Goal: Task Accomplishment & Management: Manage account settings

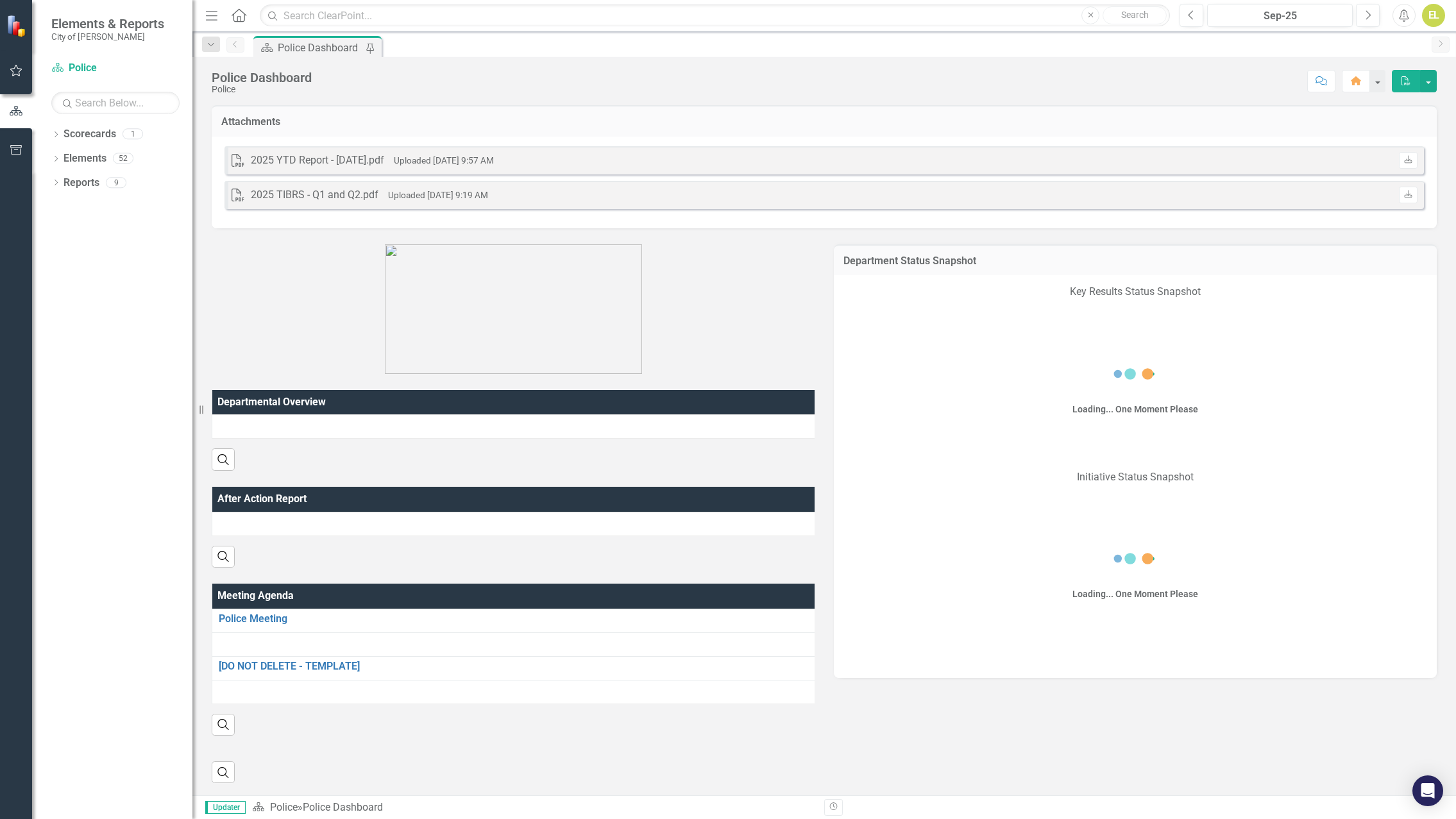
click at [21, 73] on icon "button" at bounding box center [16, 71] width 14 height 10
click at [87, 157] on div "Workspaces Activities My Updates My Favorites My Scorecard My Approvals BETA Al…" at bounding box center [112, 438] width 160 height 761
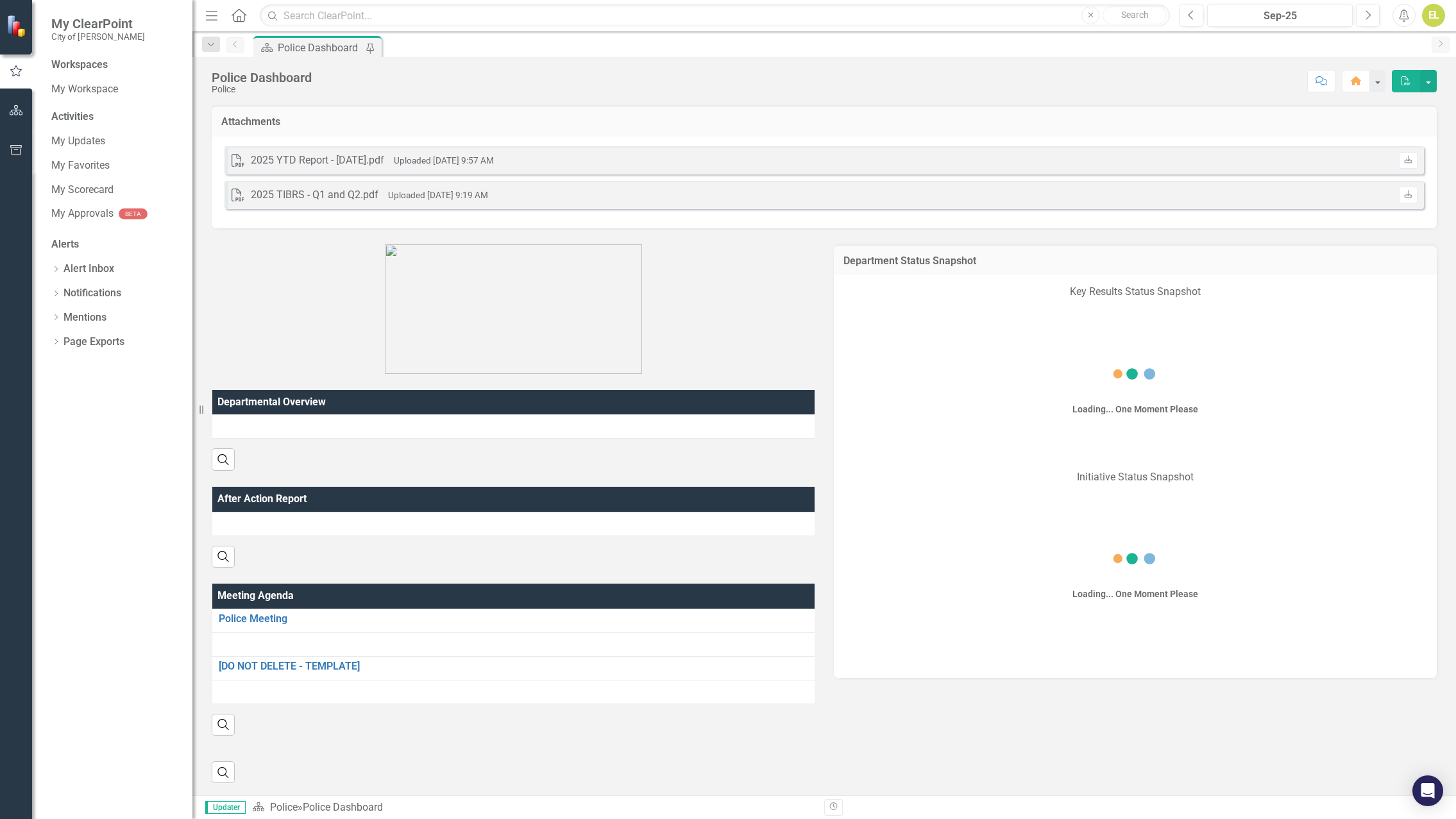
drag, startPoint x: 88, startPoint y: 160, endPoint x: 182, endPoint y: 216, distance: 109.4
click at [88, 160] on div "Workspaces My Workspace Activities My Updates My Favorites My Scorecard My Appr…" at bounding box center [112, 438] width 160 height 761
click at [105, 189] on link "My Scorecard" at bounding box center [115, 190] width 128 height 15
click at [84, 190] on link "My Scorecard" at bounding box center [115, 190] width 128 height 15
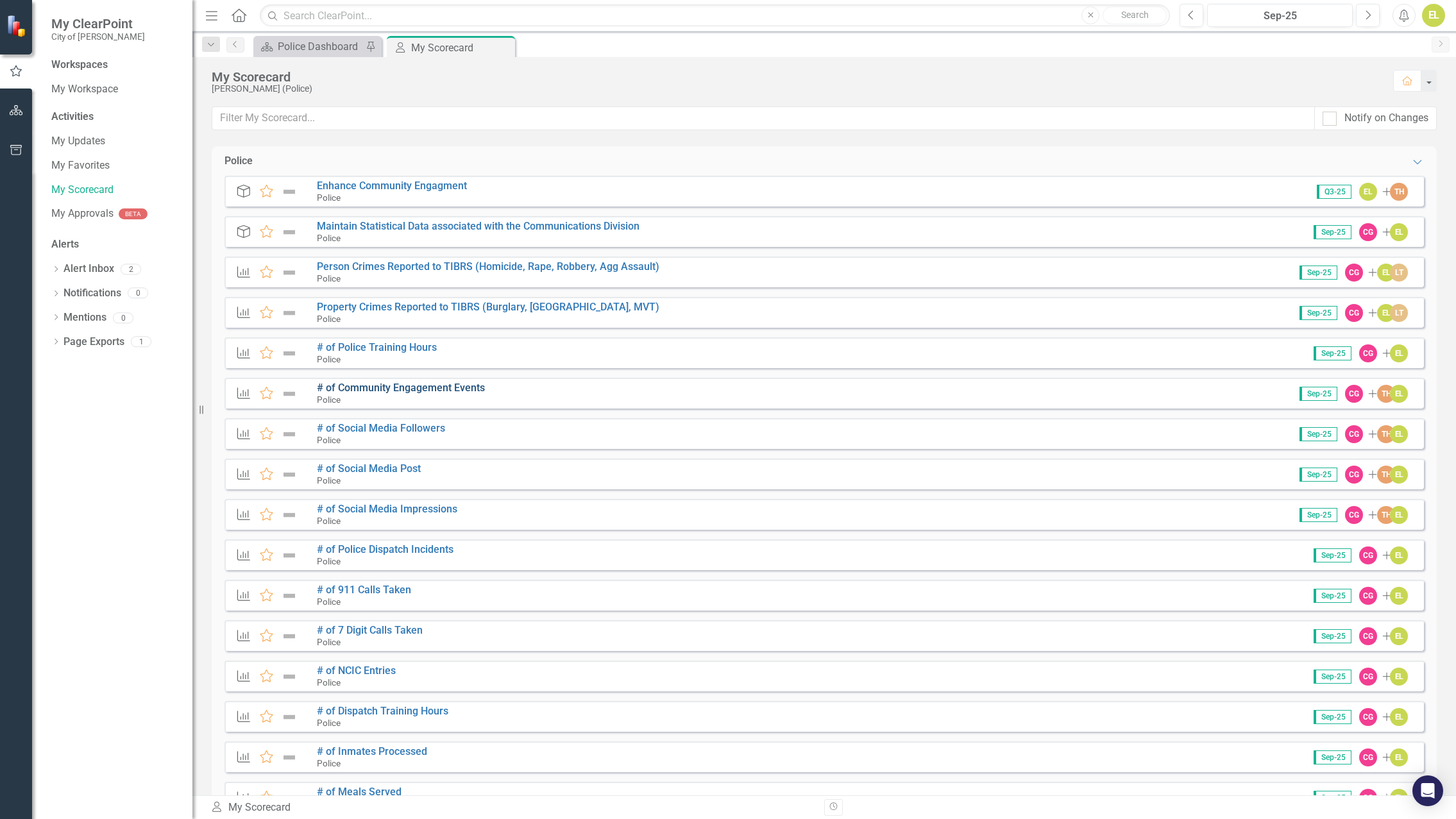
click at [379, 388] on link "# of Community Engagement Events" at bounding box center [401, 388] width 168 height 12
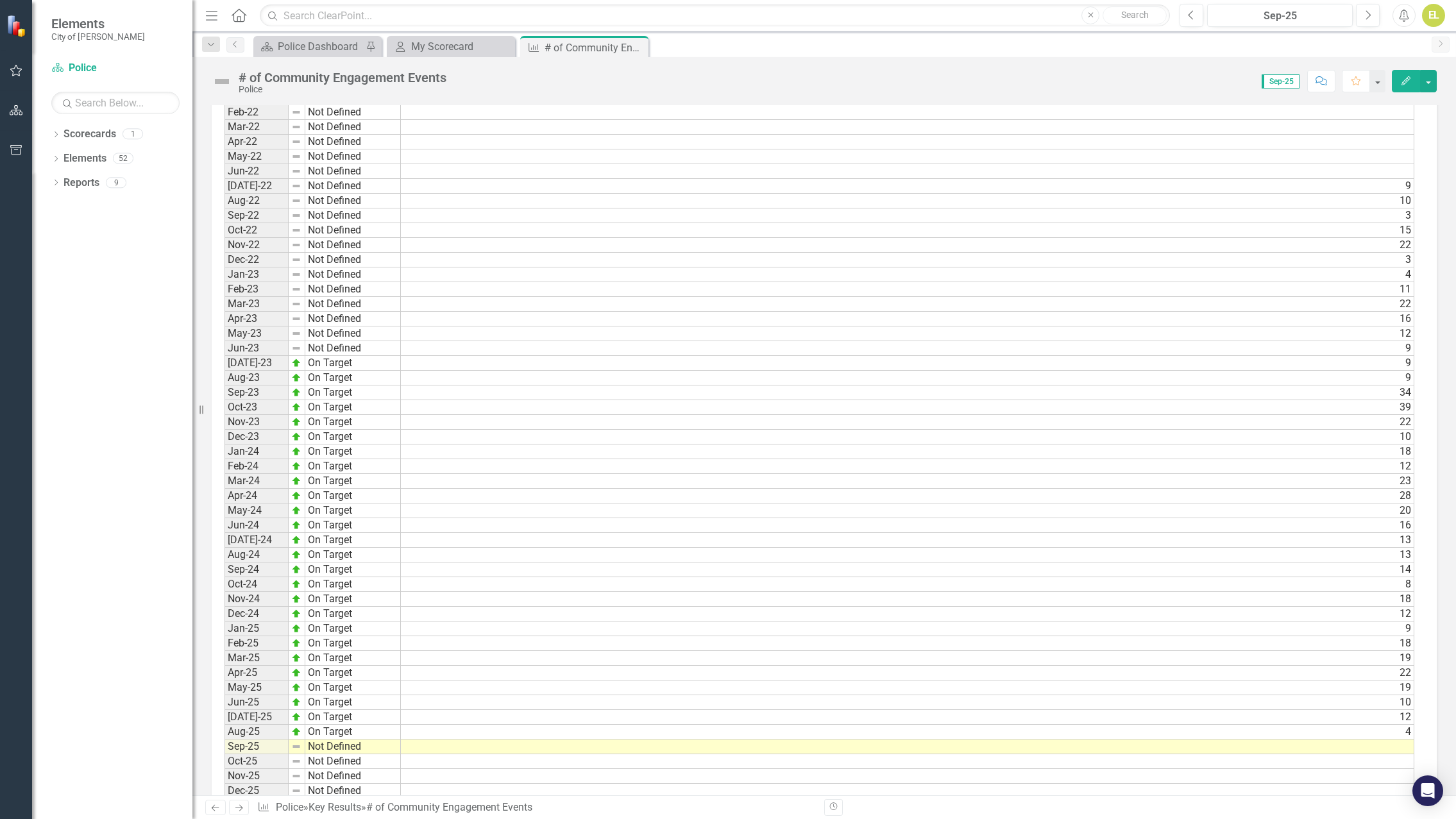
scroll to position [858, 0]
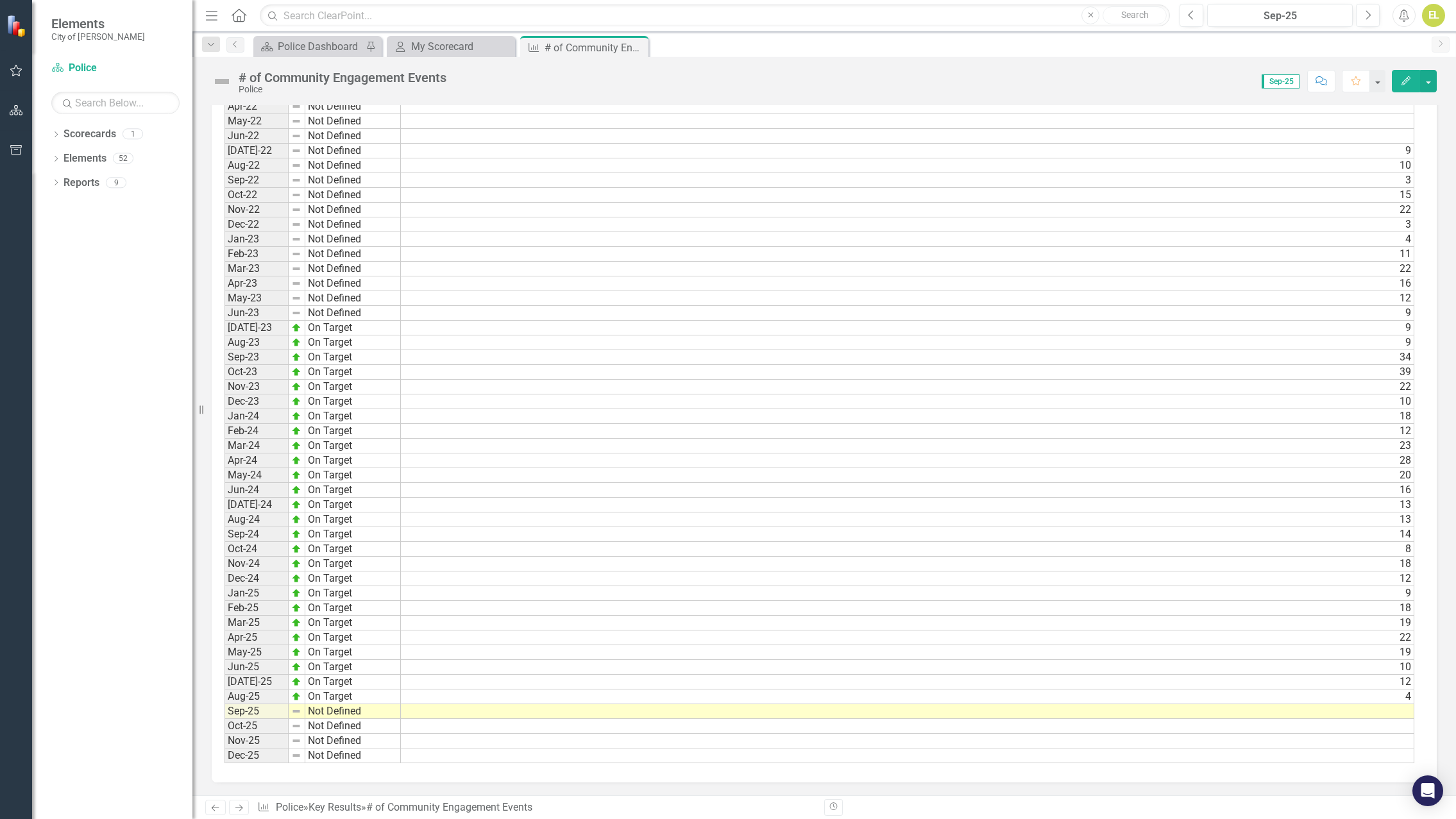
click at [1195, 713] on td at bounding box center [908, 711] width 1013 height 15
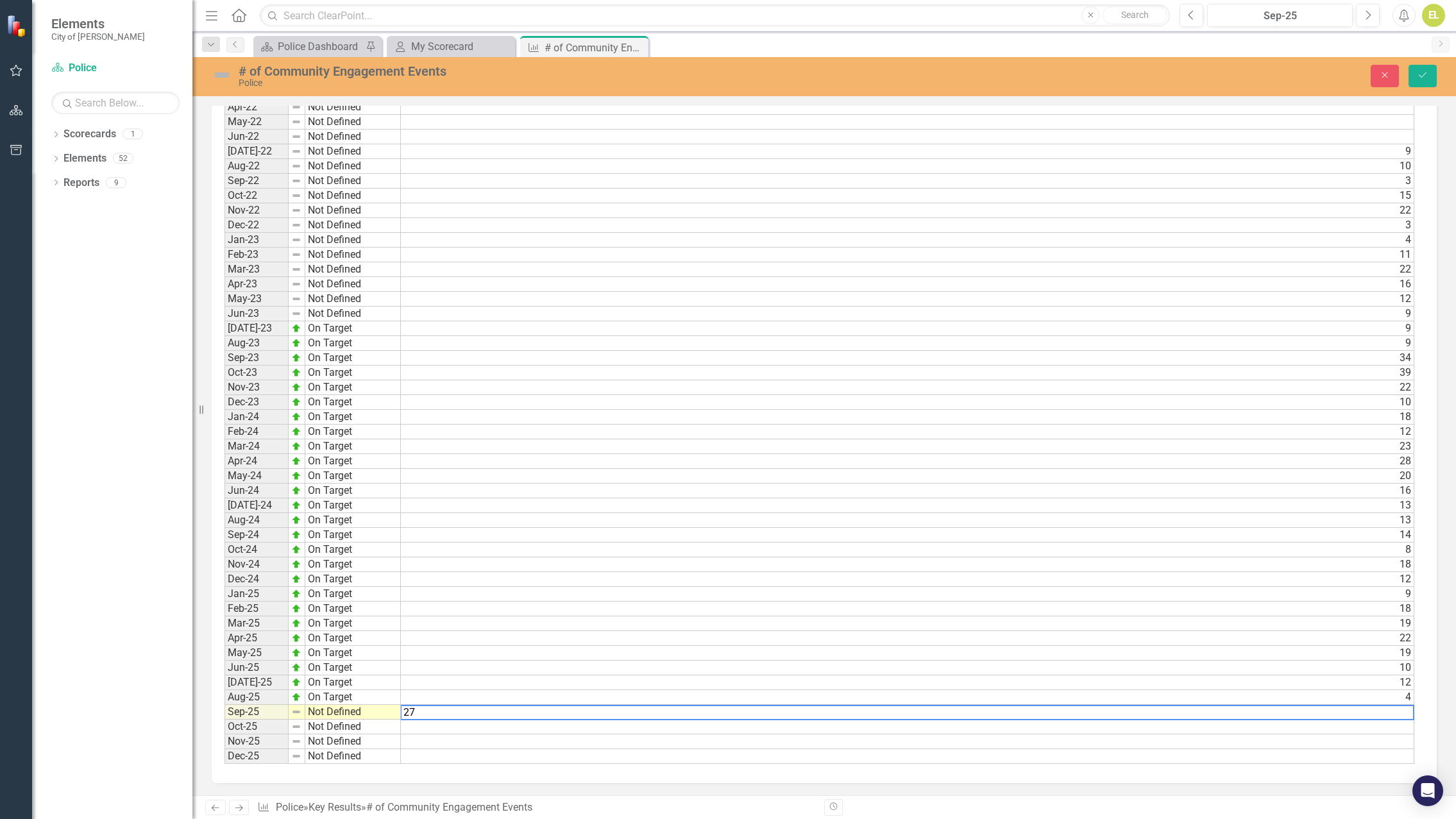
type textarea "27"
click at [336, 714] on td "Not Defined" at bounding box center [353, 712] width 95 height 15
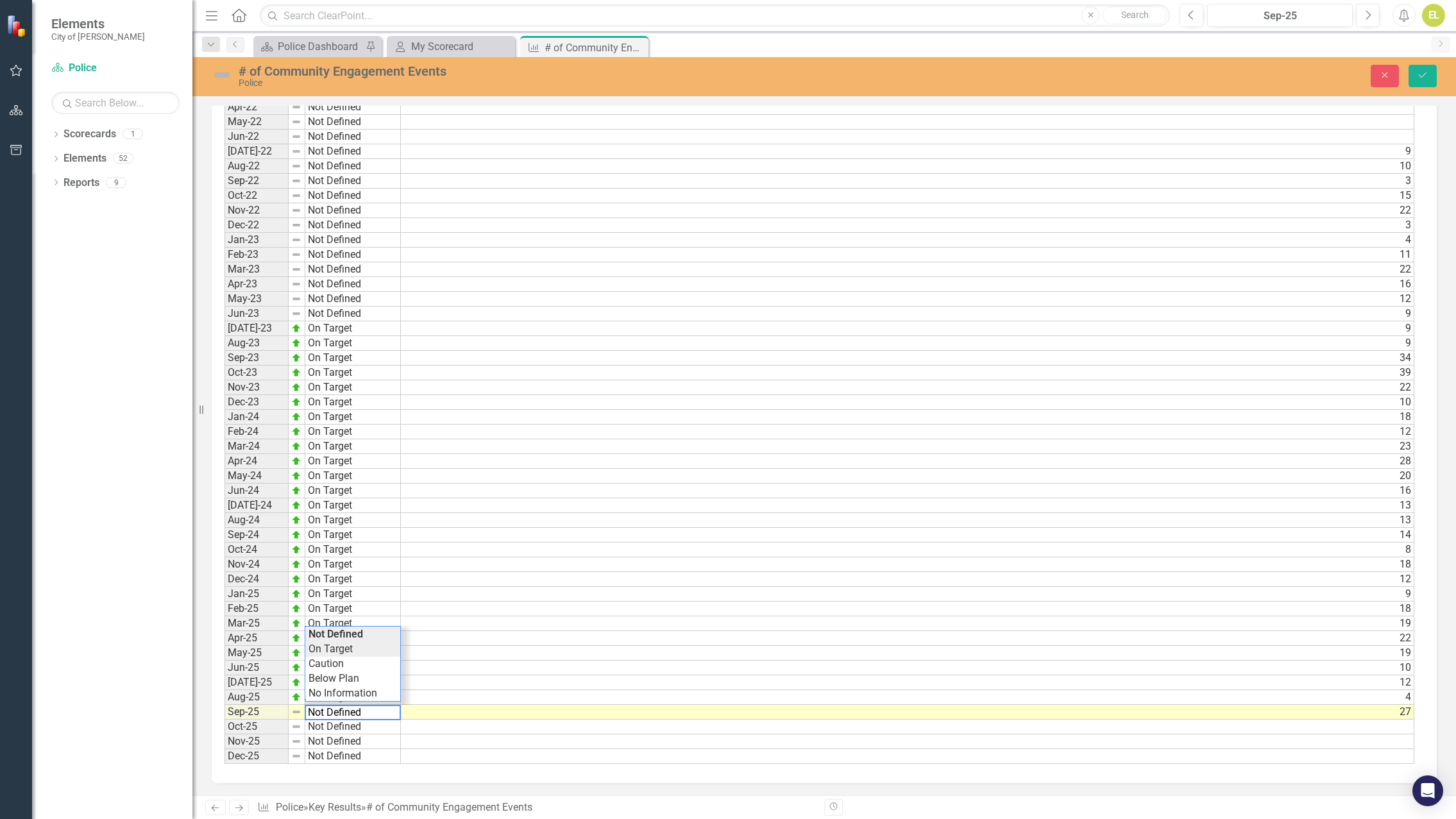
type textarea "On Target"
click at [327, 650] on div "Period Status Actual Jan-22 Not Defined Feb-22 Not Defined Mar-22 Not Defined A…" at bounding box center [819, 403] width 1190 height 724
click at [234, 43] on icon "Previous" at bounding box center [236, 44] width 10 height 8
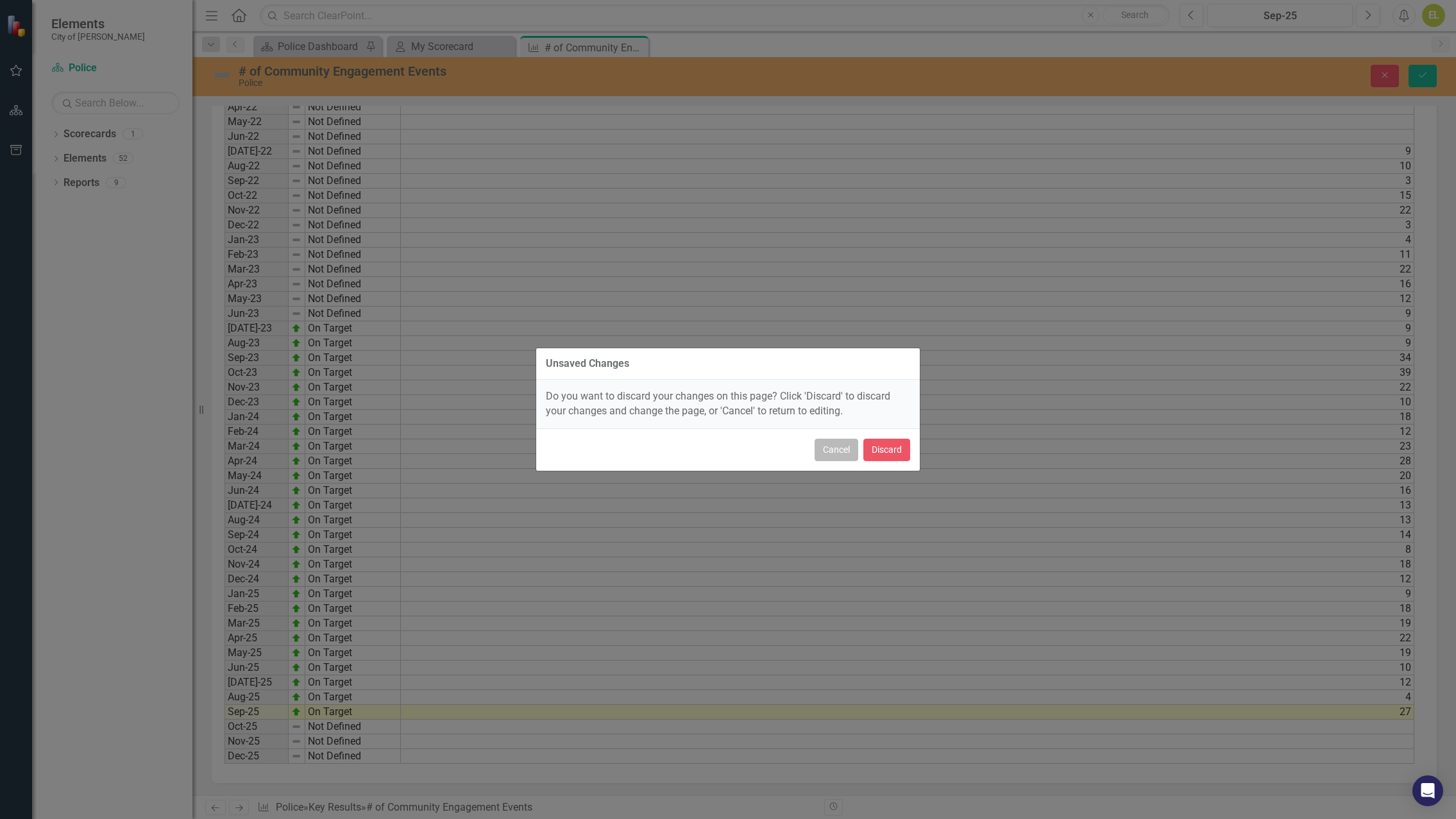
drag, startPoint x: 845, startPoint y: 452, endPoint x: 509, endPoint y: 222, distance: 407.2
click at [844, 451] on button "Cancel" at bounding box center [837, 450] width 43 height 23
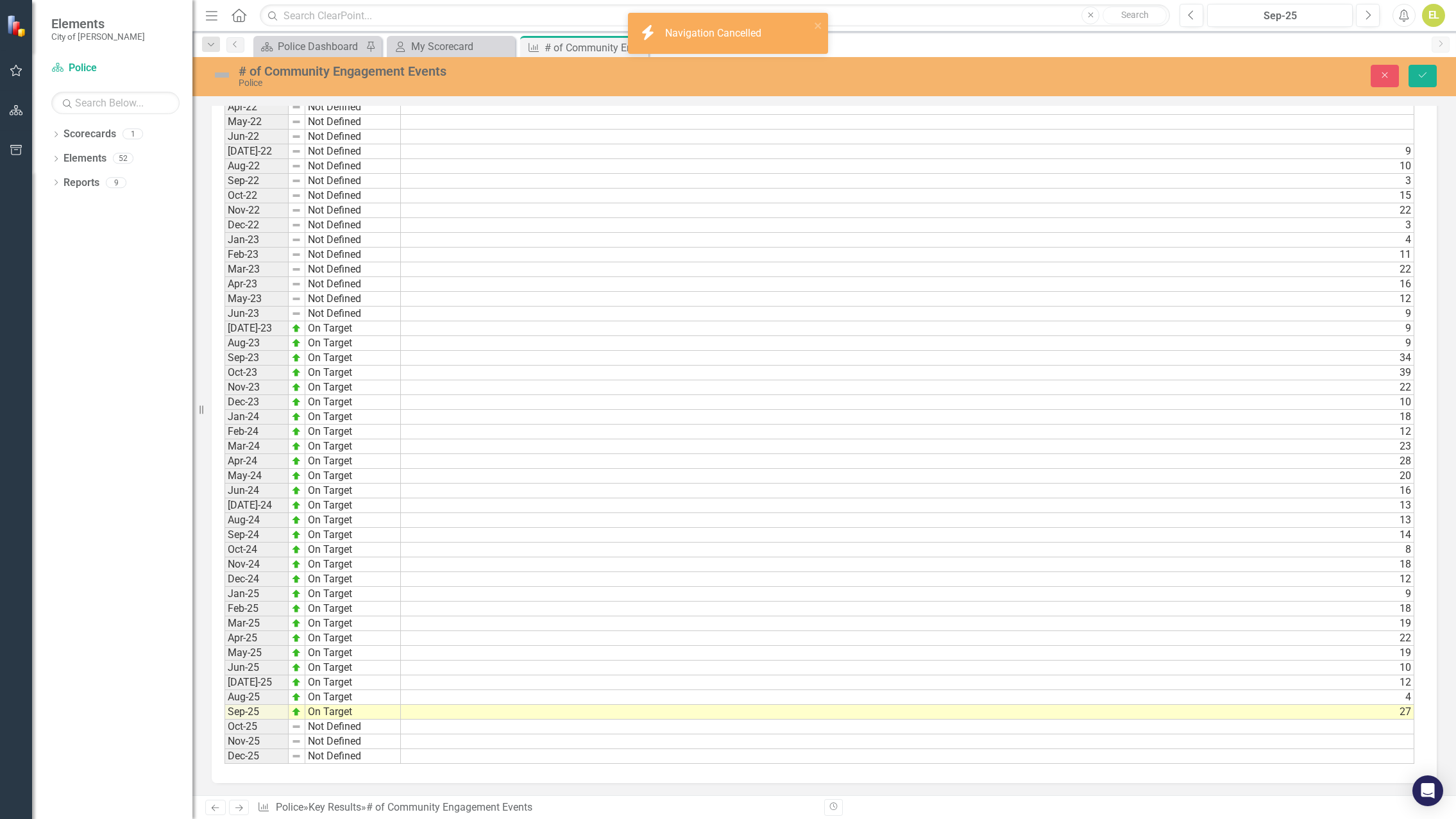
click at [223, 75] on img at bounding box center [222, 75] width 21 height 21
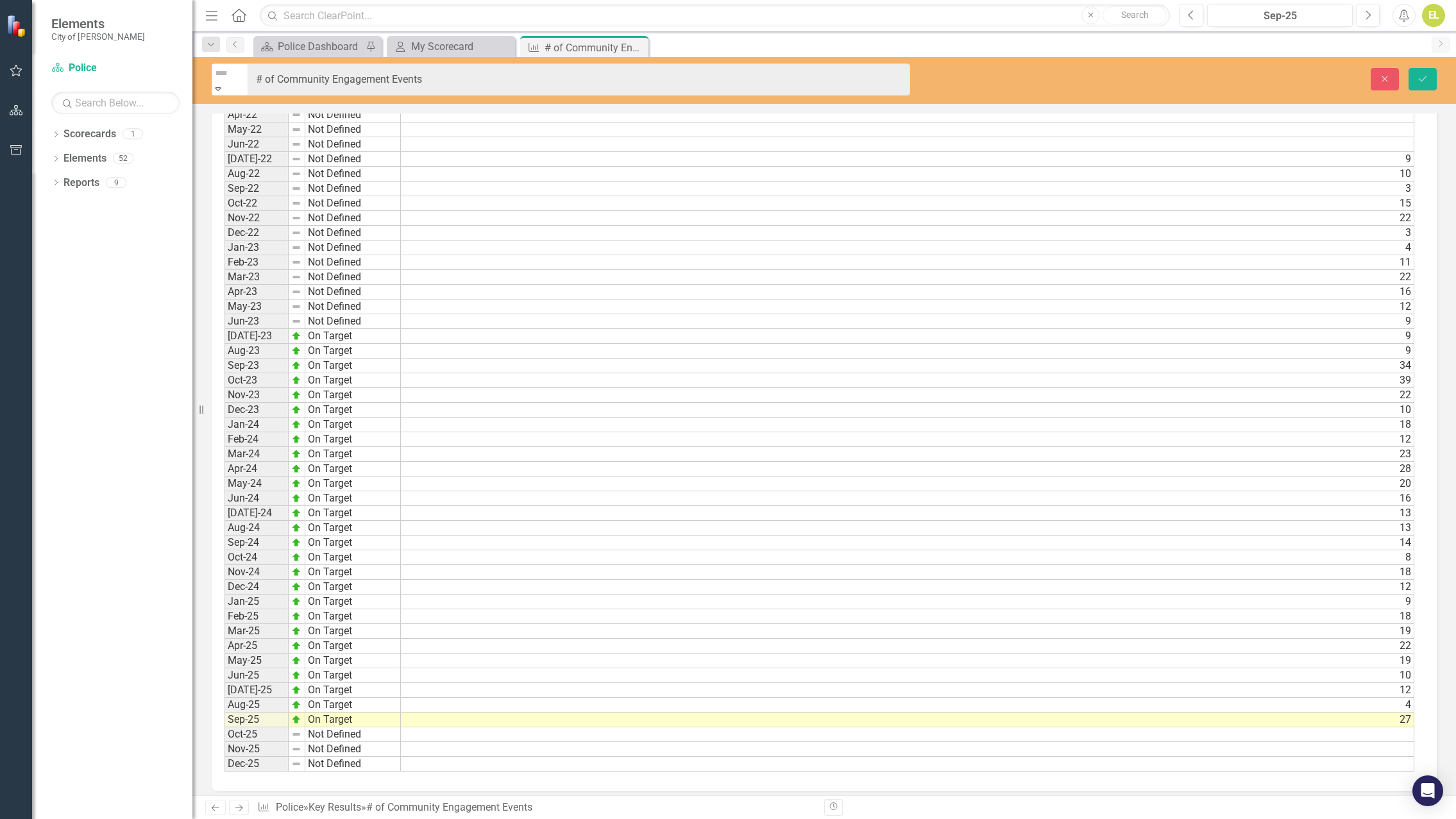
click at [247, 75] on div "Not Defined Expand" at bounding box center [230, 80] width 36 height 31
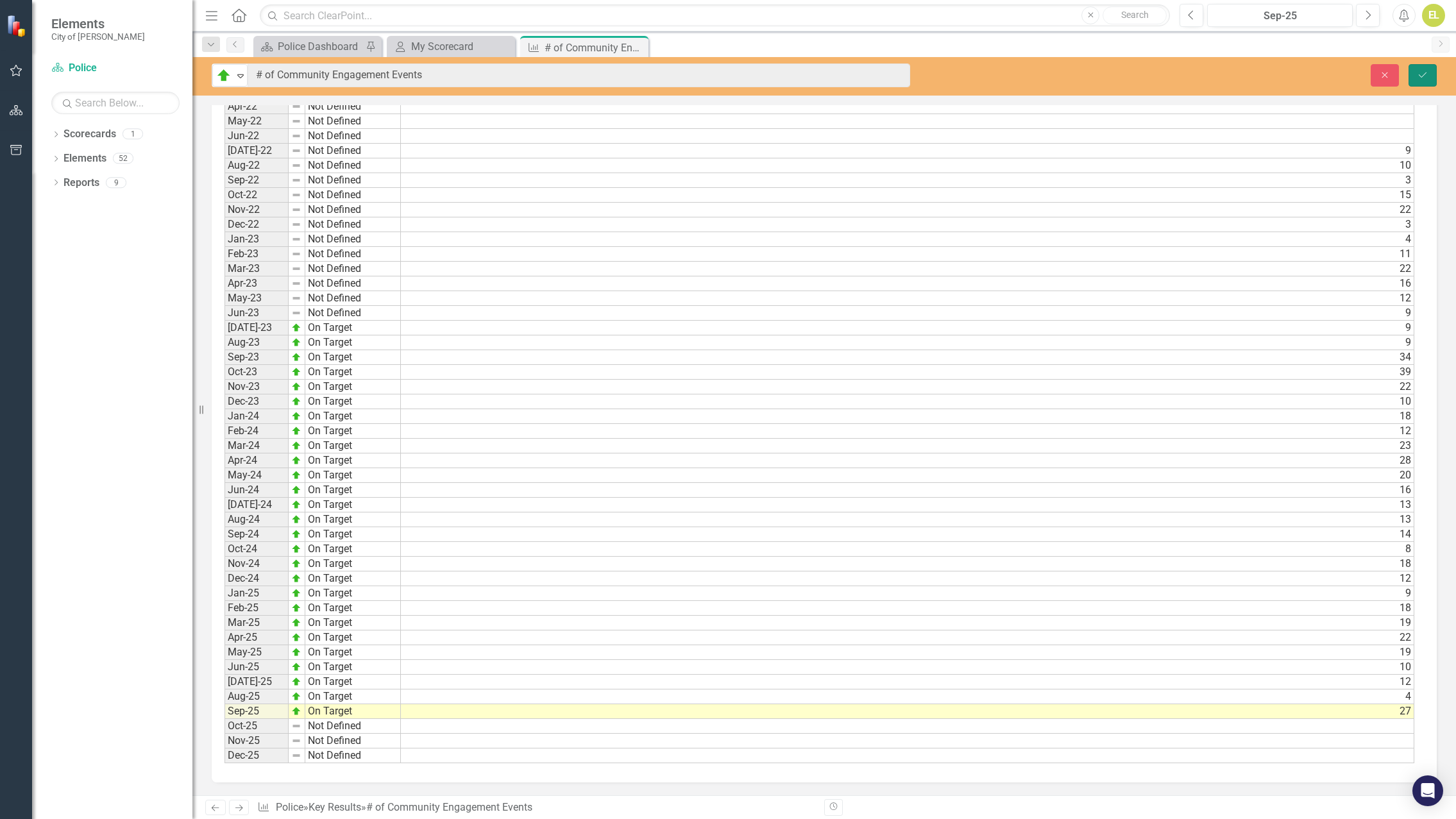
click at [1422, 77] on icon "submit" at bounding box center [1422, 74] width 8 height 5
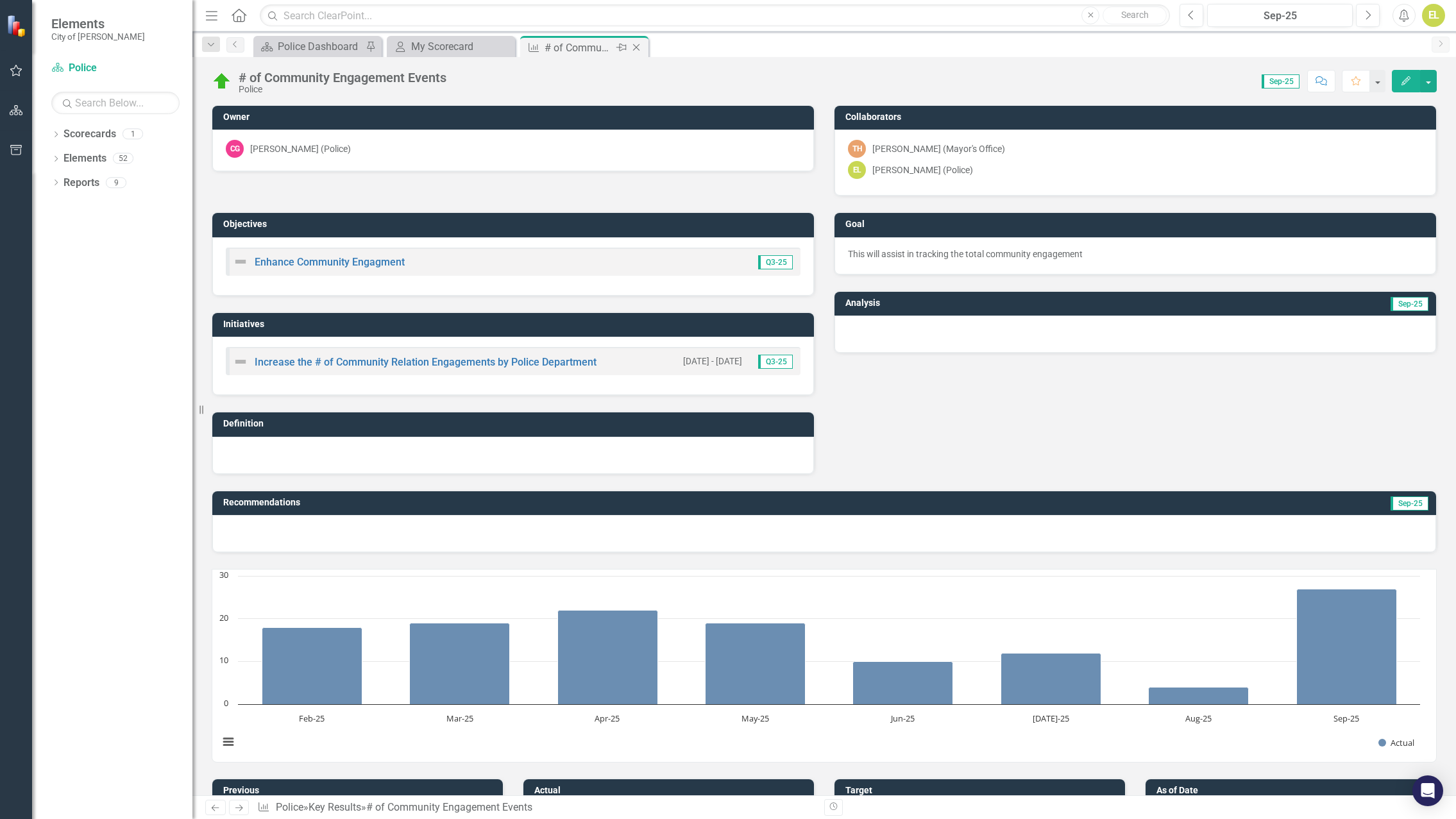
click at [638, 44] on icon "Close" at bounding box center [636, 48] width 13 height 10
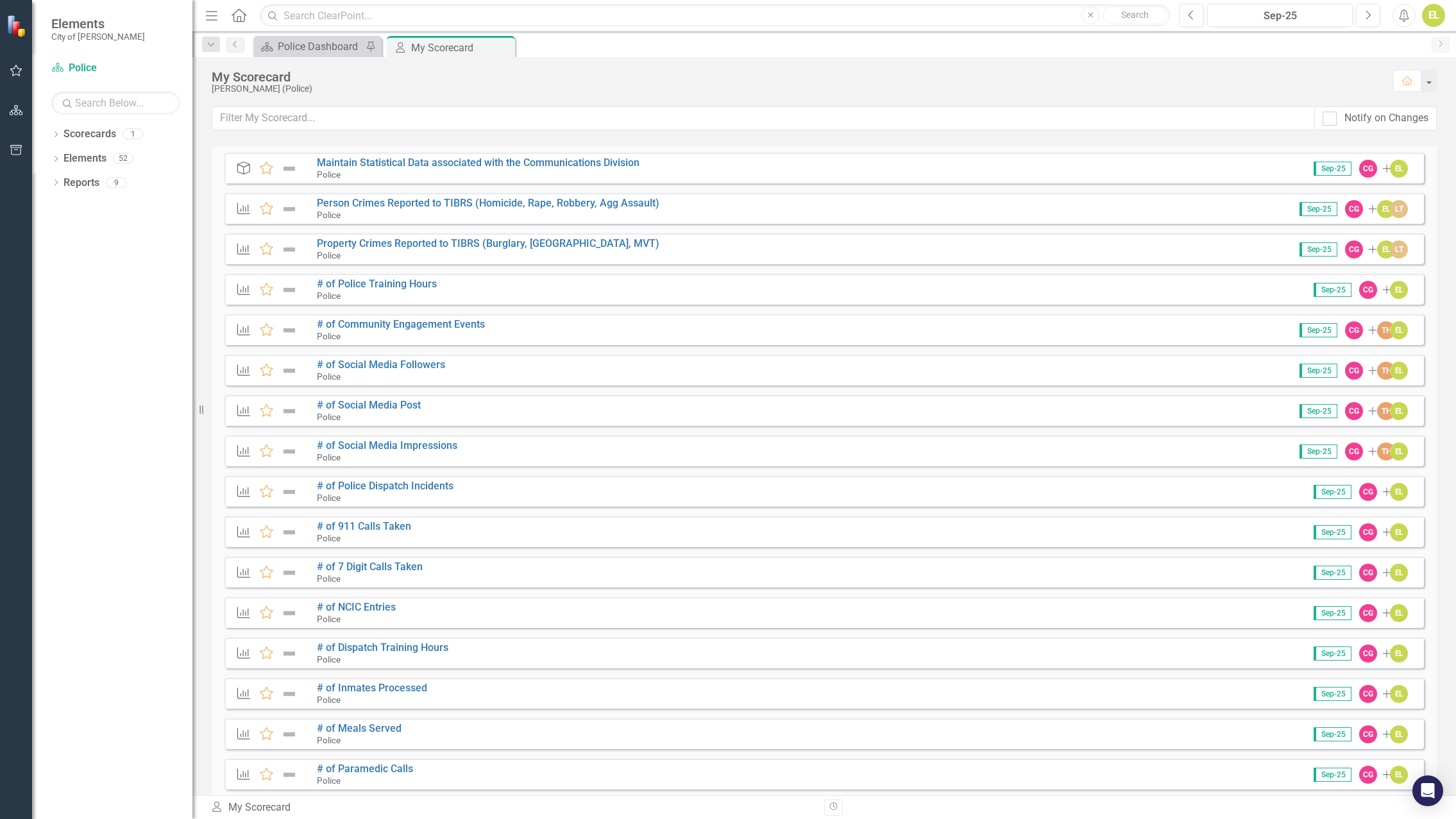
scroll to position [64, 0]
click at [343, 364] on link "# of Social Media Followers" at bounding box center [381, 364] width 128 height 12
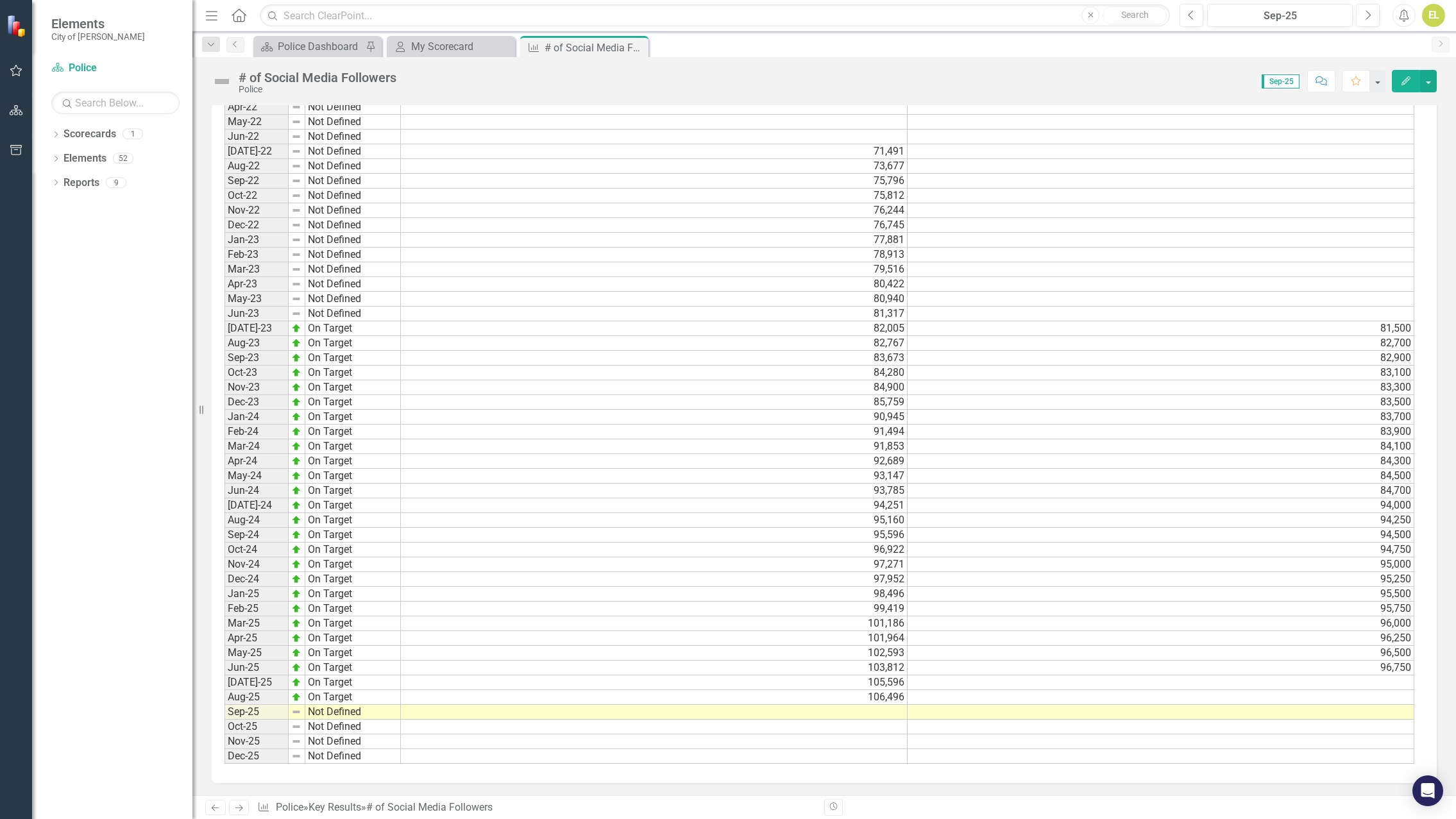
scroll to position [858, 0]
click at [871, 709] on td at bounding box center [654, 711] width 507 height 15
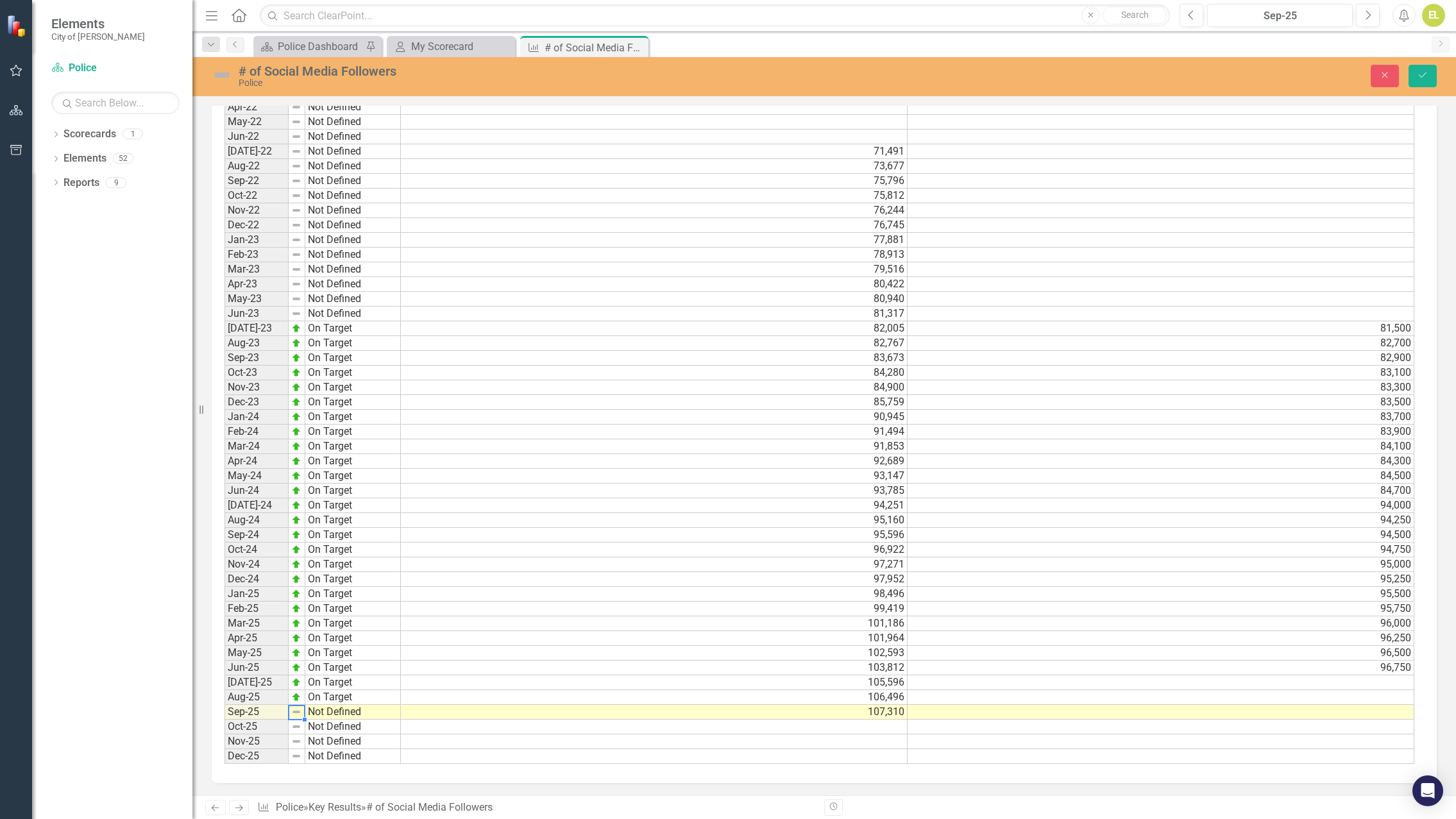
click at [291, 710] on img at bounding box center [296, 712] width 10 height 10
click at [323, 708] on td "Not Defined" at bounding box center [353, 712] width 95 height 15
click at [331, 647] on div "Period Status Actual Target Jan-22 Not Defined Feb-22 Not Defined Mar-22 Not De…" at bounding box center [819, 403] width 1190 height 724
click at [228, 72] on img at bounding box center [222, 75] width 21 height 21
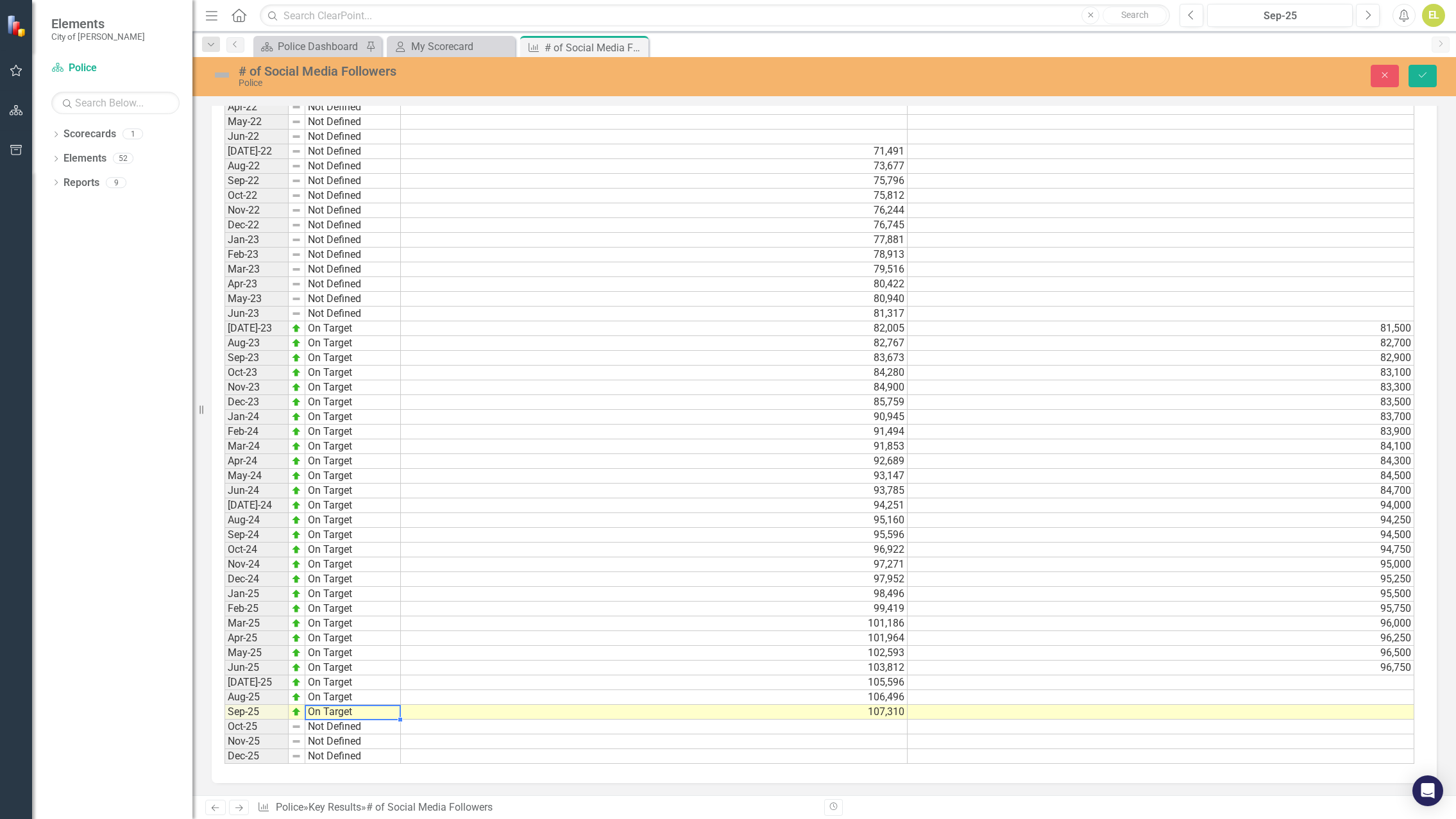
click at [228, 72] on img at bounding box center [222, 75] width 21 height 21
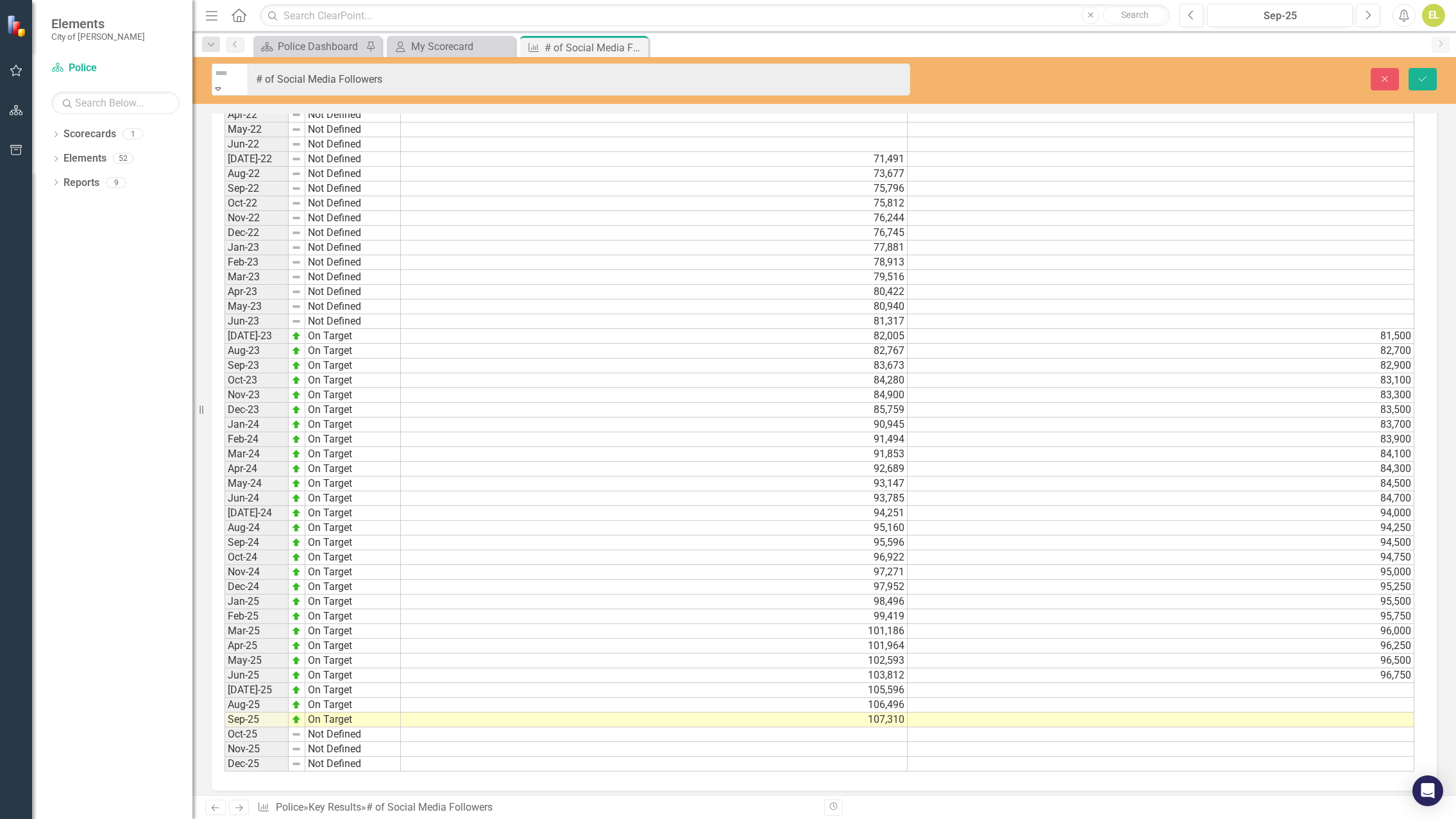
click at [222, 87] on icon at bounding box center [218, 89] width 6 height 3
click at [1417, 74] on icon "Save" at bounding box center [1422, 79] width 11 height 9
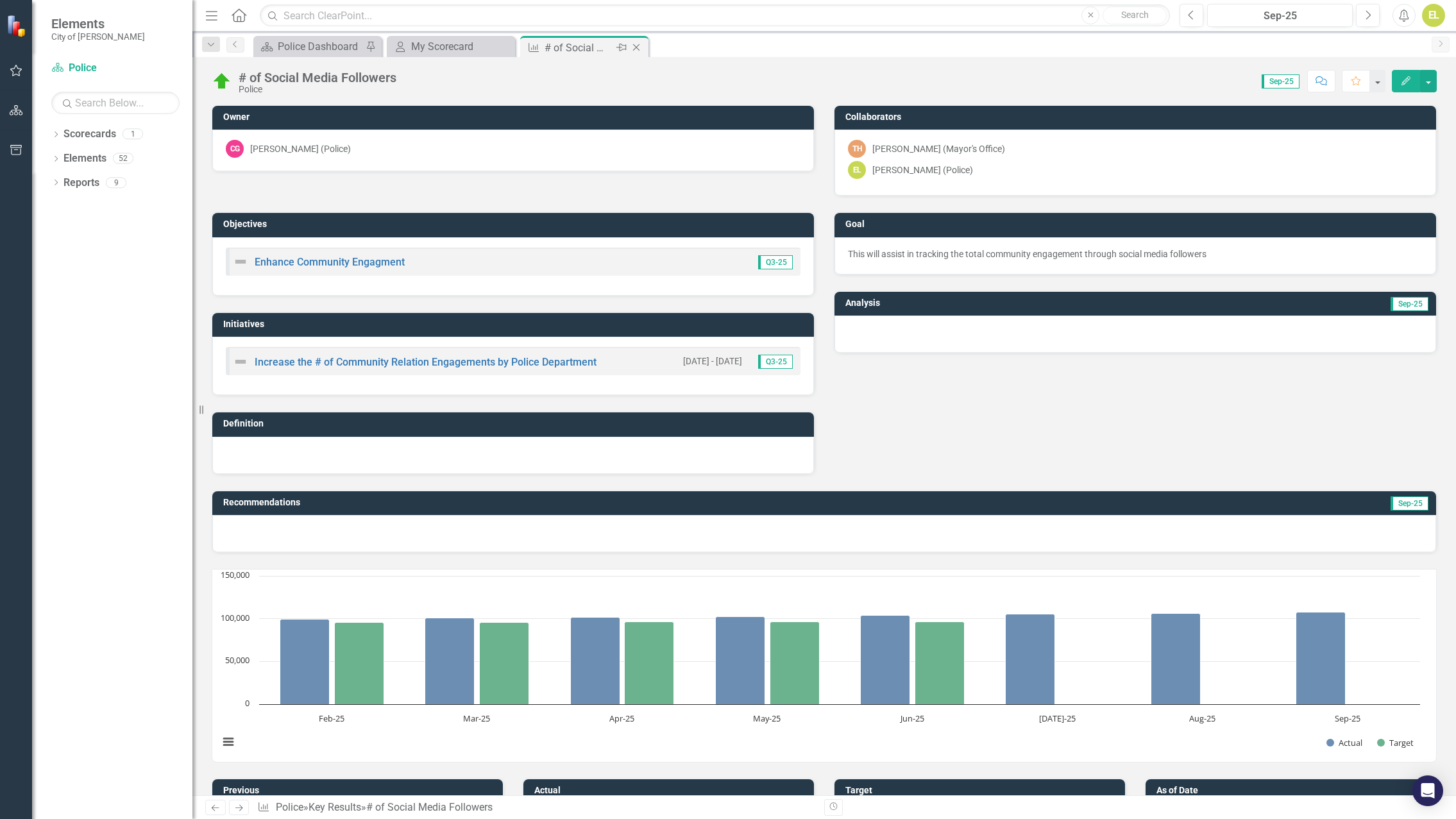
click at [639, 47] on icon "Close" at bounding box center [636, 48] width 13 height 10
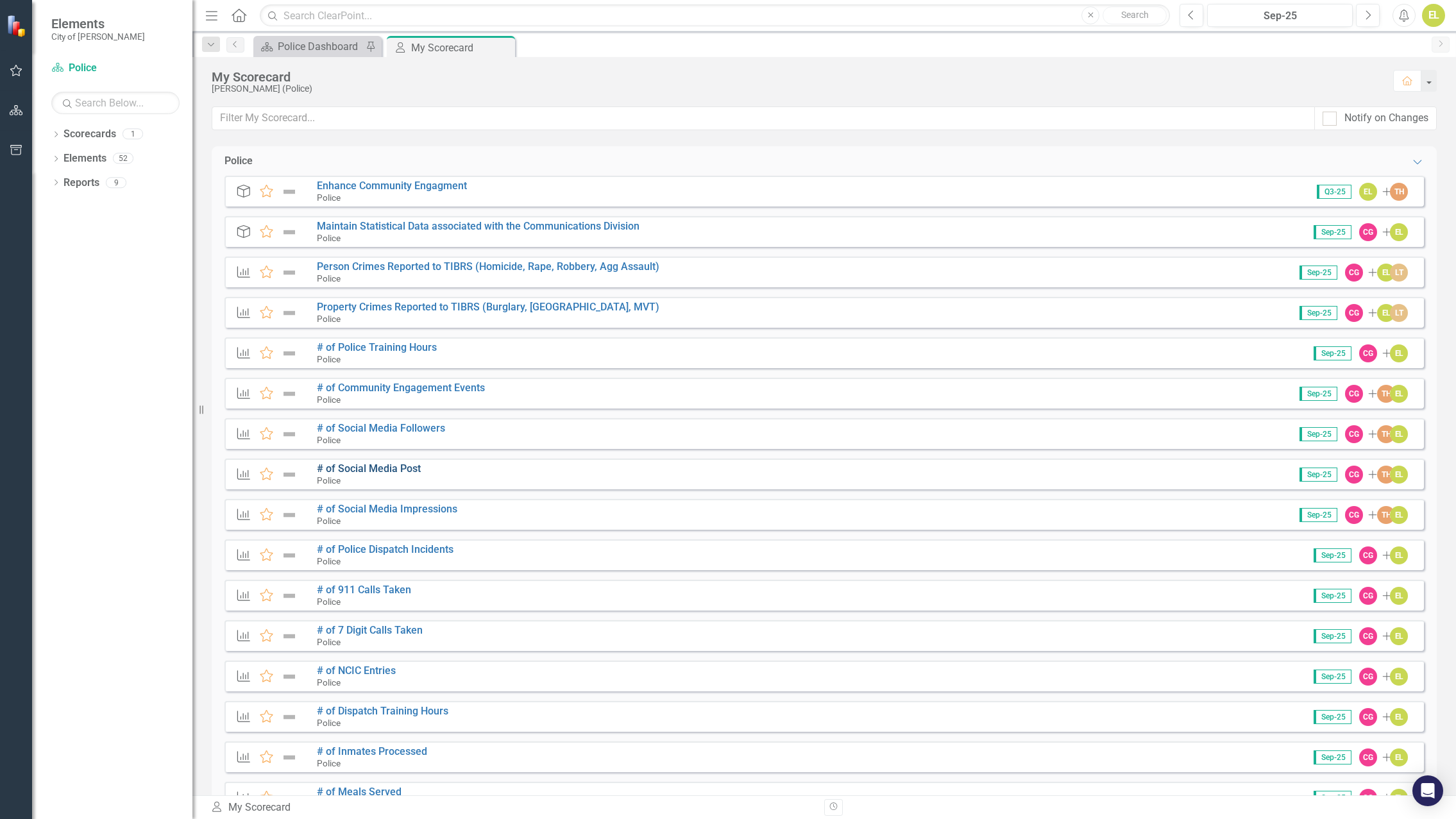
click at [404, 471] on link "# of Social Media Post" at bounding box center [369, 468] width 104 height 12
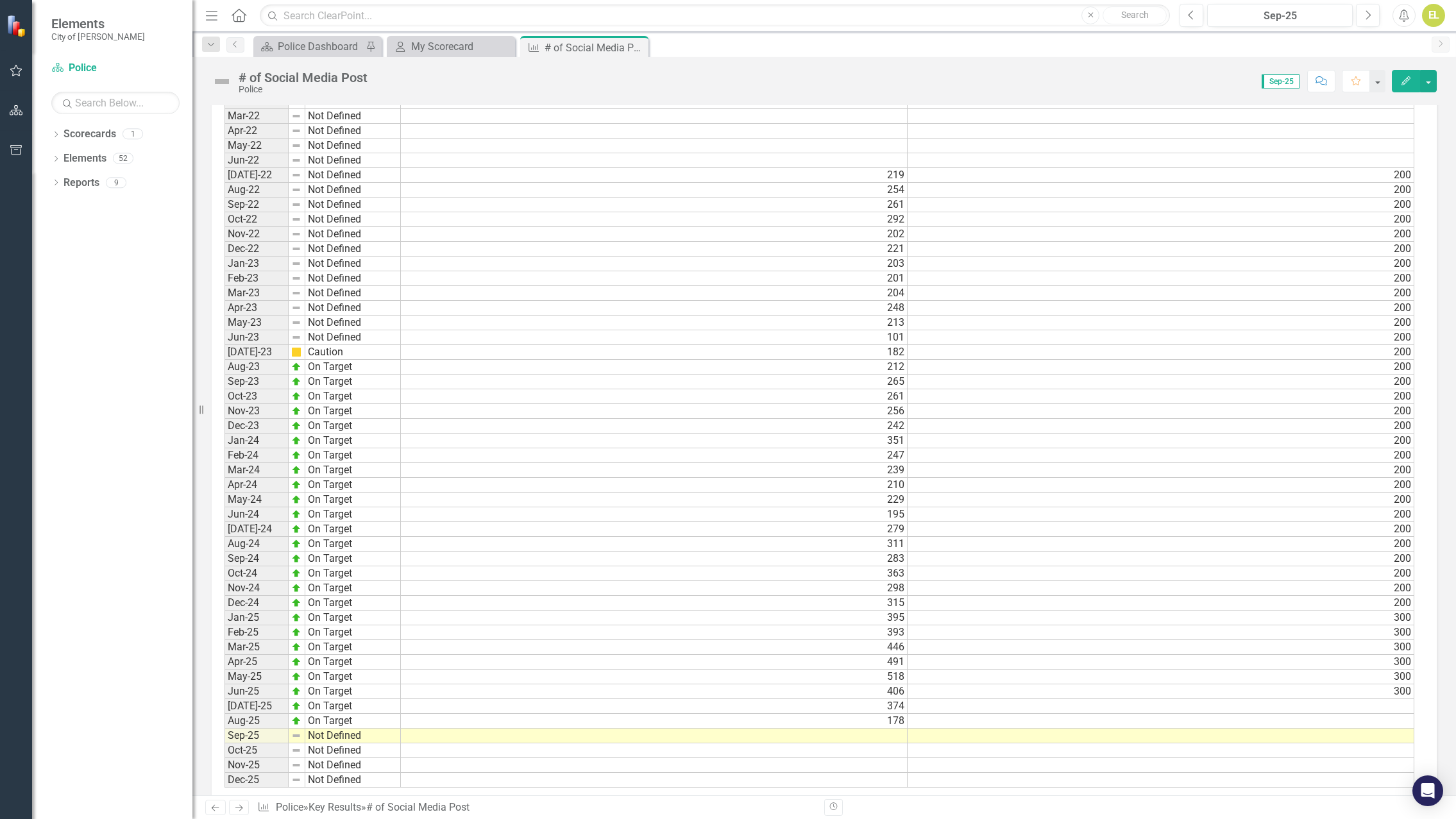
scroll to position [858, 0]
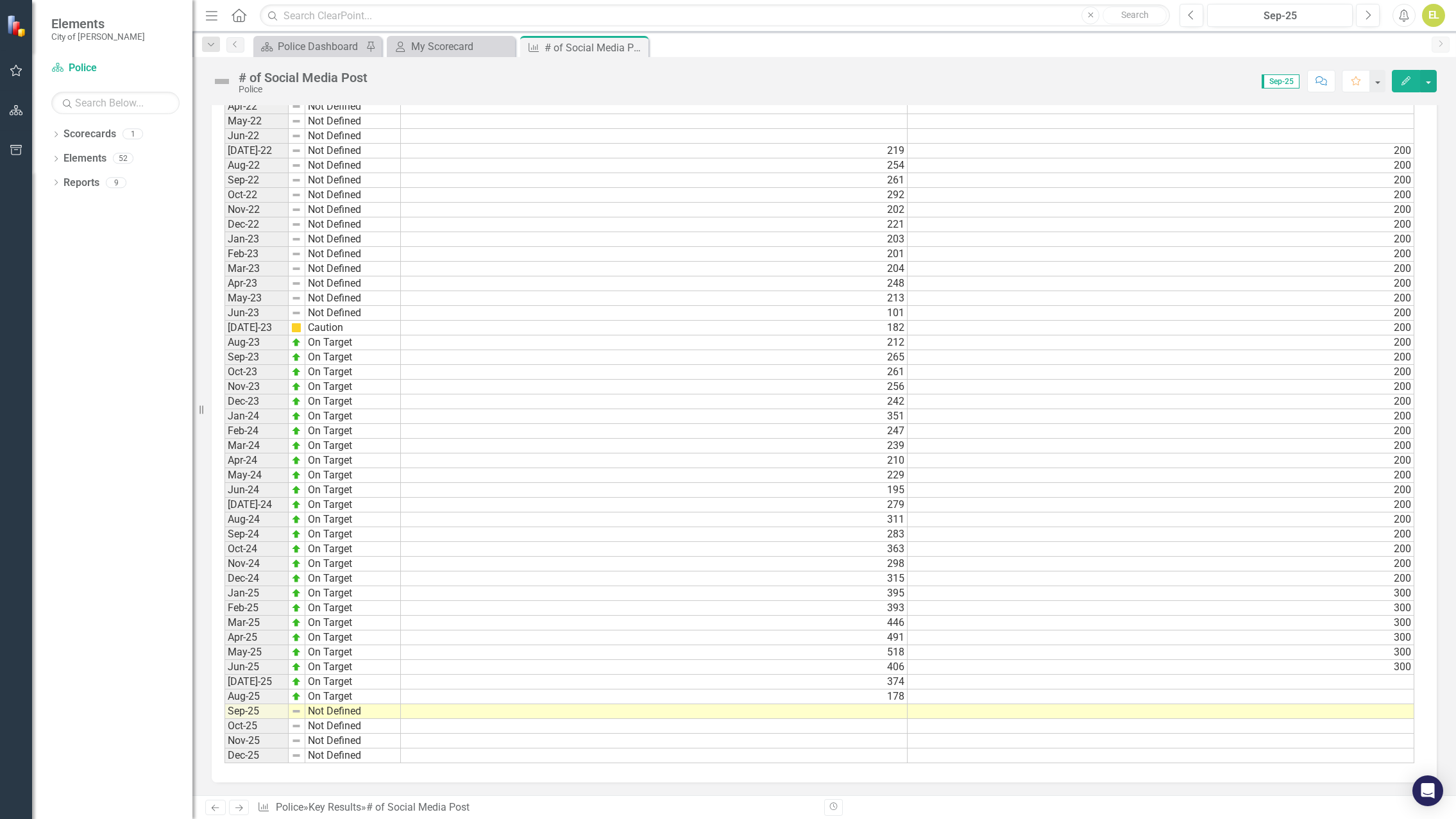
click at [890, 713] on td at bounding box center [654, 711] width 507 height 15
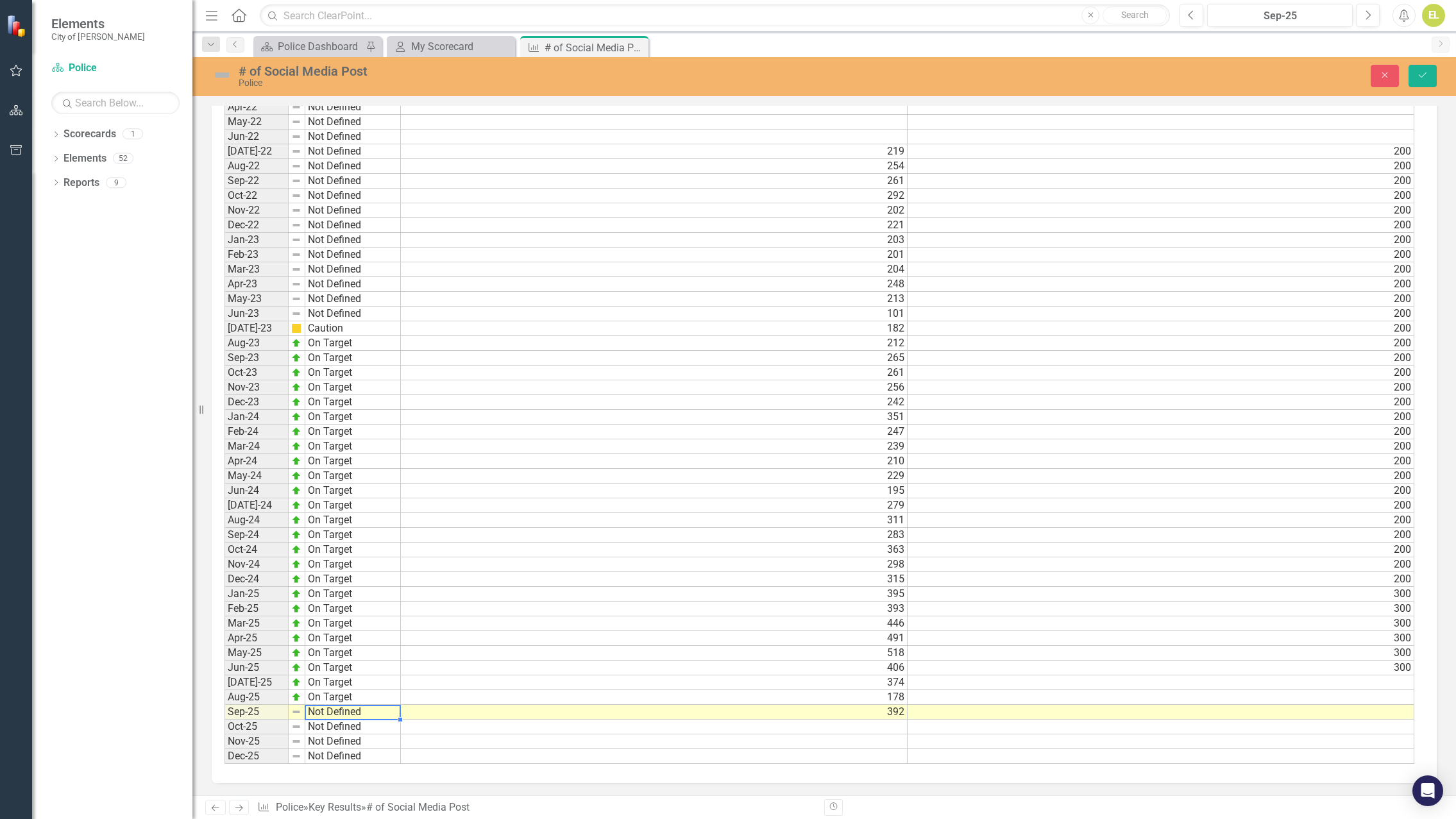
click at [323, 711] on td "Not Defined" at bounding box center [353, 712] width 95 height 15
click at [326, 652] on div "Period Status Actual Target Jan-22 Not Defined Feb-22 Not Defined Mar-22 Not De…" at bounding box center [819, 403] width 1190 height 724
click at [226, 75] on img at bounding box center [222, 75] width 21 height 21
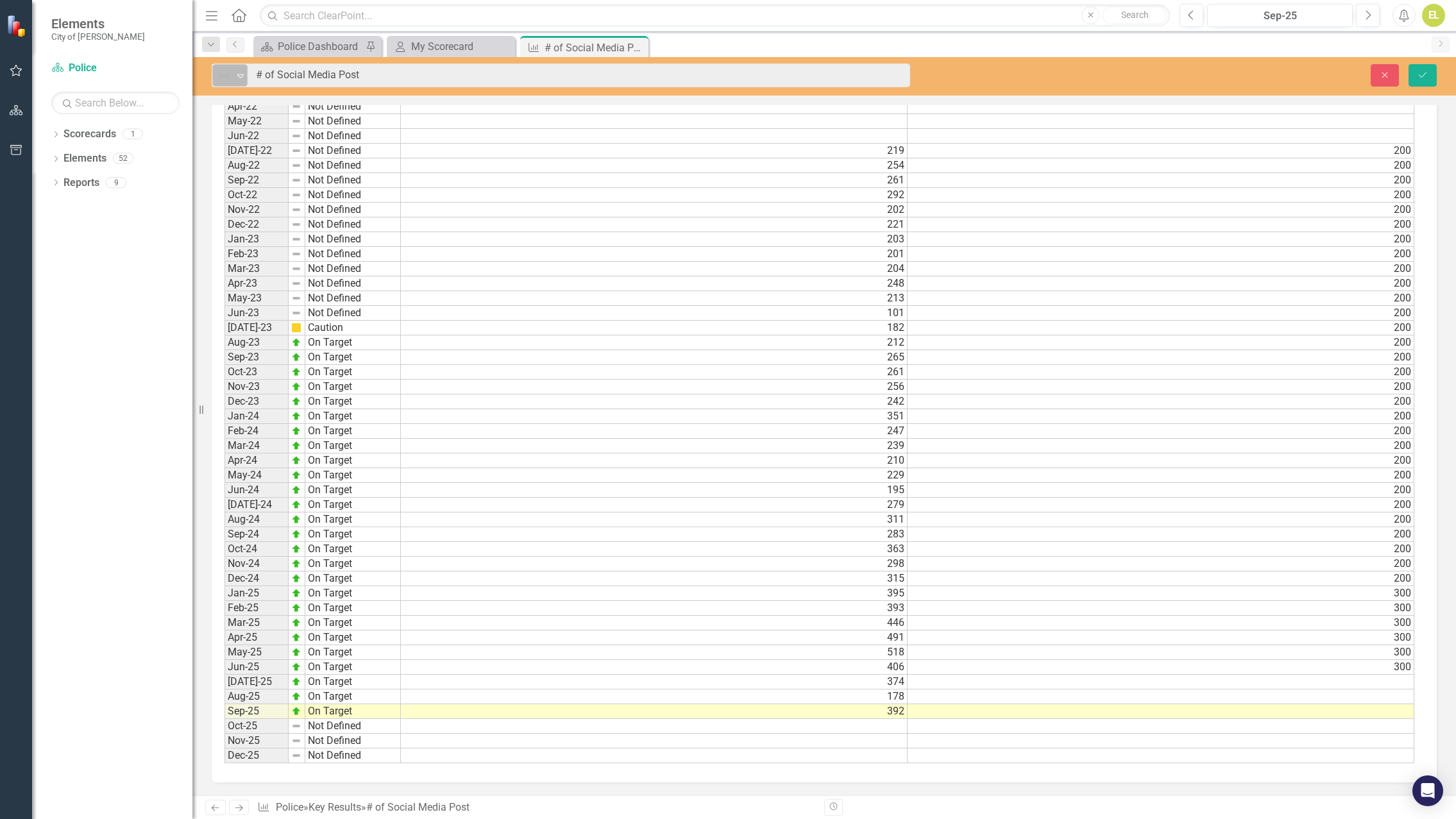
click at [241, 74] on icon at bounding box center [240, 76] width 6 height 3
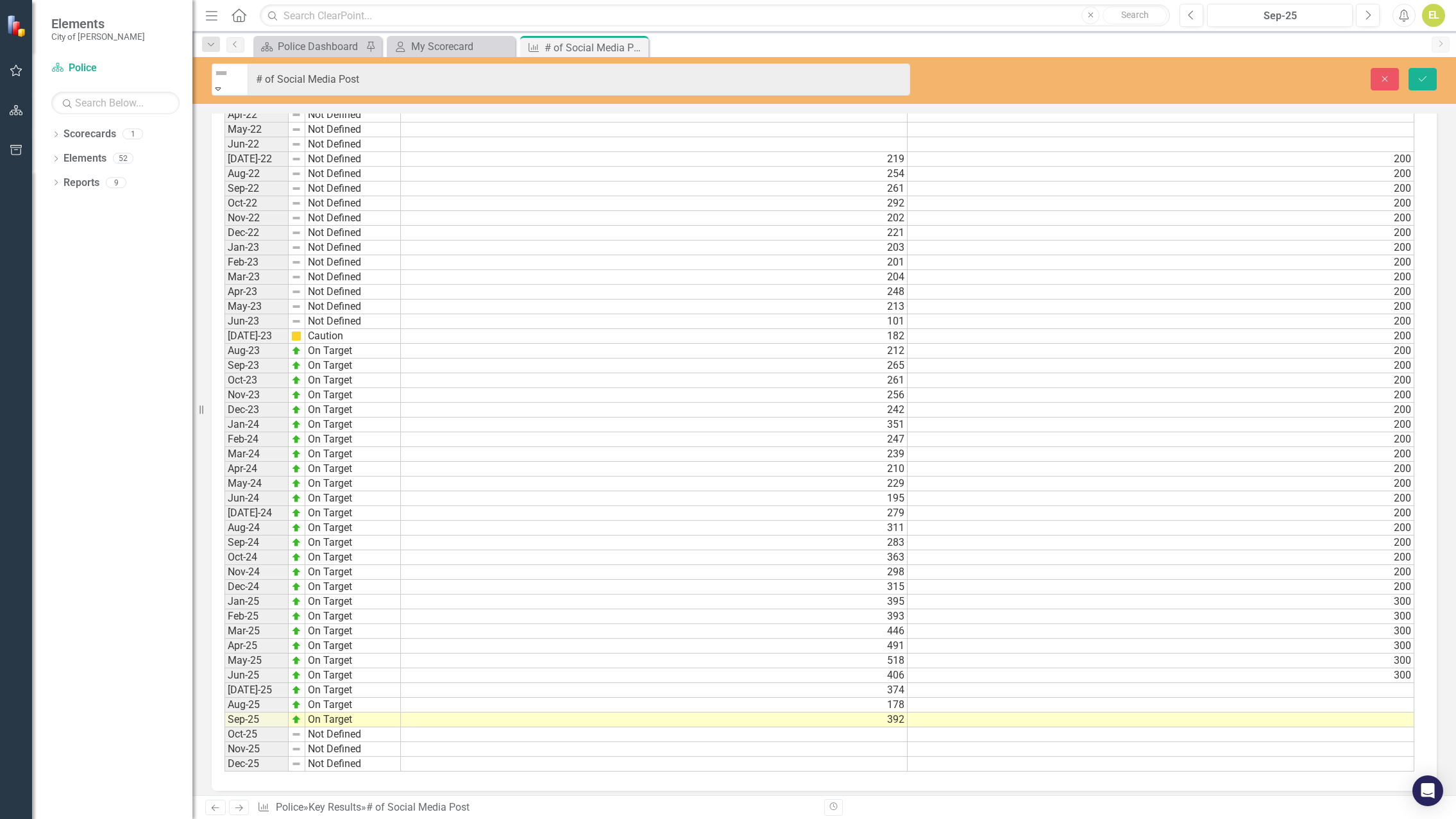
drag, startPoint x: 1420, startPoint y: 72, endPoint x: 938, endPoint y: 105, distance: 483.1
click at [1419, 74] on icon "Save" at bounding box center [1422, 79] width 11 height 9
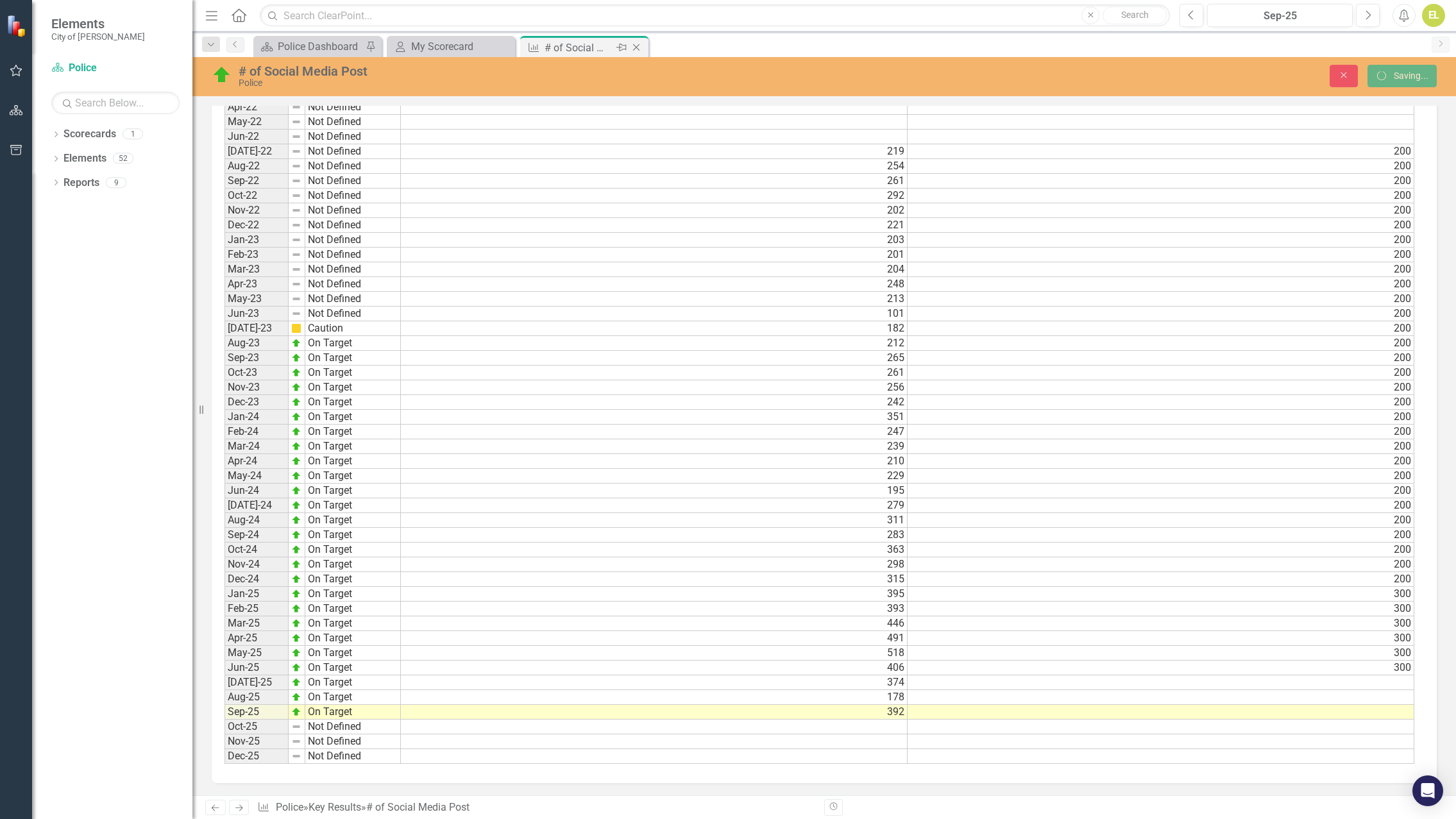
click at [637, 46] on icon "Close" at bounding box center [636, 48] width 13 height 10
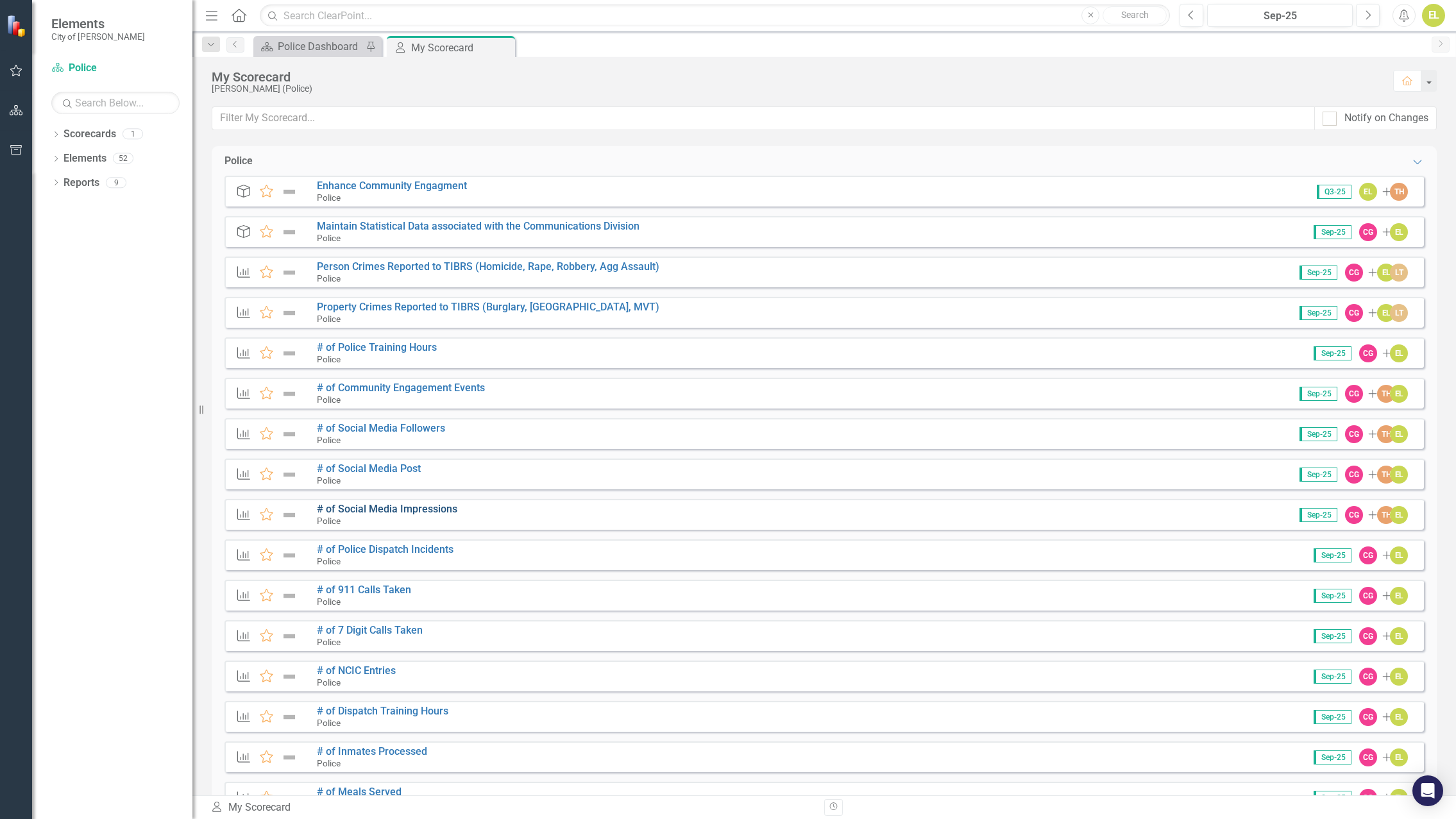
click at [411, 506] on link "# of Social Media Impressions" at bounding box center [387, 509] width 140 height 12
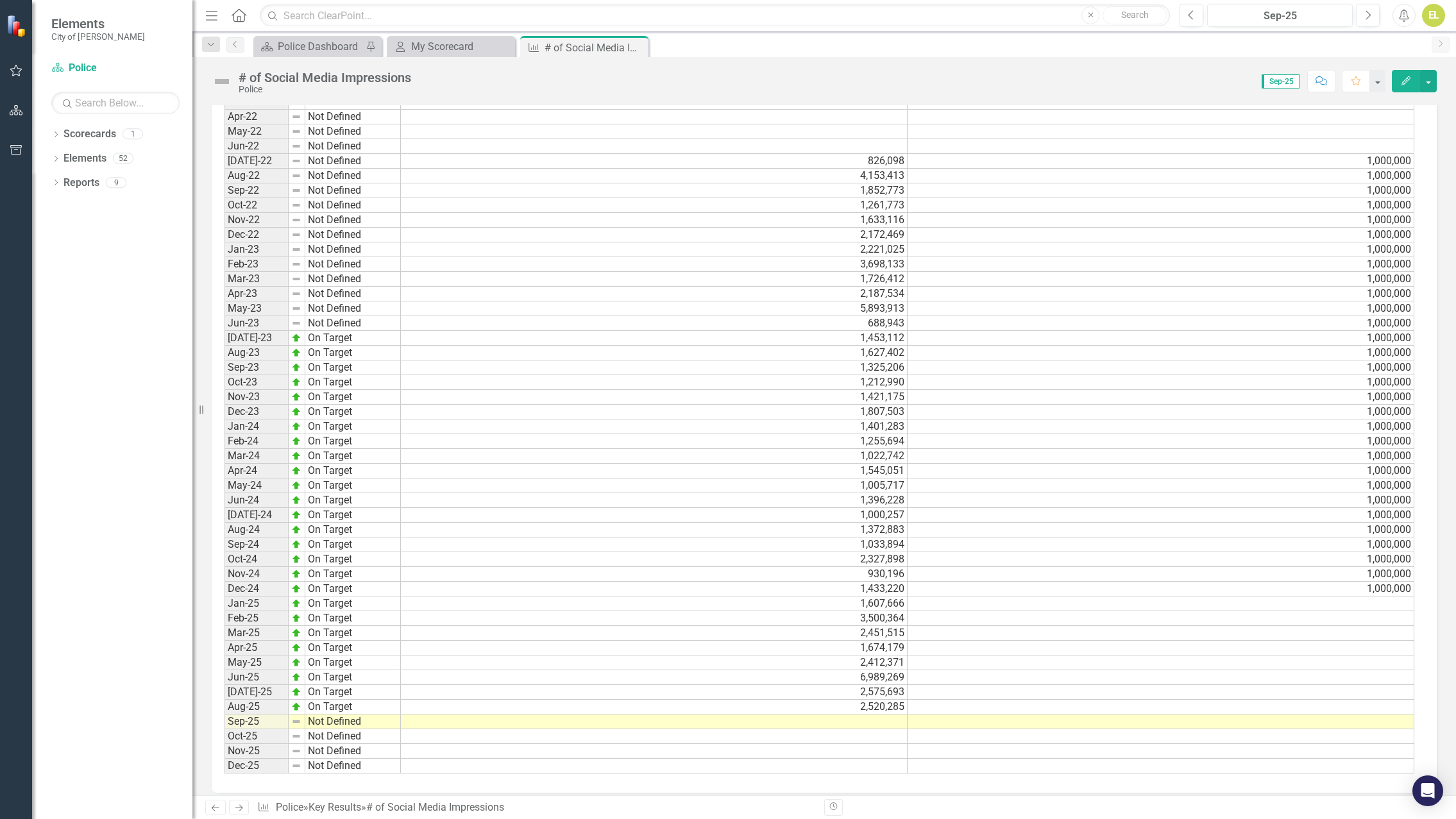
scroll to position [858, 0]
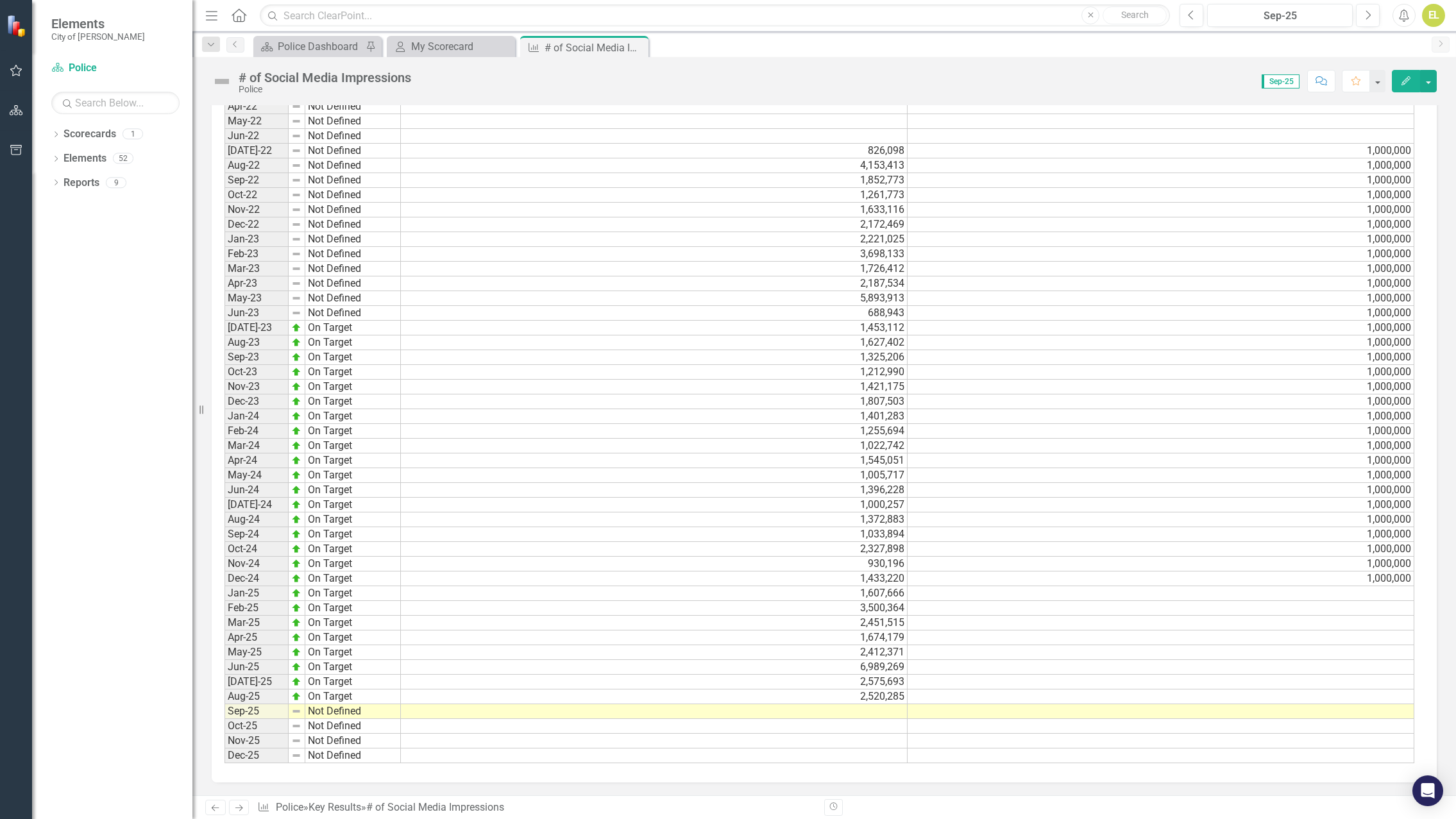
click at [877, 713] on td at bounding box center [654, 711] width 507 height 15
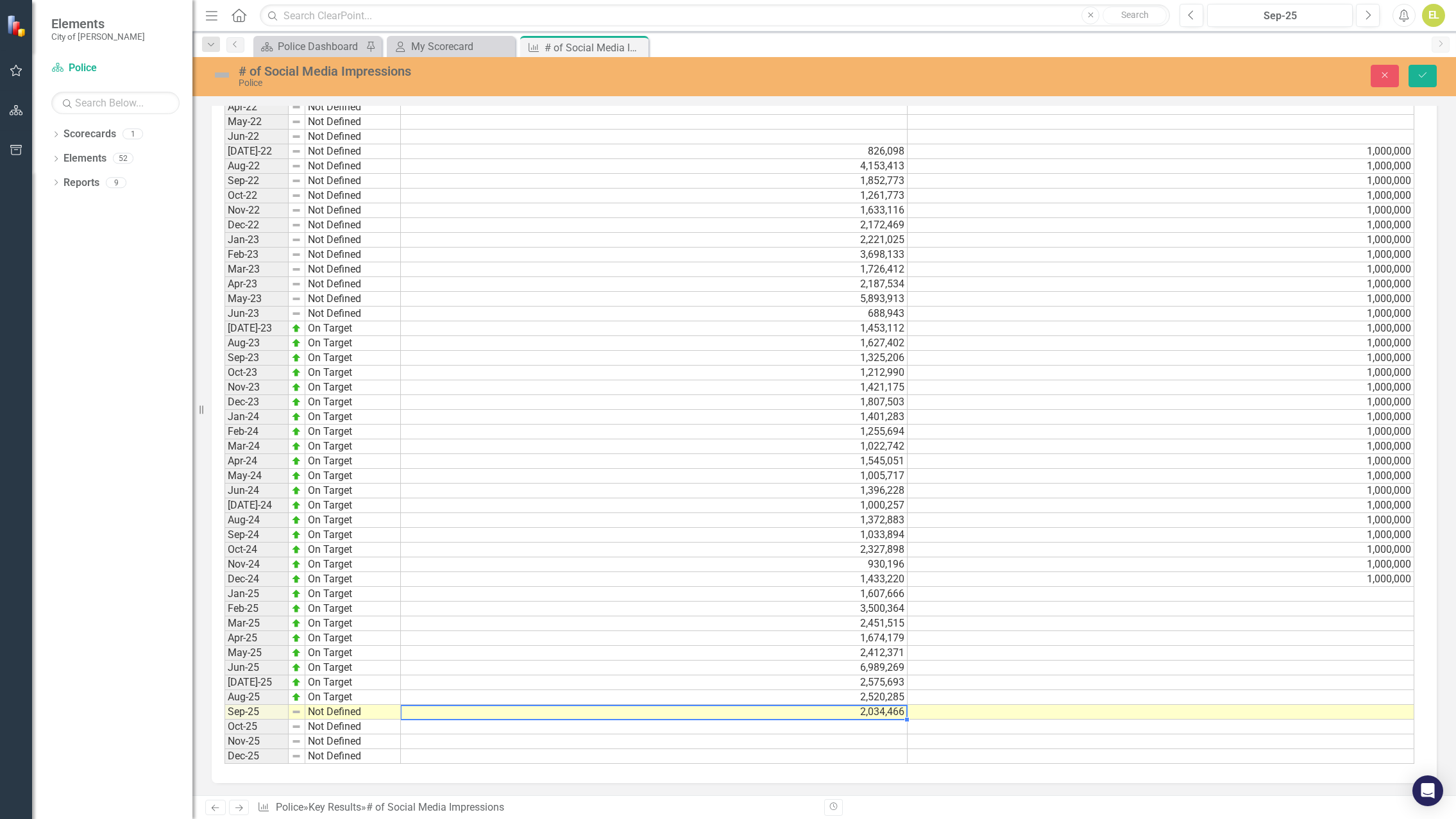
click at [327, 717] on td "Not Defined" at bounding box center [353, 712] width 95 height 15
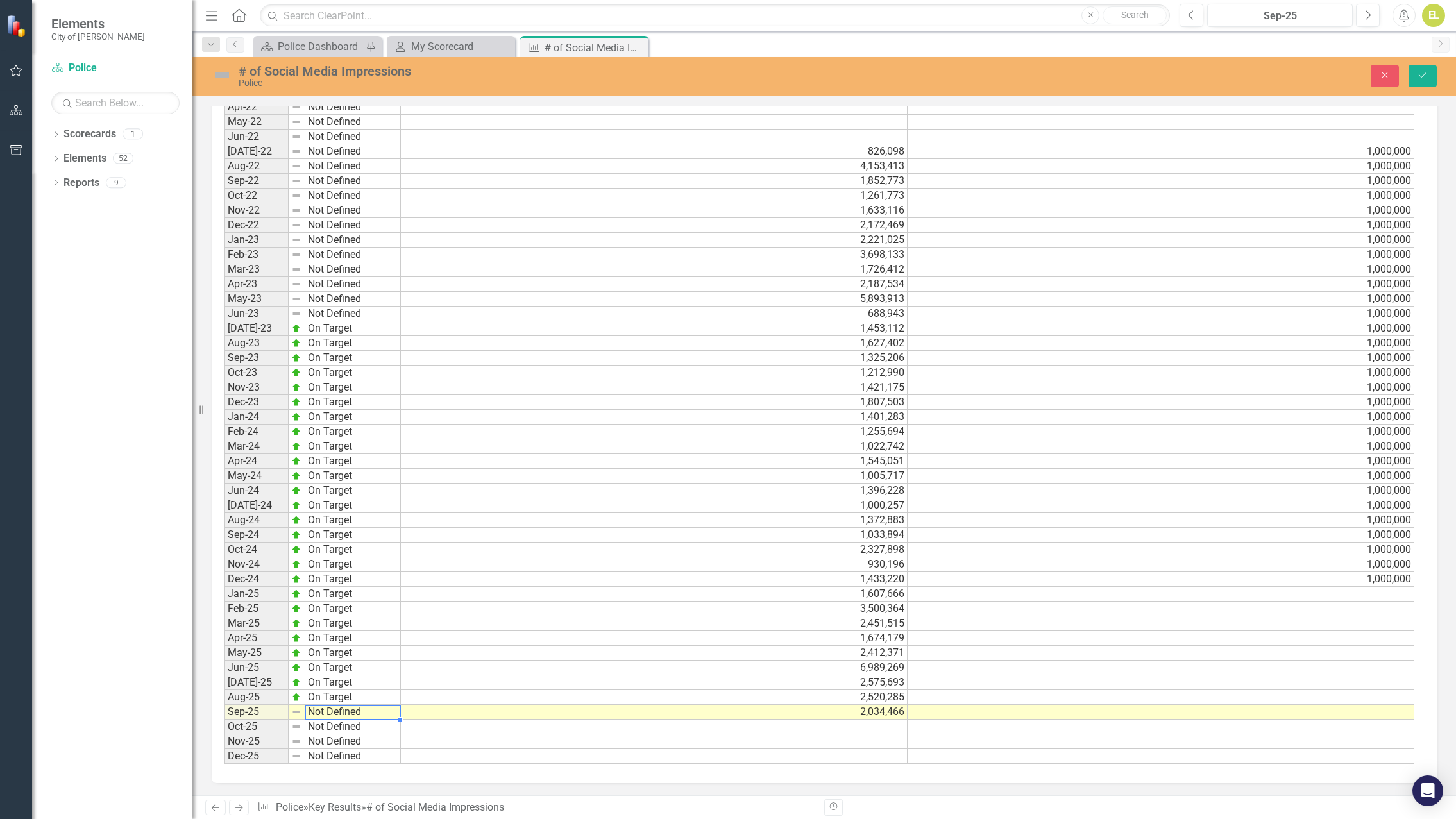
click at [327, 717] on td "Not Defined" at bounding box center [353, 712] width 95 height 15
click at [318, 653] on div "Period Status Actual Target Jan-22 Not Defined Feb-22 Not Defined Mar-22 Not De…" at bounding box center [819, 403] width 1190 height 724
click at [222, 72] on img at bounding box center [222, 75] width 21 height 21
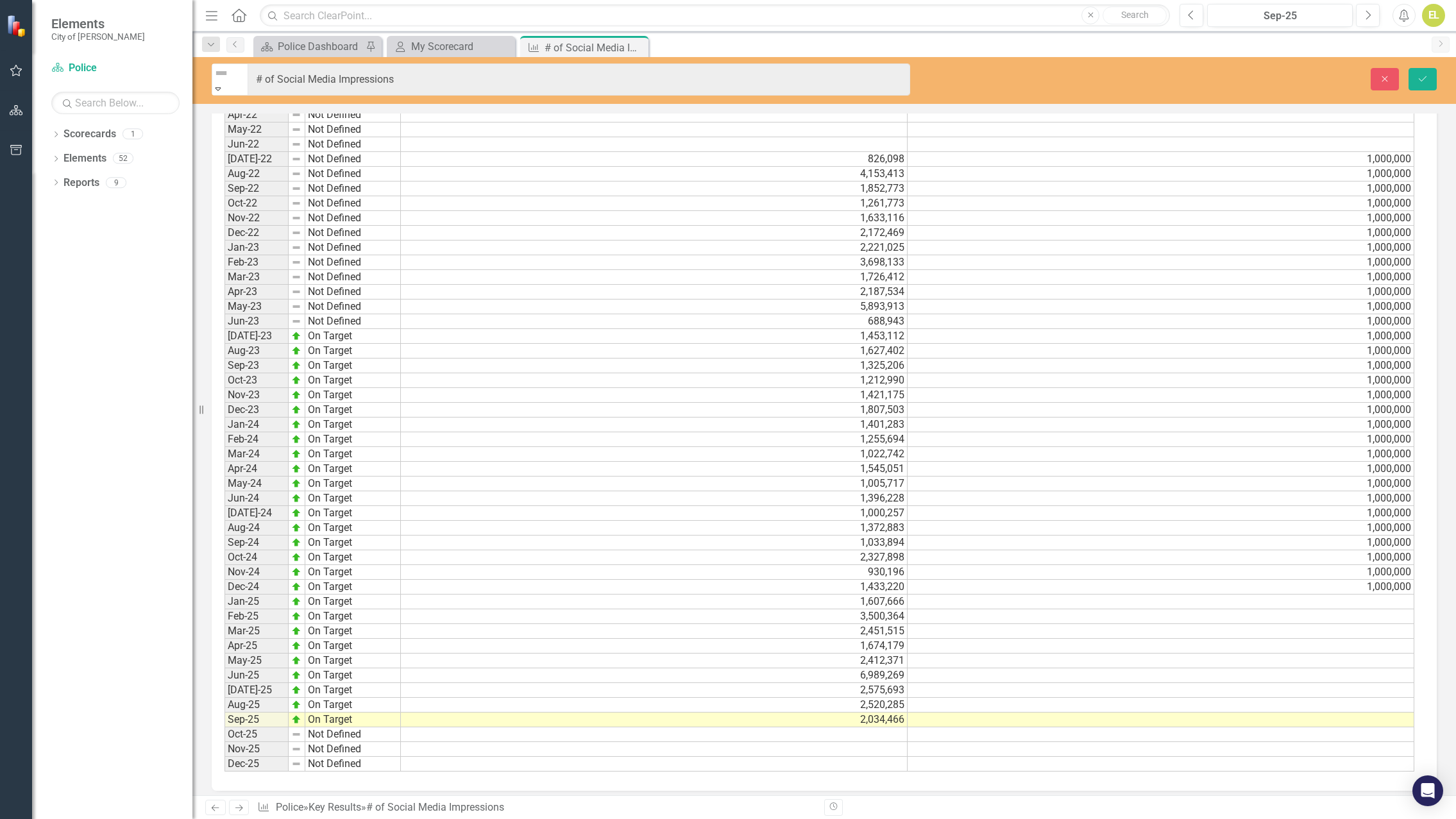
click at [223, 84] on icon "Expand" at bounding box center [217, 88] width 11 height 9
click at [1417, 74] on icon "Save" at bounding box center [1422, 79] width 11 height 9
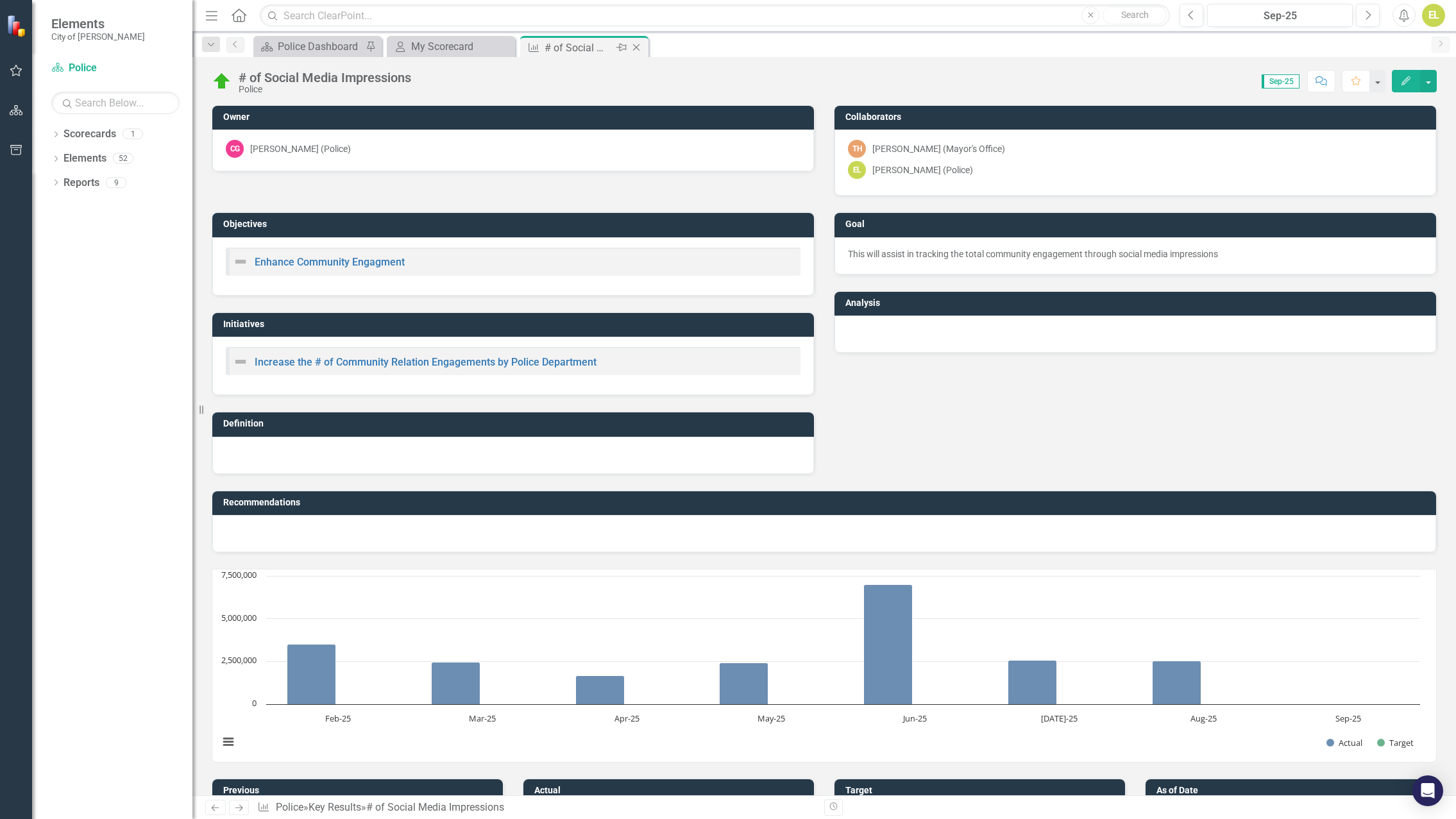
click at [639, 49] on icon "Close" at bounding box center [636, 48] width 13 height 10
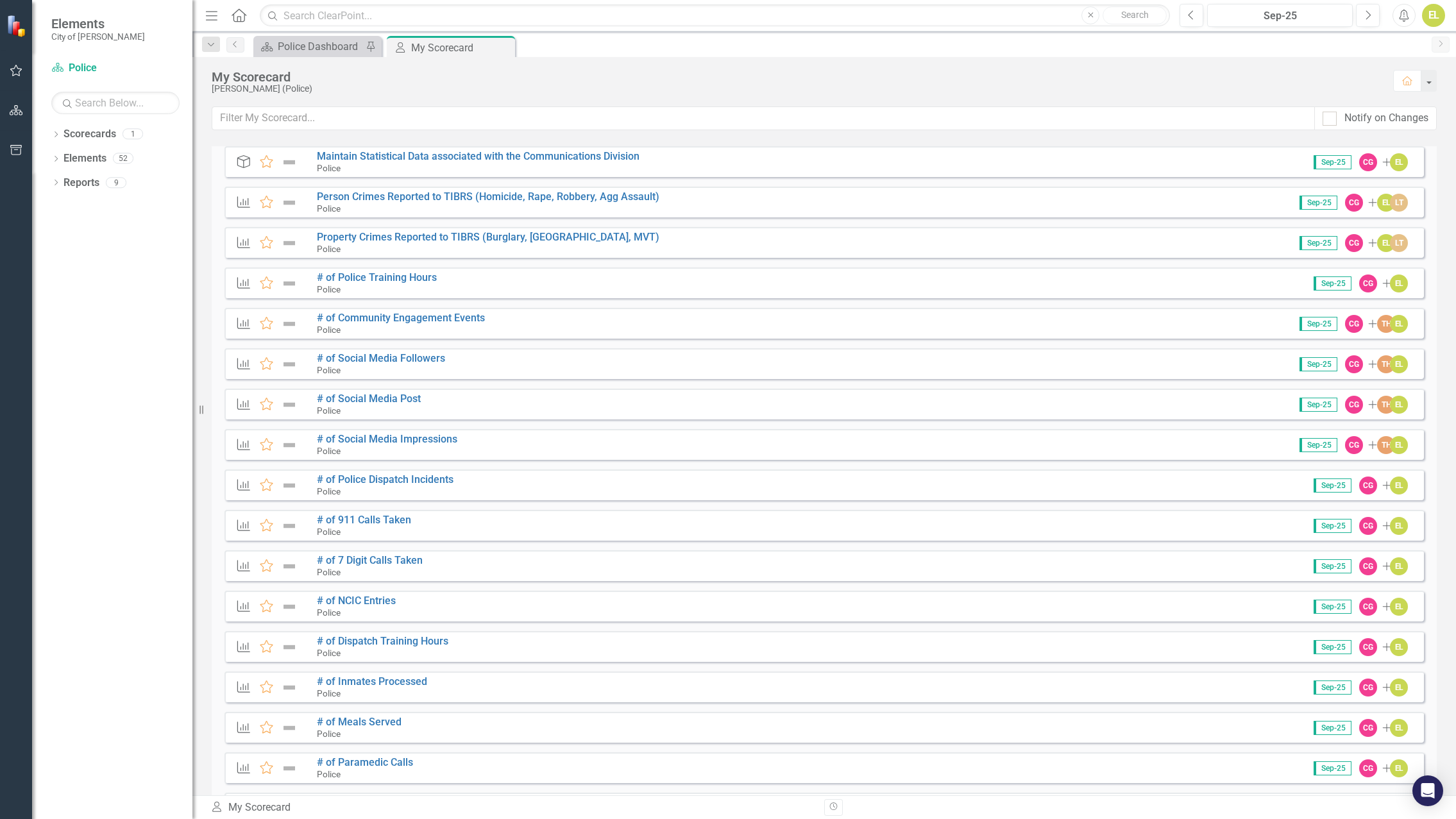
scroll to position [64, 0]
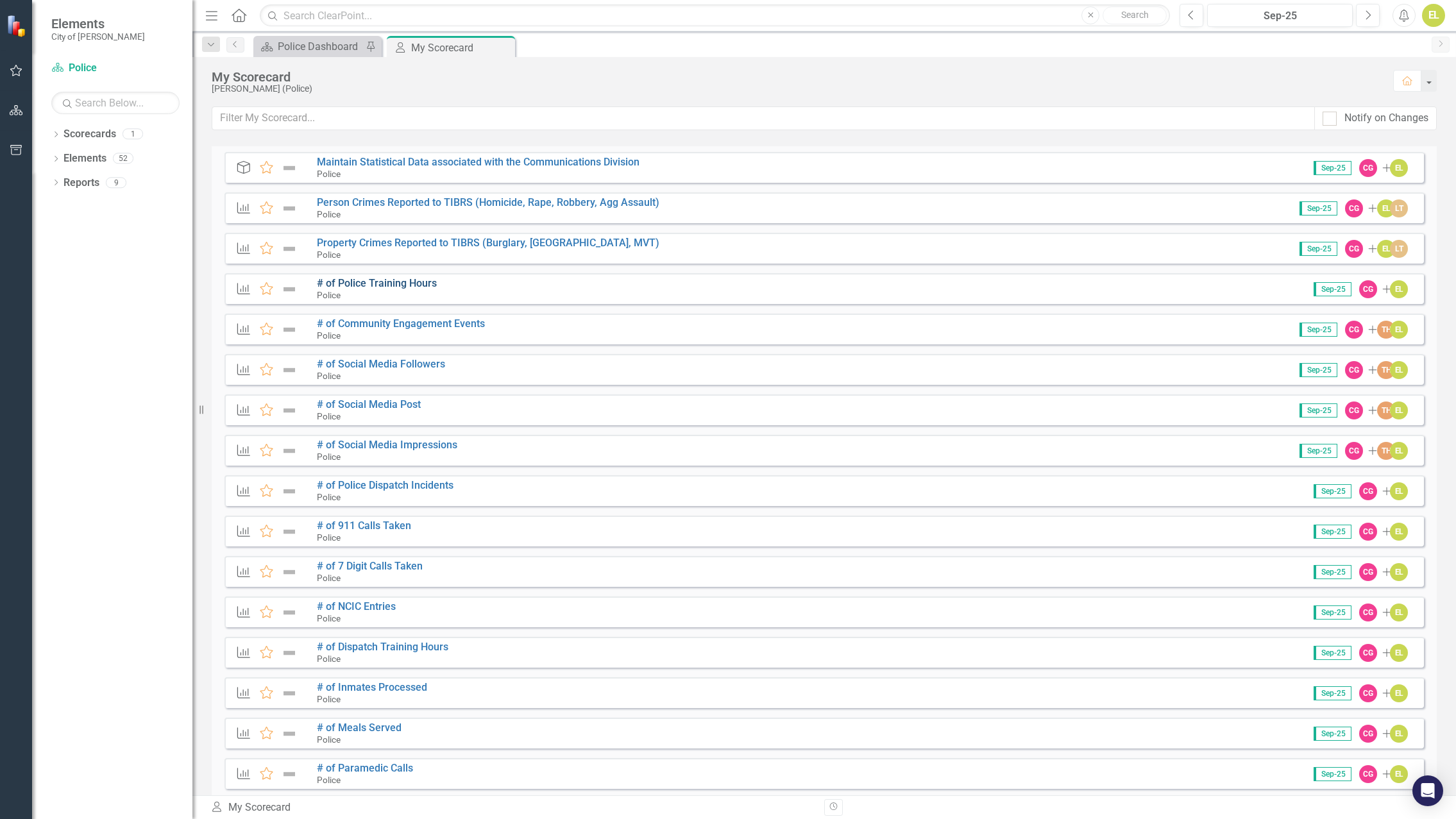
click at [386, 287] on link "# of Police Training Hours" at bounding box center [377, 283] width 120 height 12
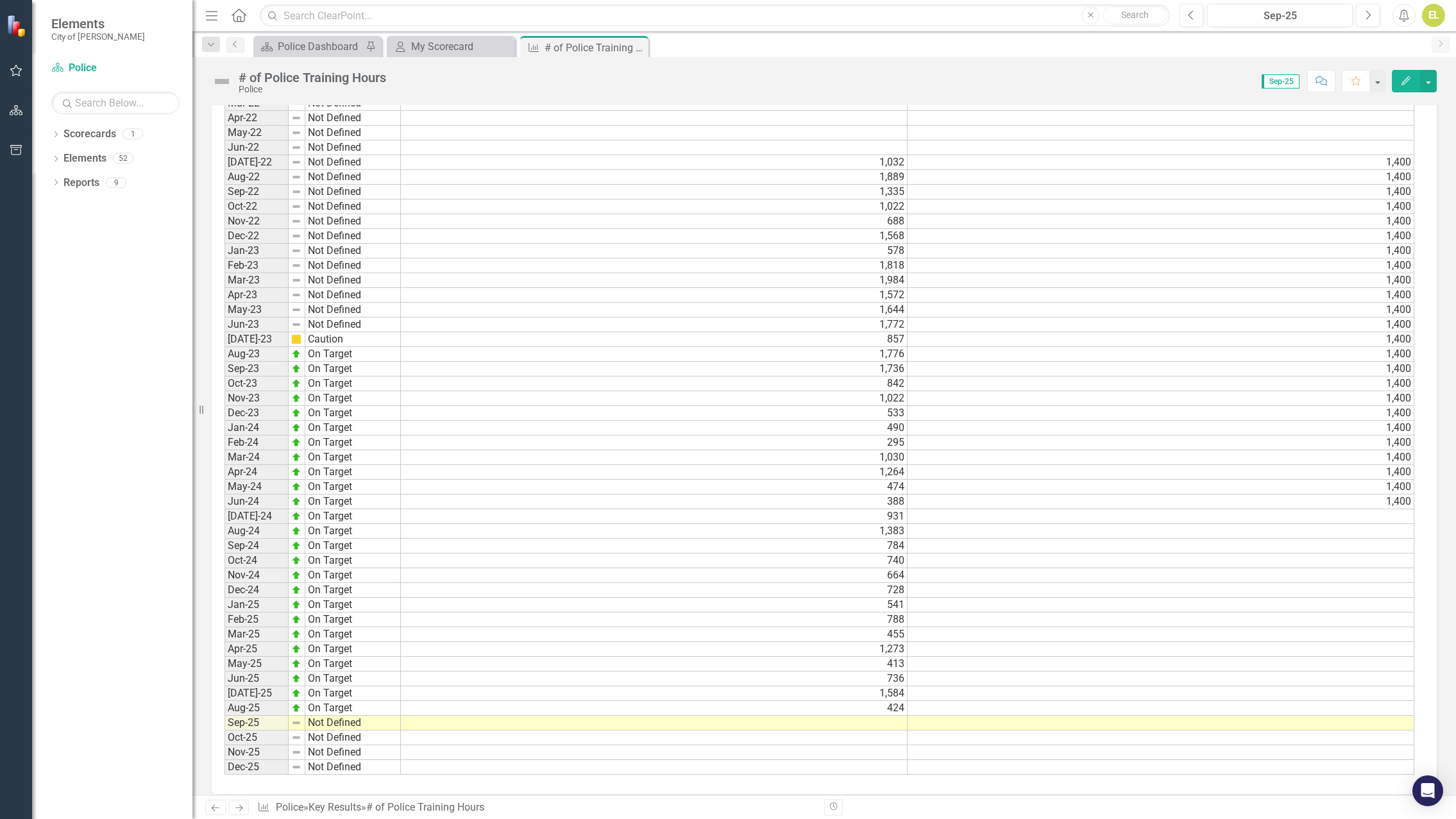
scroll to position [837, 0]
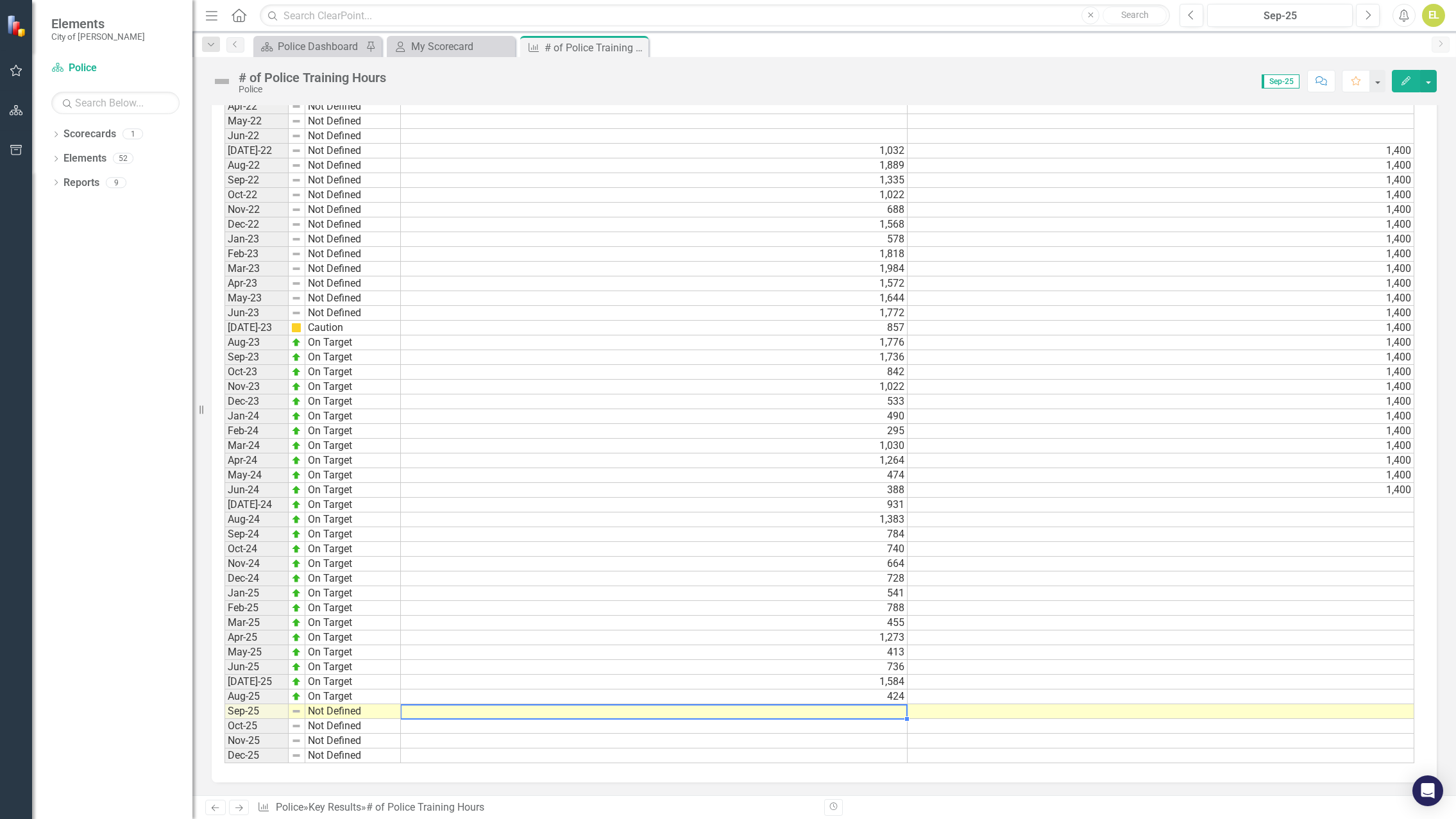
click at [878, 710] on td at bounding box center [654, 711] width 507 height 15
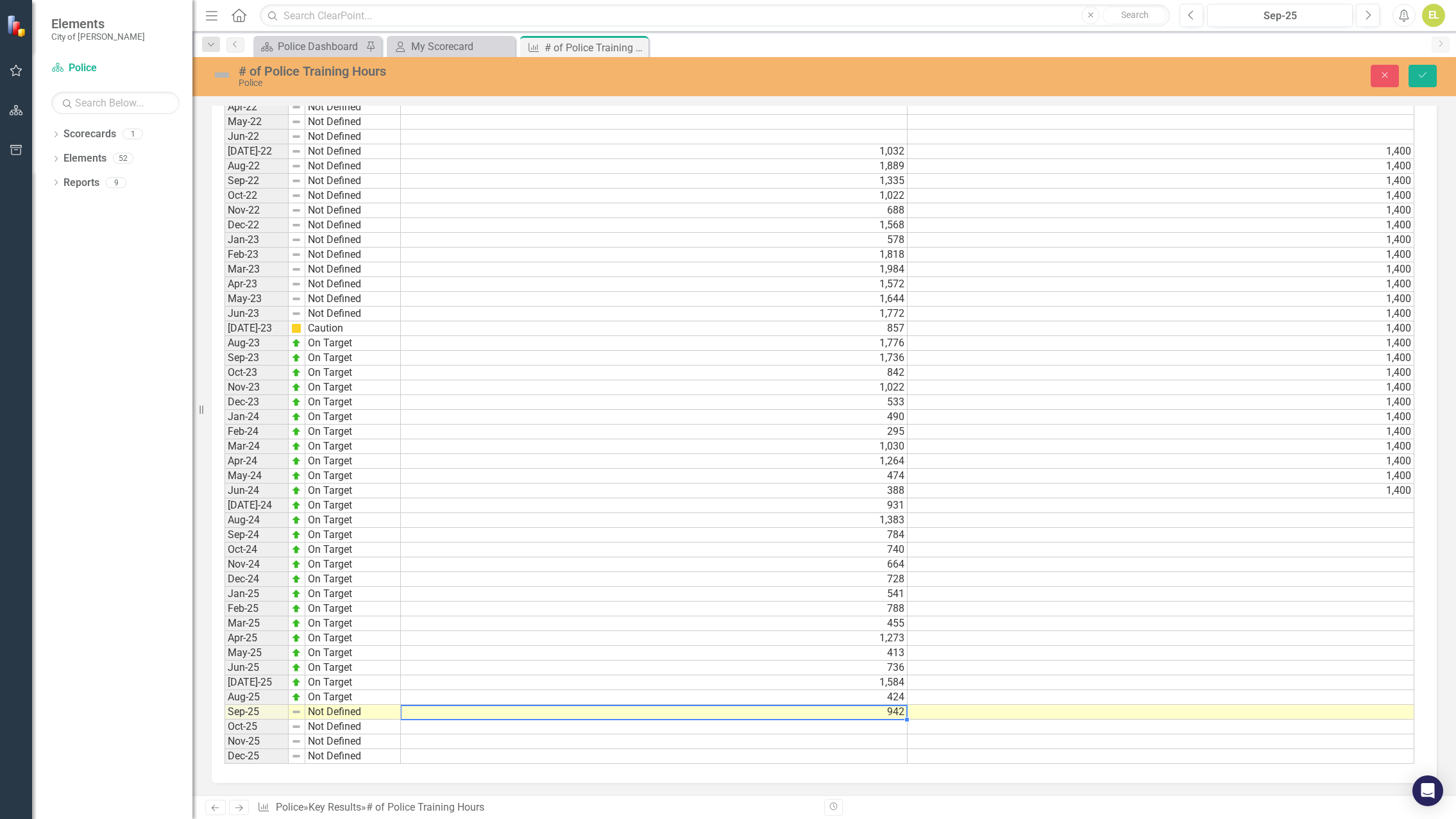
click at [338, 710] on td "Not Defined" at bounding box center [353, 712] width 95 height 15
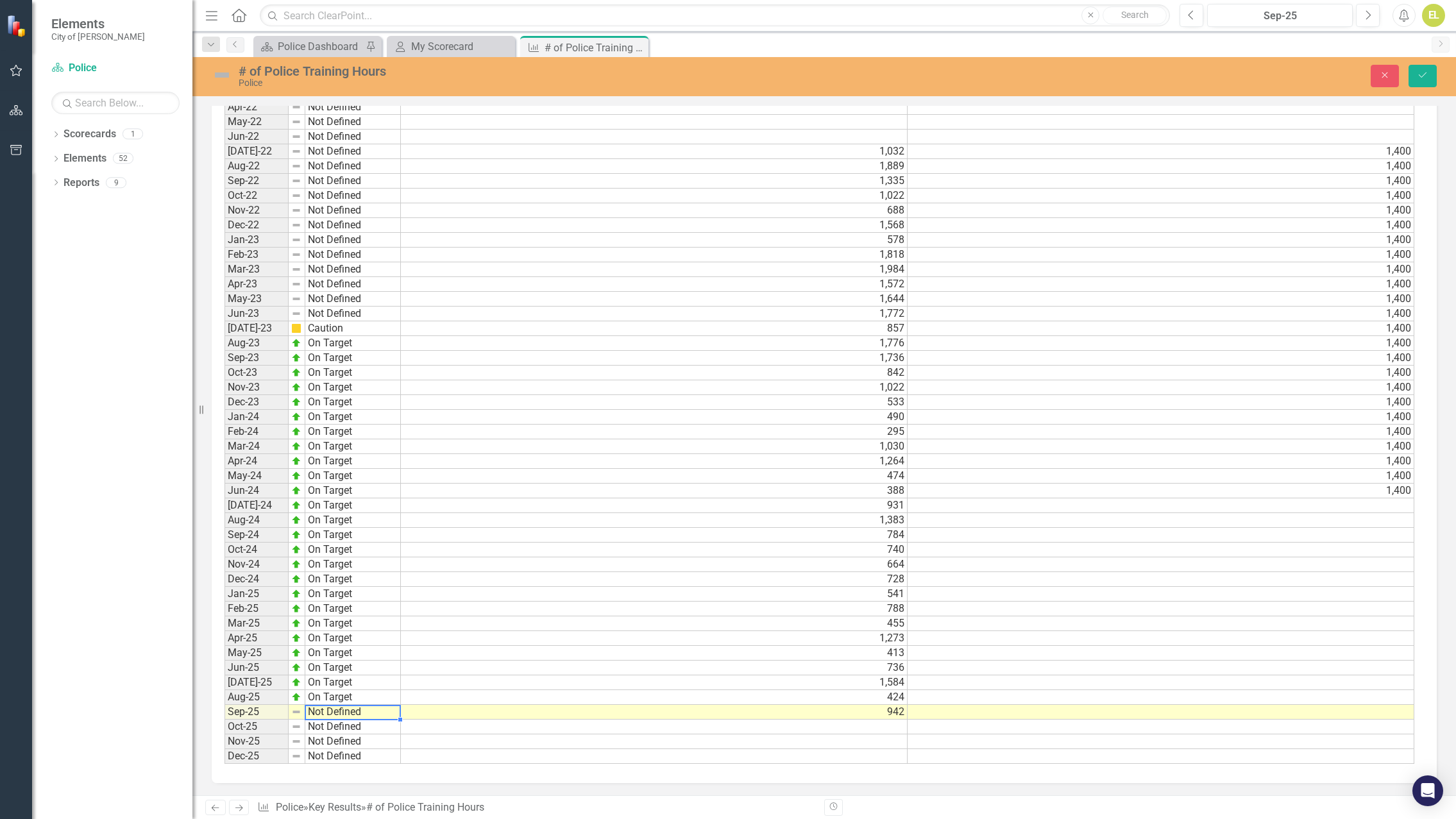
click at [338, 710] on td "Not Defined" at bounding box center [353, 712] width 95 height 15
click at [334, 645] on div "Period Status Actual Target Jan-22 Not Defined Feb-22 Not Defined Mar-22 Not De…" at bounding box center [819, 403] width 1190 height 724
click at [223, 74] on img at bounding box center [222, 75] width 21 height 21
click at [227, 68] on img at bounding box center [222, 75] width 21 height 21
click at [226, 68] on img at bounding box center [222, 75] width 21 height 21
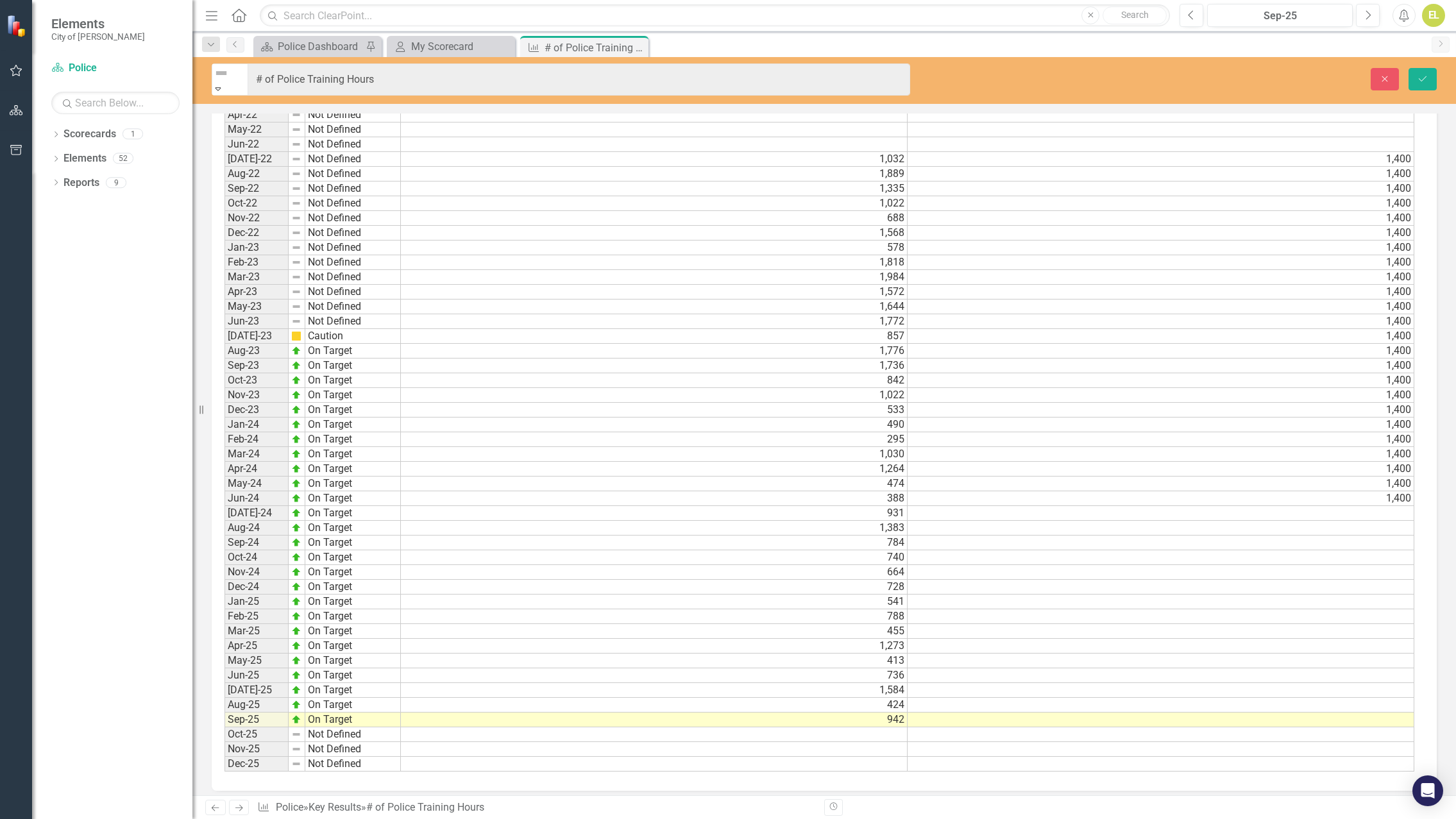
click at [223, 84] on icon "Expand" at bounding box center [217, 88] width 11 height 9
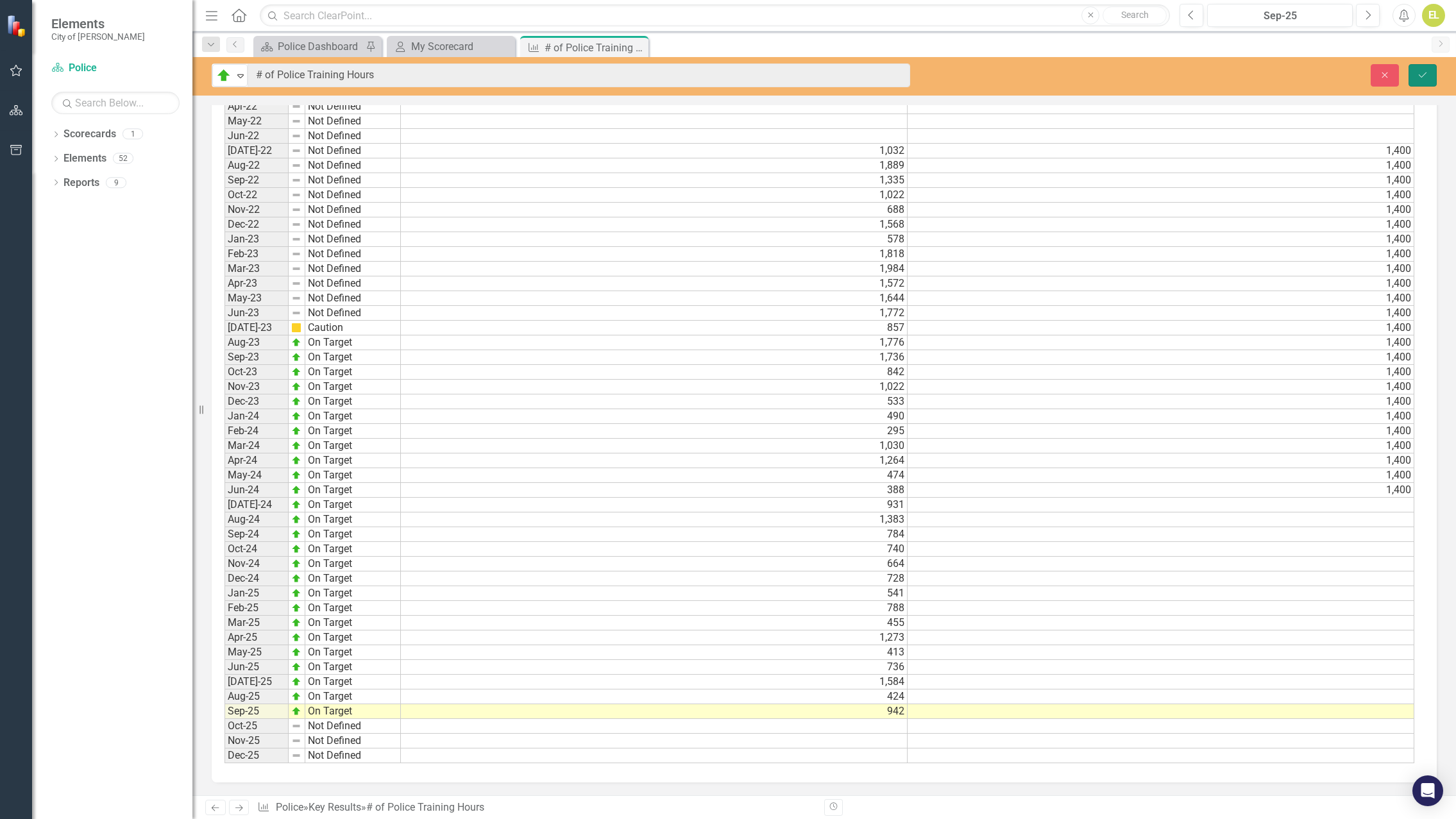
click at [1426, 72] on icon "Save" at bounding box center [1422, 74] width 11 height 9
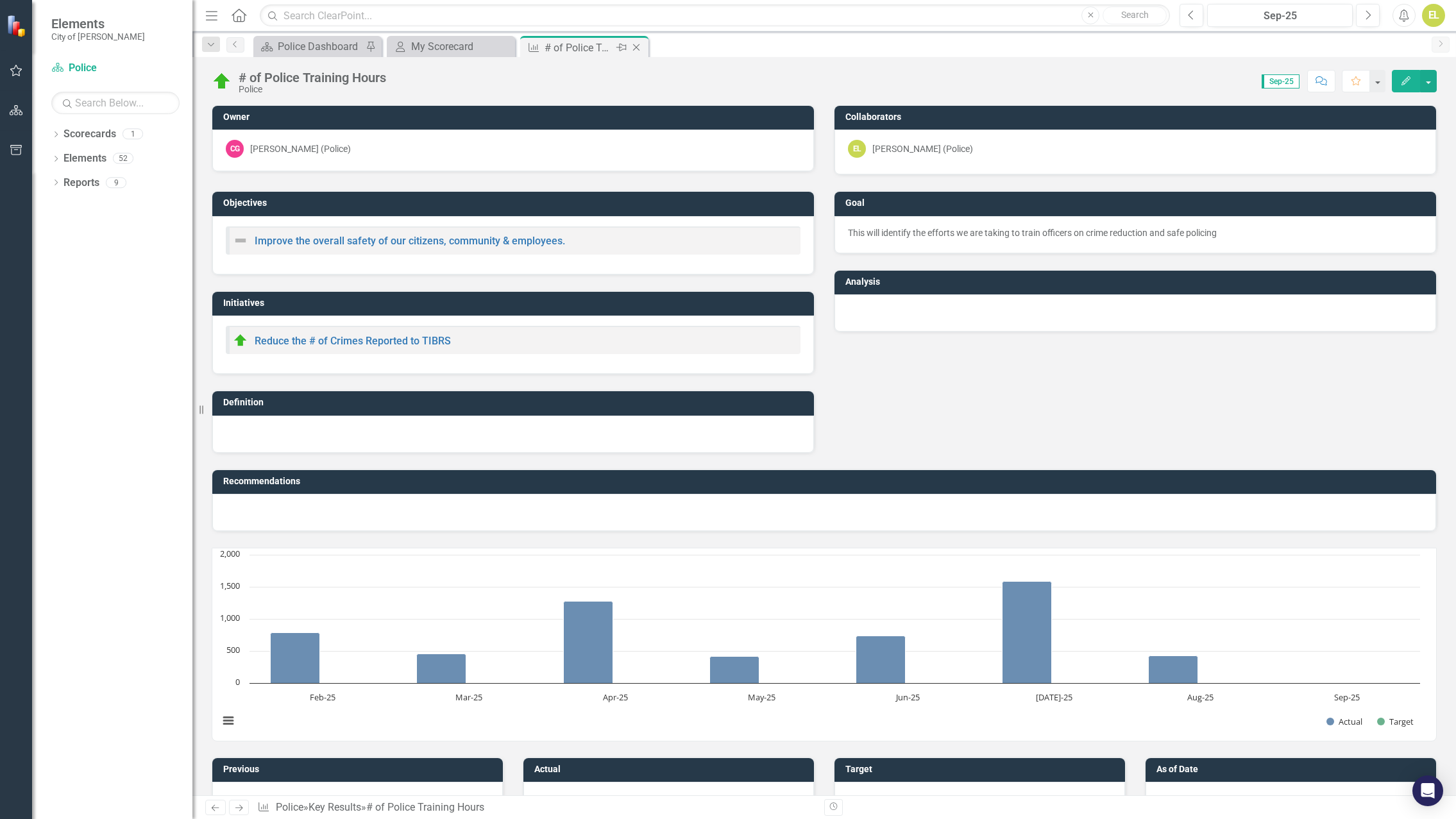
click at [637, 46] on icon "Close" at bounding box center [636, 48] width 13 height 10
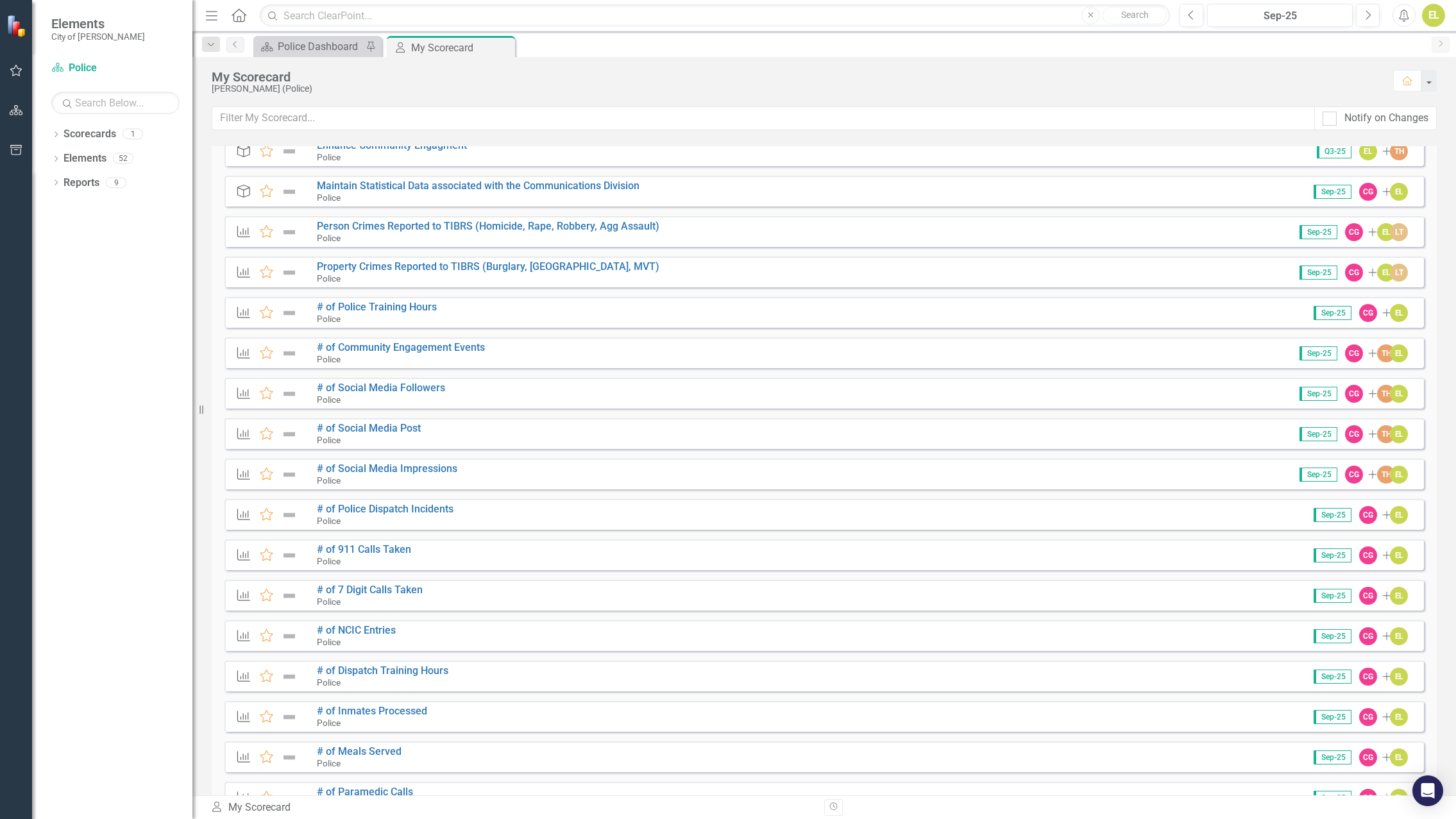
scroll to position [192, 0]
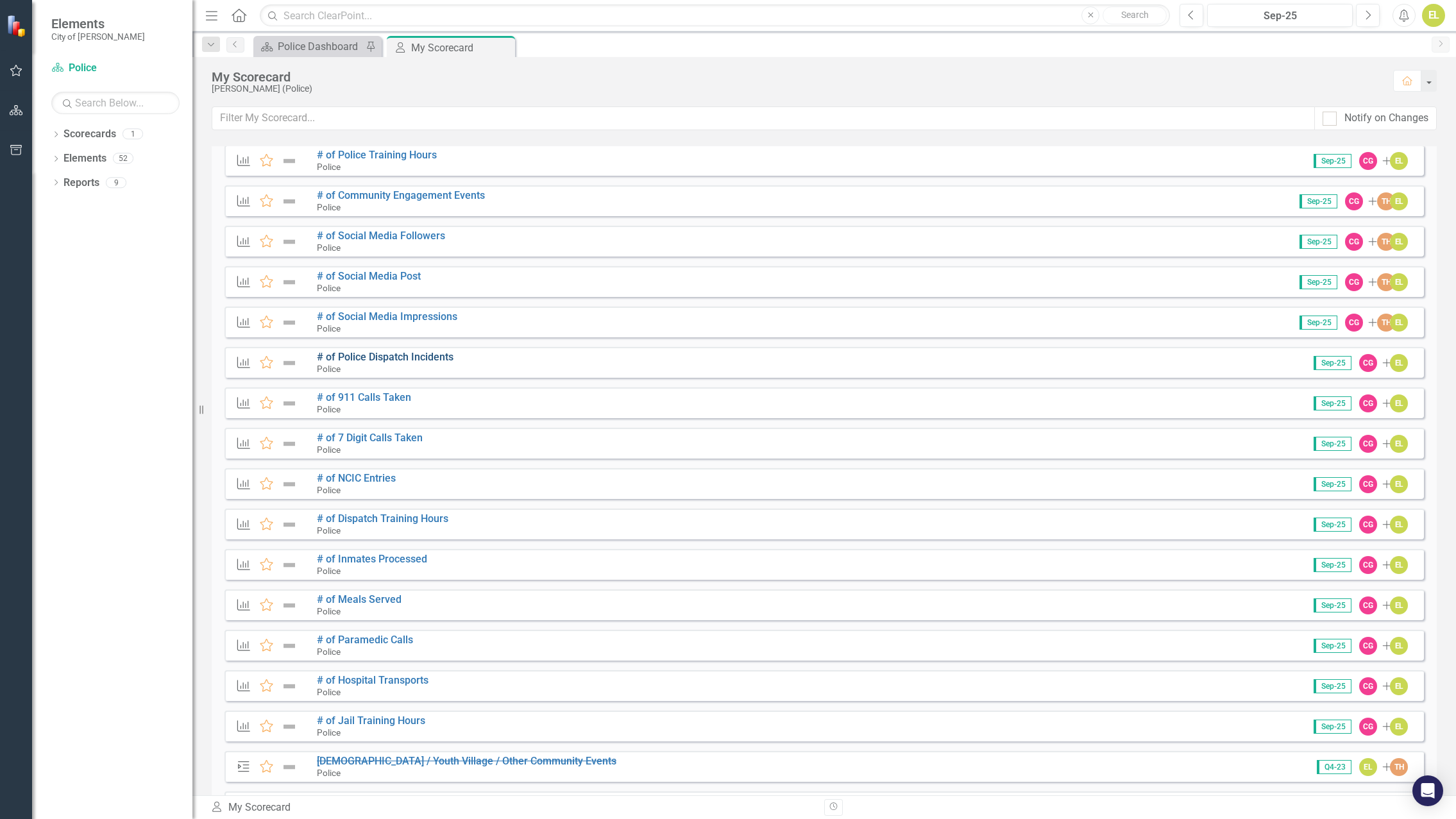
click at [425, 352] on link "# of Police Dispatch Incidents" at bounding box center [385, 357] width 137 height 12
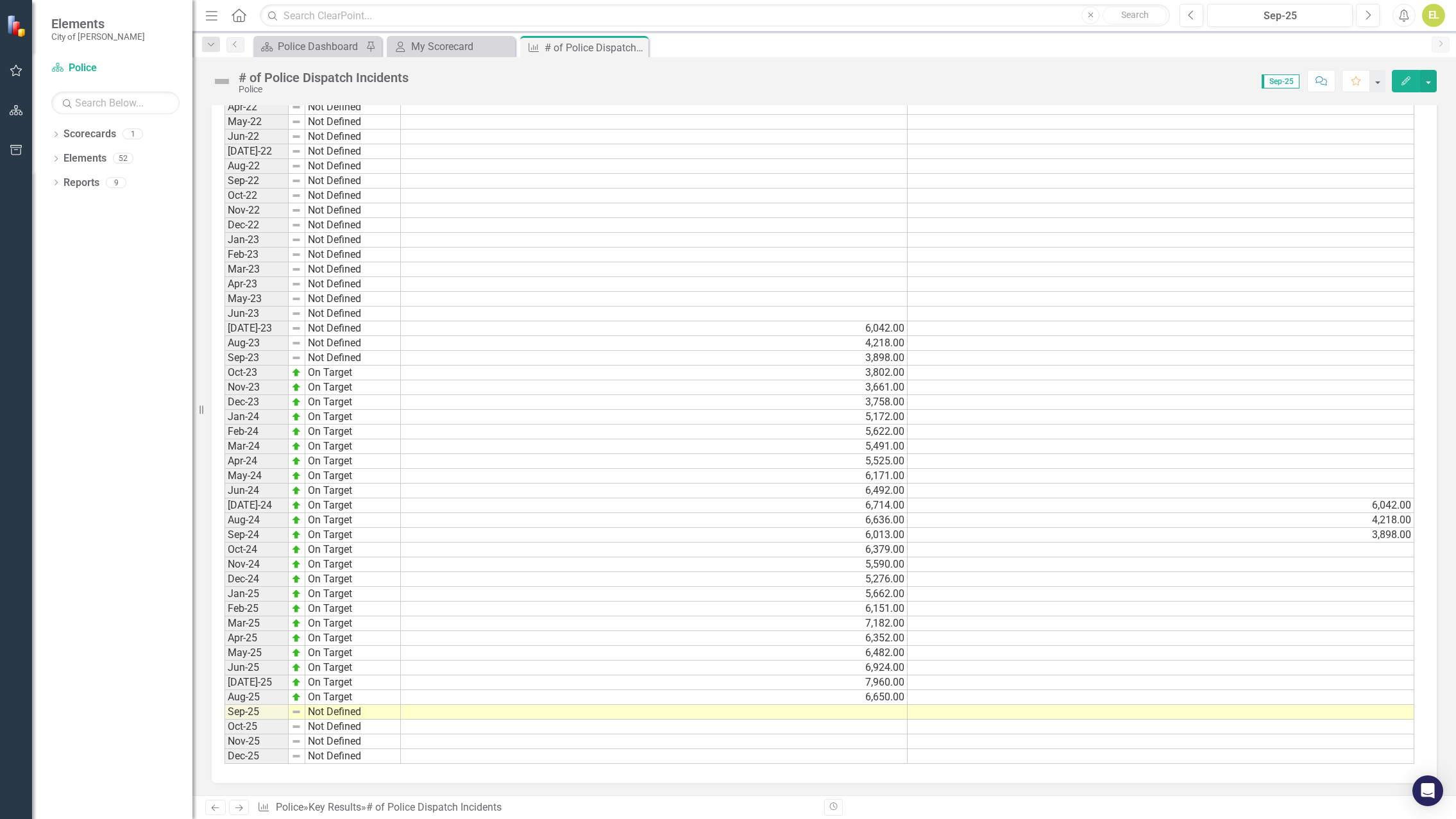
scroll to position [816, 0]
click at [881, 715] on td at bounding box center [654, 711] width 507 height 15
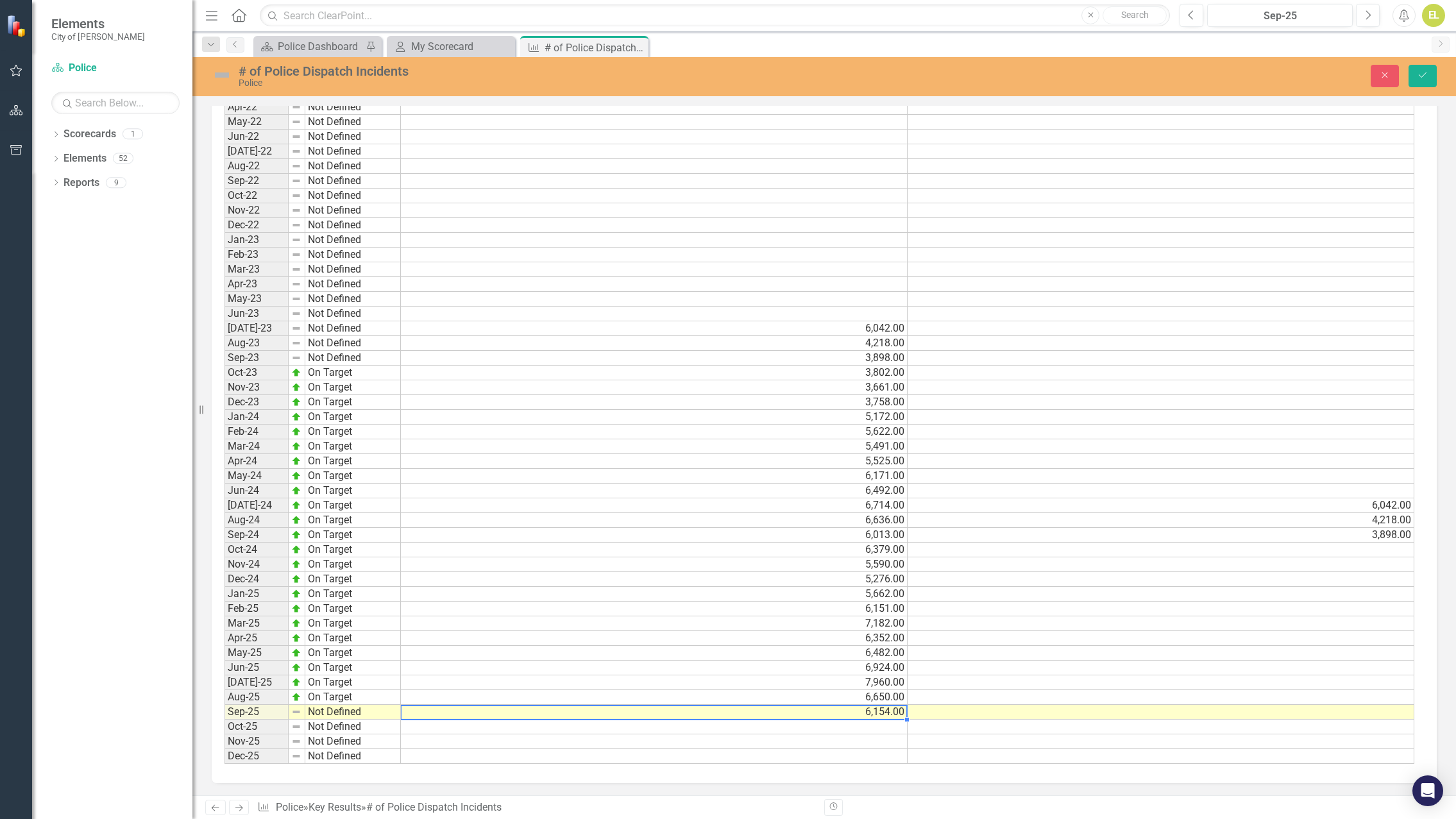
click at [326, 710] on td "Not Defined" at bounding box center [353, 712] width 95 height 15
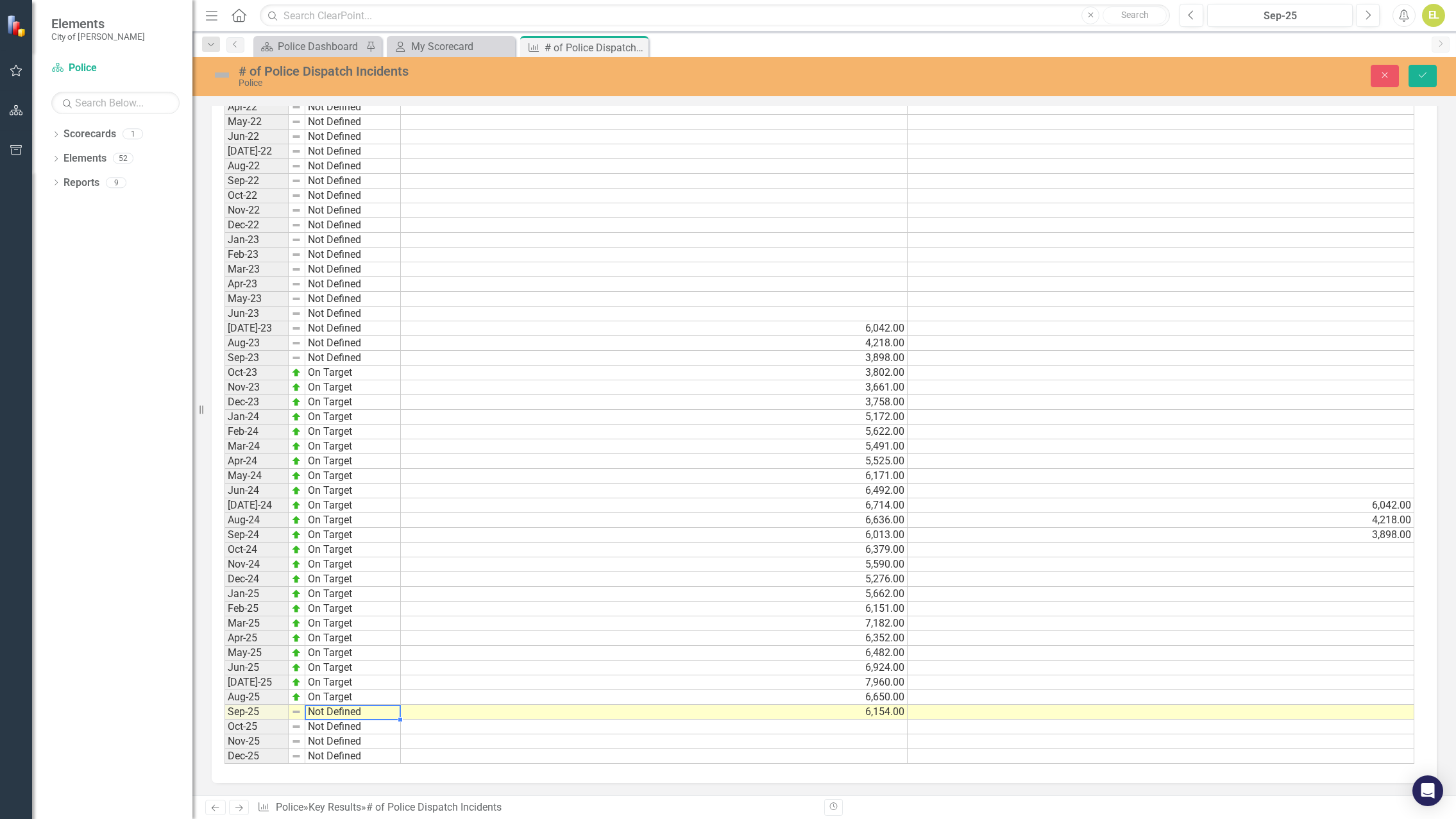
click at [326, 710] on td "Not Defined" at bounding box center [353, 712] width 95 height 15
click at [325, 652] on div "Period Status Actual Previous Year Jan-22 Not Defined Feb-22 Not Defined Mar-22…" at bounding box center [819, 403] width 1190 height 724
click at [223, 75] on img at bounding box center [222, 75] width 21 height 21
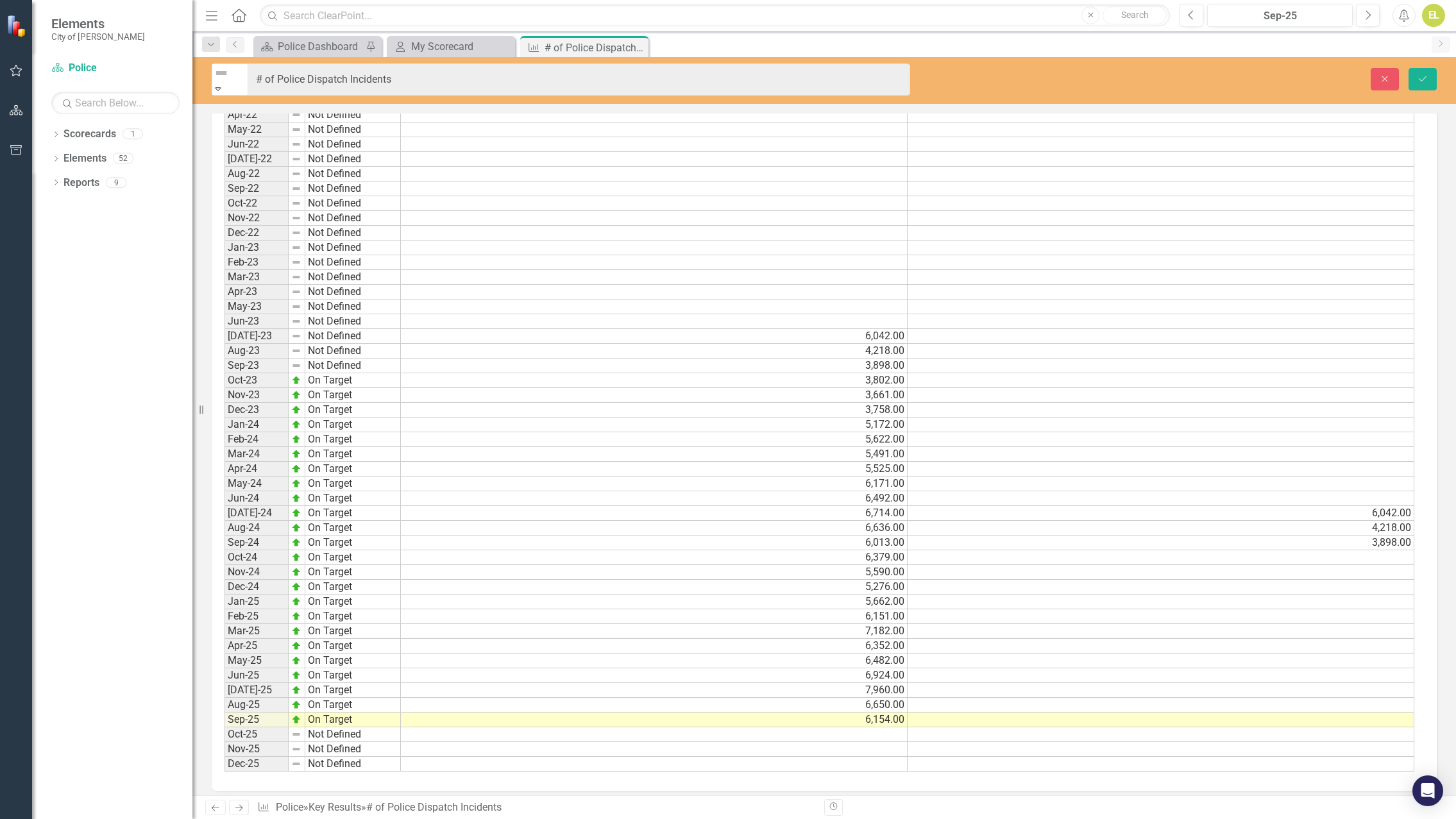
click at [223, 75] on img at bounding box center [222, 74] width 16 height 16
click at [1422, 77] on icon "submit" at bounding box center [1422, 79] width 8 height 5
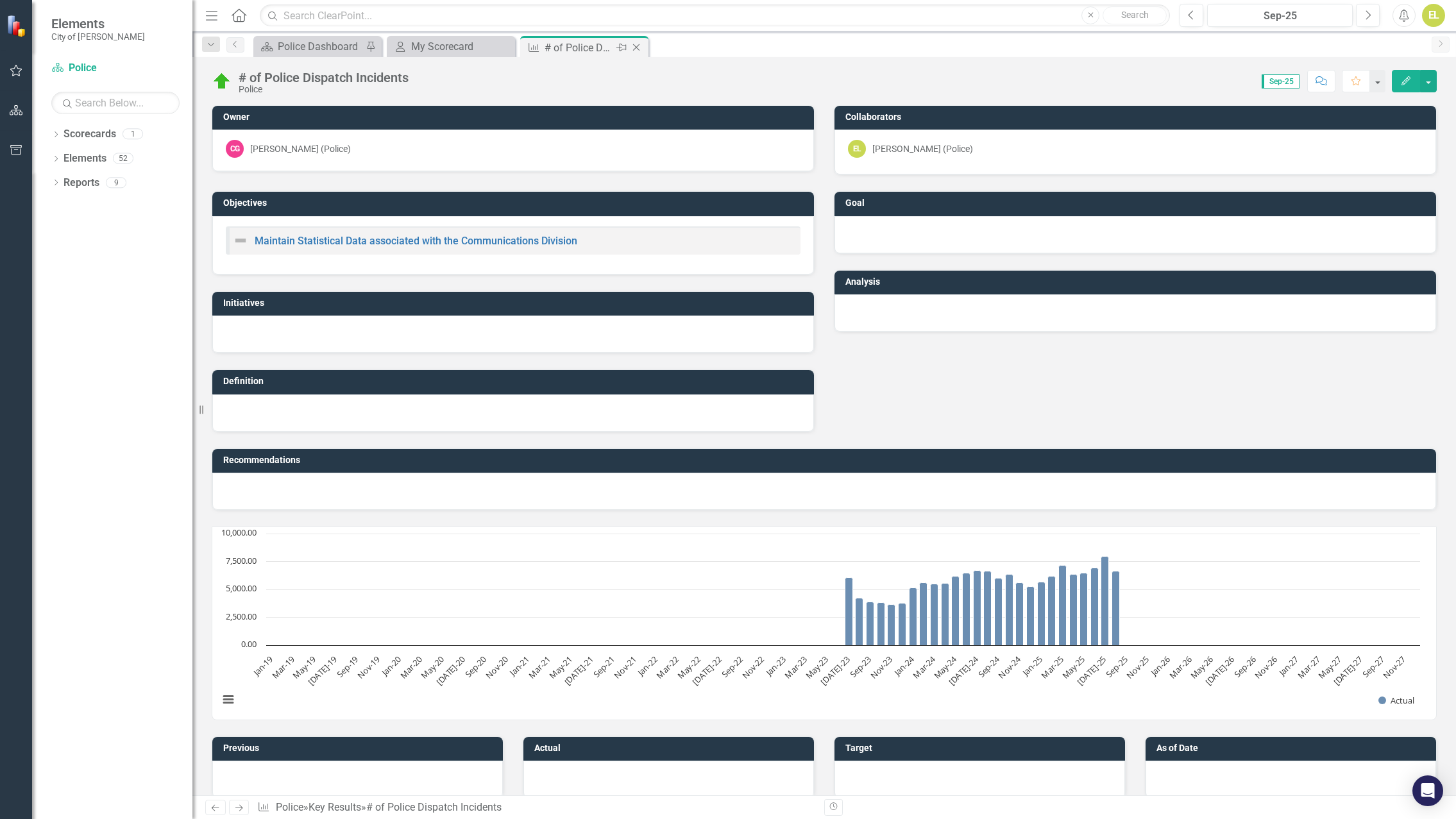
click at [637, 46] on icon "Close" at bounding box center [636, 48] width 13 height 10
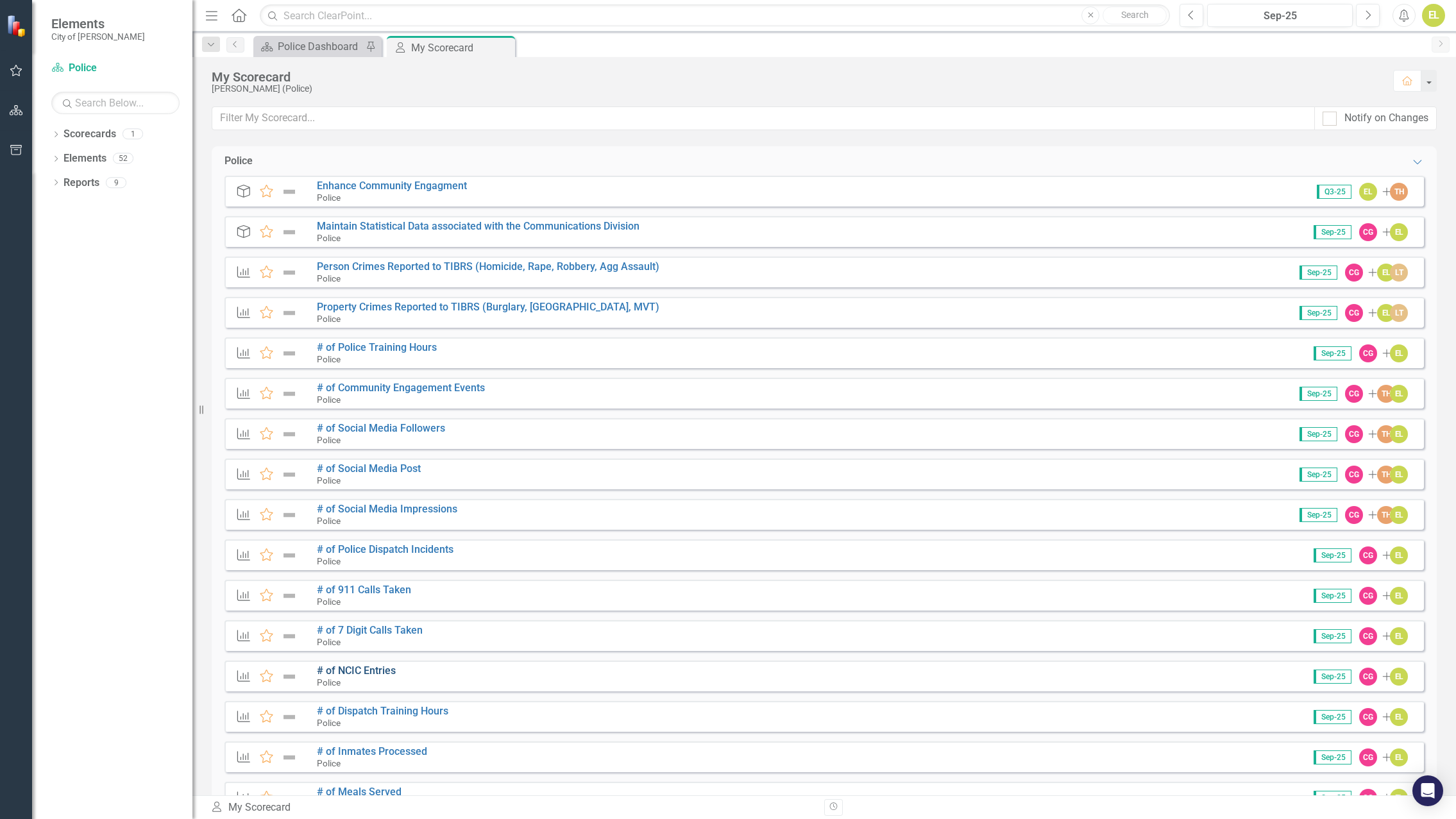
click at [375, 671] on link "# of NCIC Entries" at bounding box center [356, 670] width 79 height 12
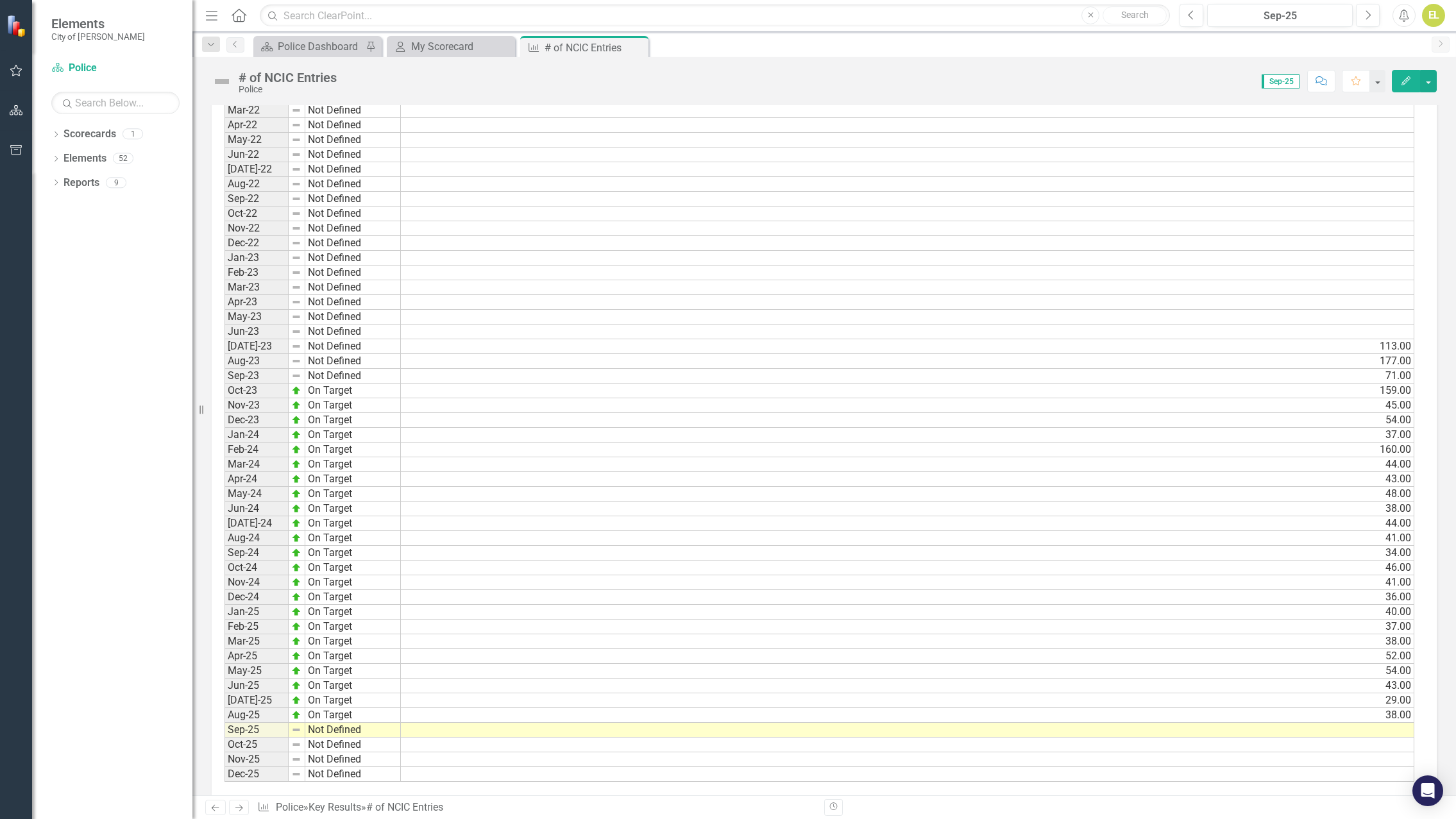
scroll to position [816, 0]
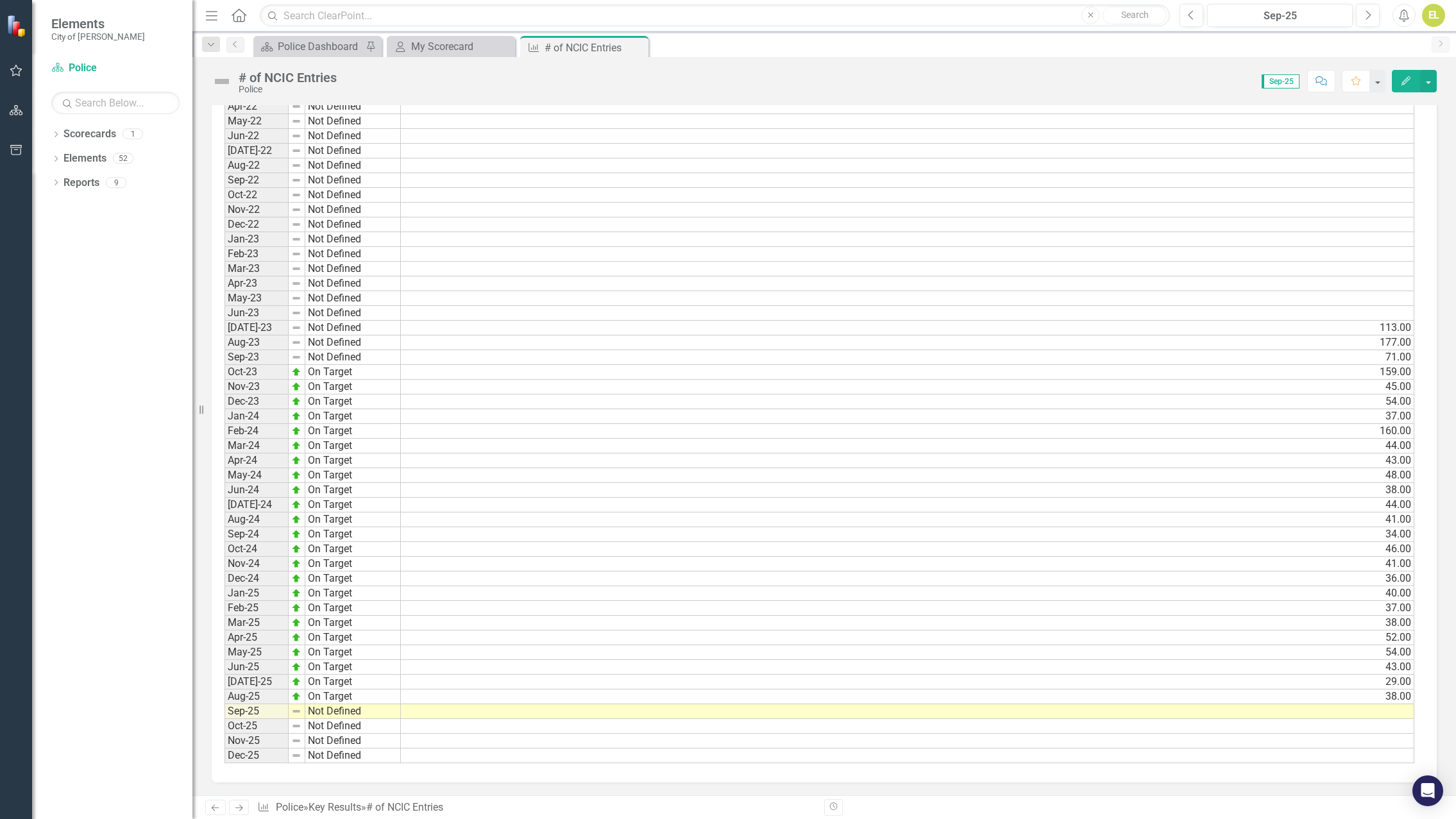
click at [1340, 716] on td at bounding box center [908, 711] width 1013 height 15
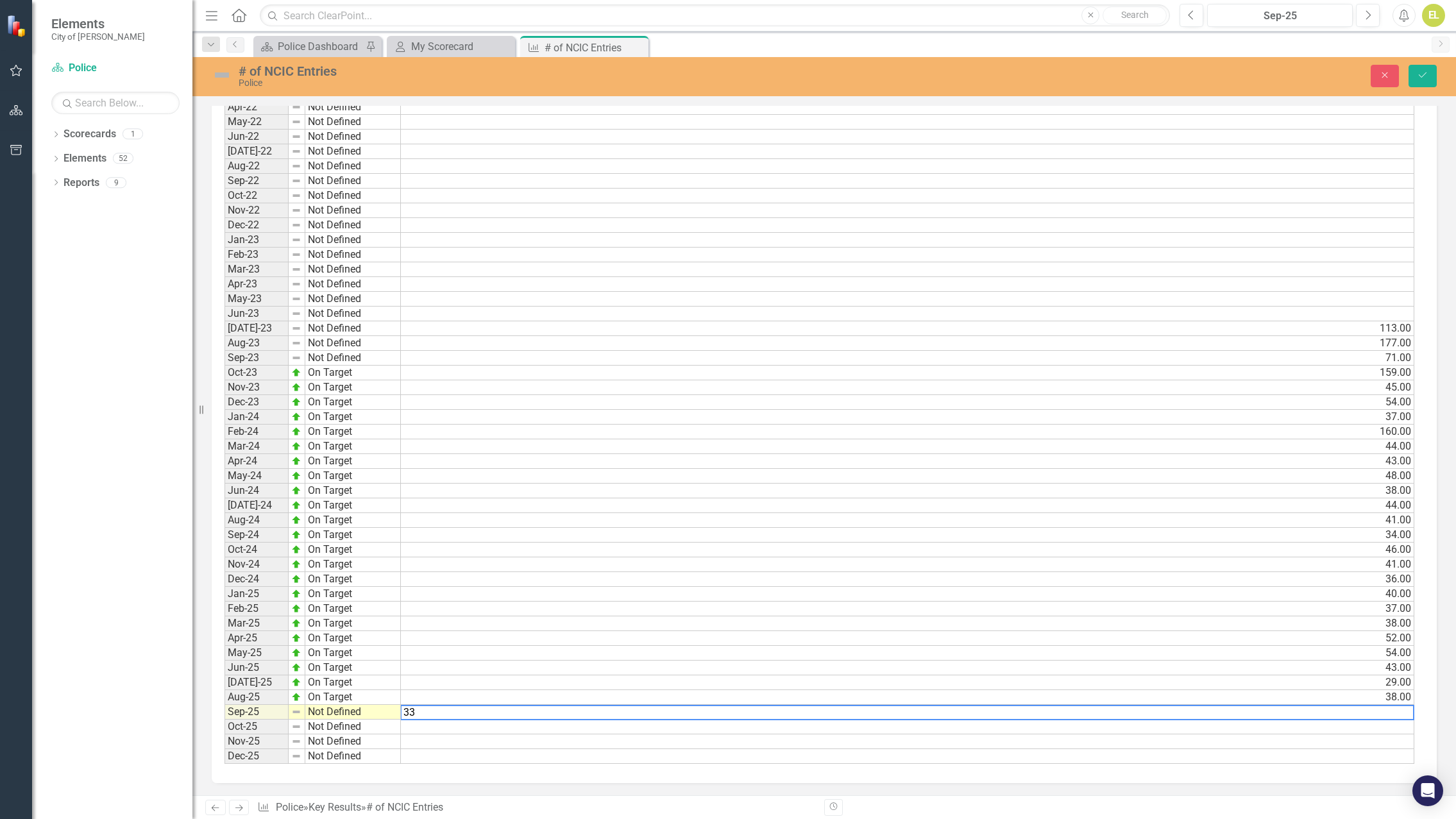
type textarea "33"
click at [335, 707] on td "Not Defined" at bounding box center [353, 712] width 95 height 15
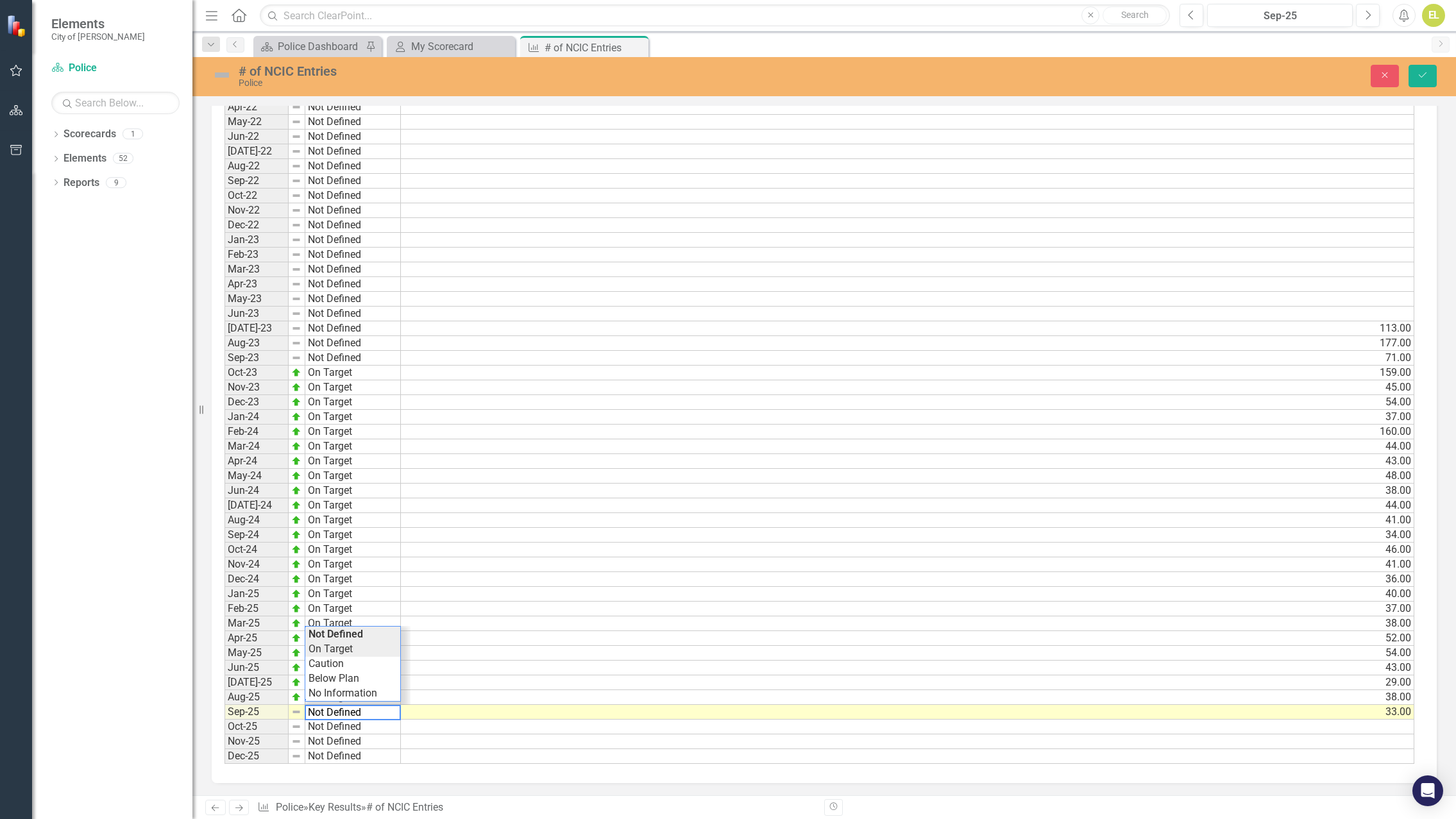
click at [337, 650] on div "Period Status Actual Jan-22 Not Defined Feb-22 Not Defined Mar-22 Not Defined A…" at bounding box center [819, 403] width 1190 height 724
click at [217, 79] on img at bounding box center [222, 75] width 21 height 21
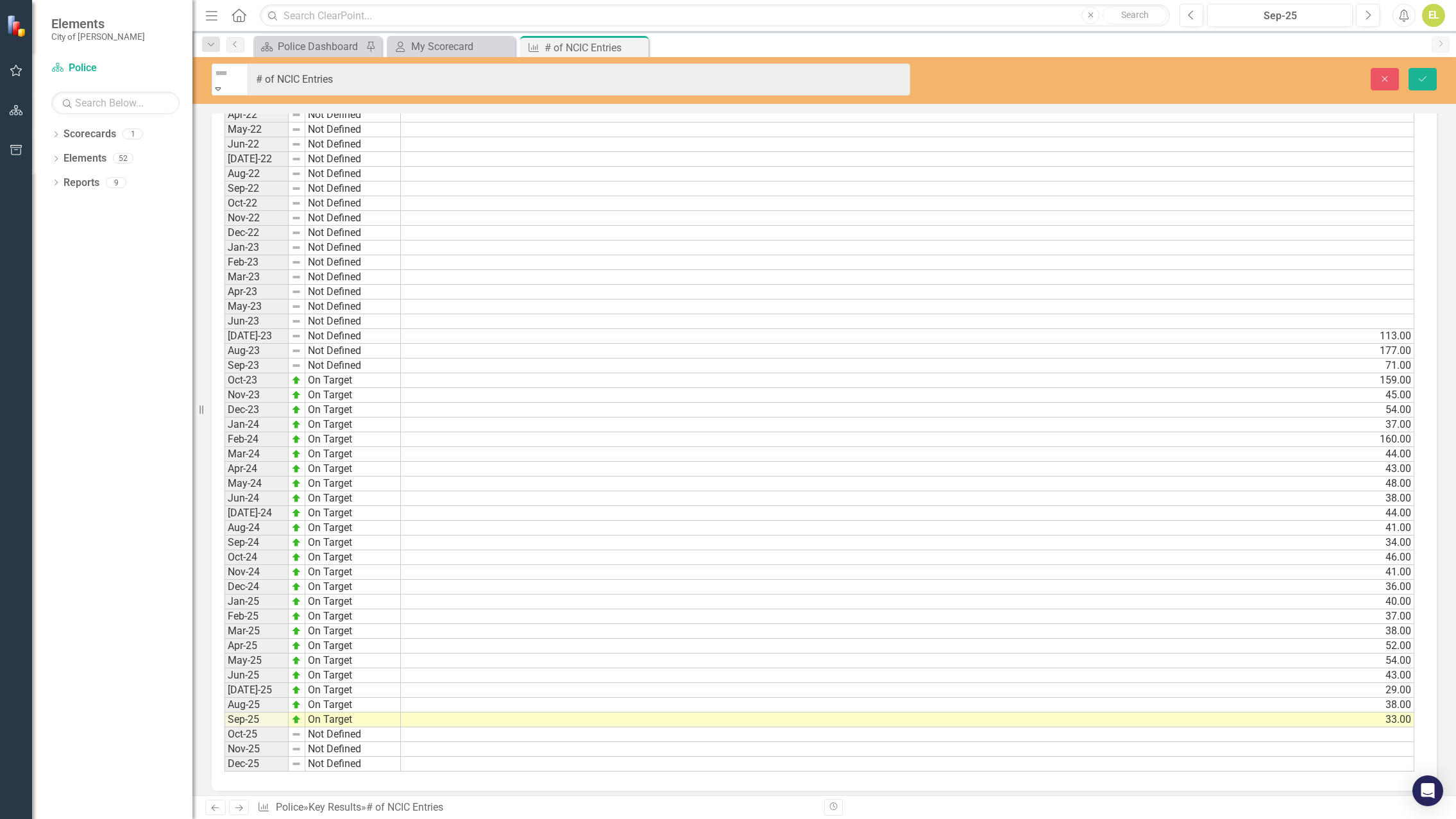
click at [223, 84] on icon "Expand" at bounding box center [217, 88] width 11 height 9
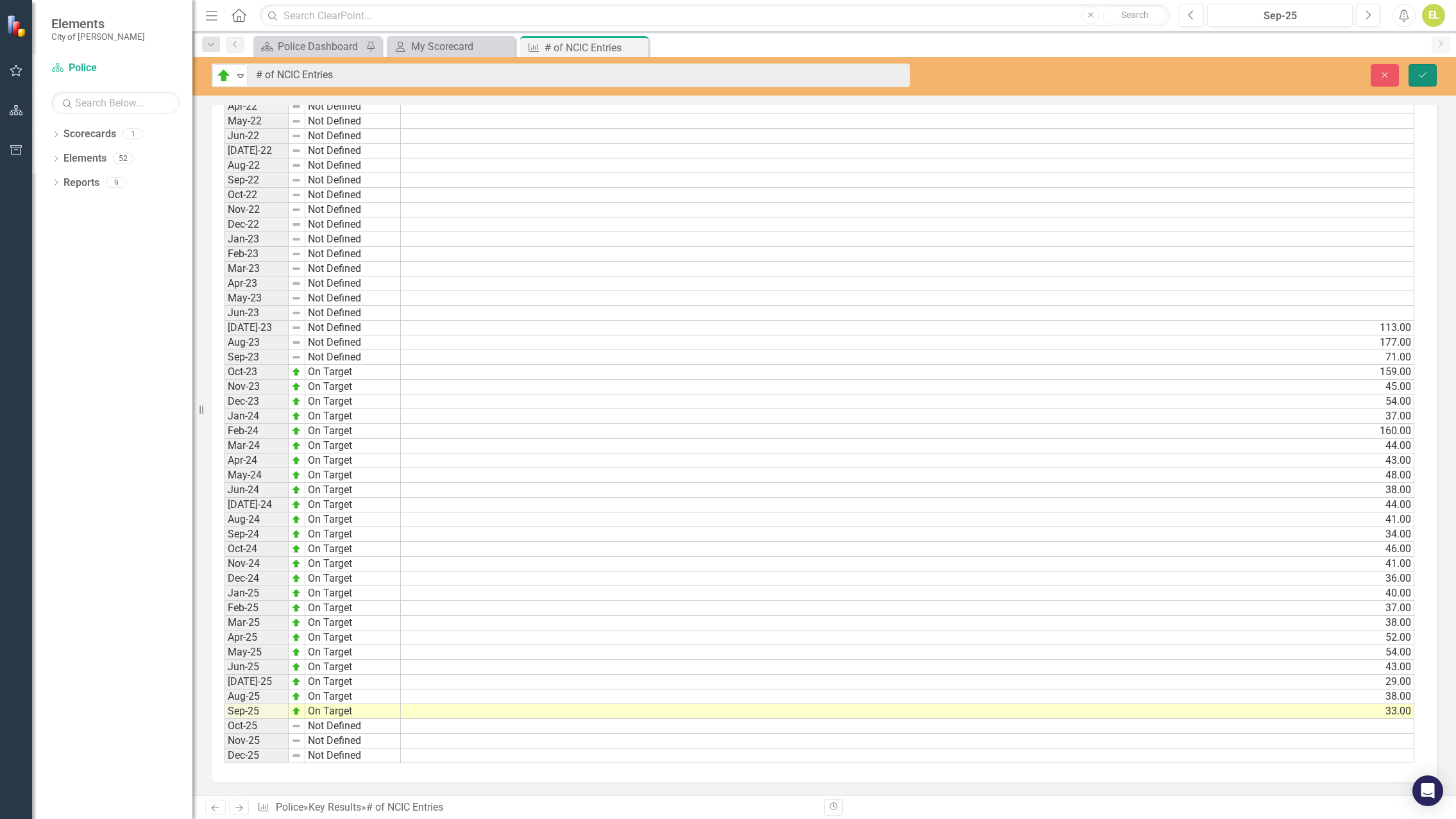
click at [1427, 70] on icon "Save" at bounding box center [1422, 74] width 11 height 9
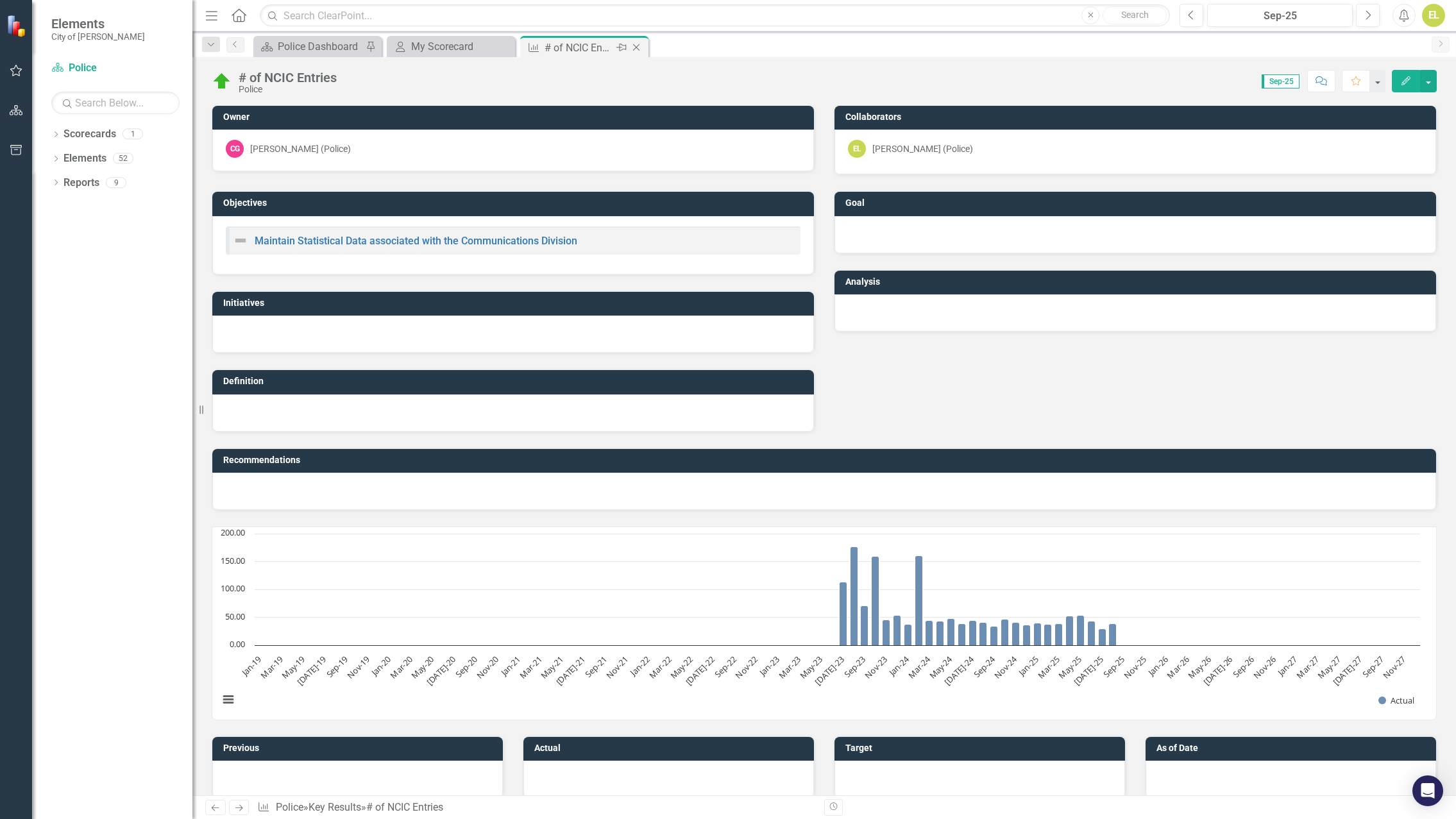
click at [635, 47] on icon "Close" at bounding box center [636, 48] width 13 height 10
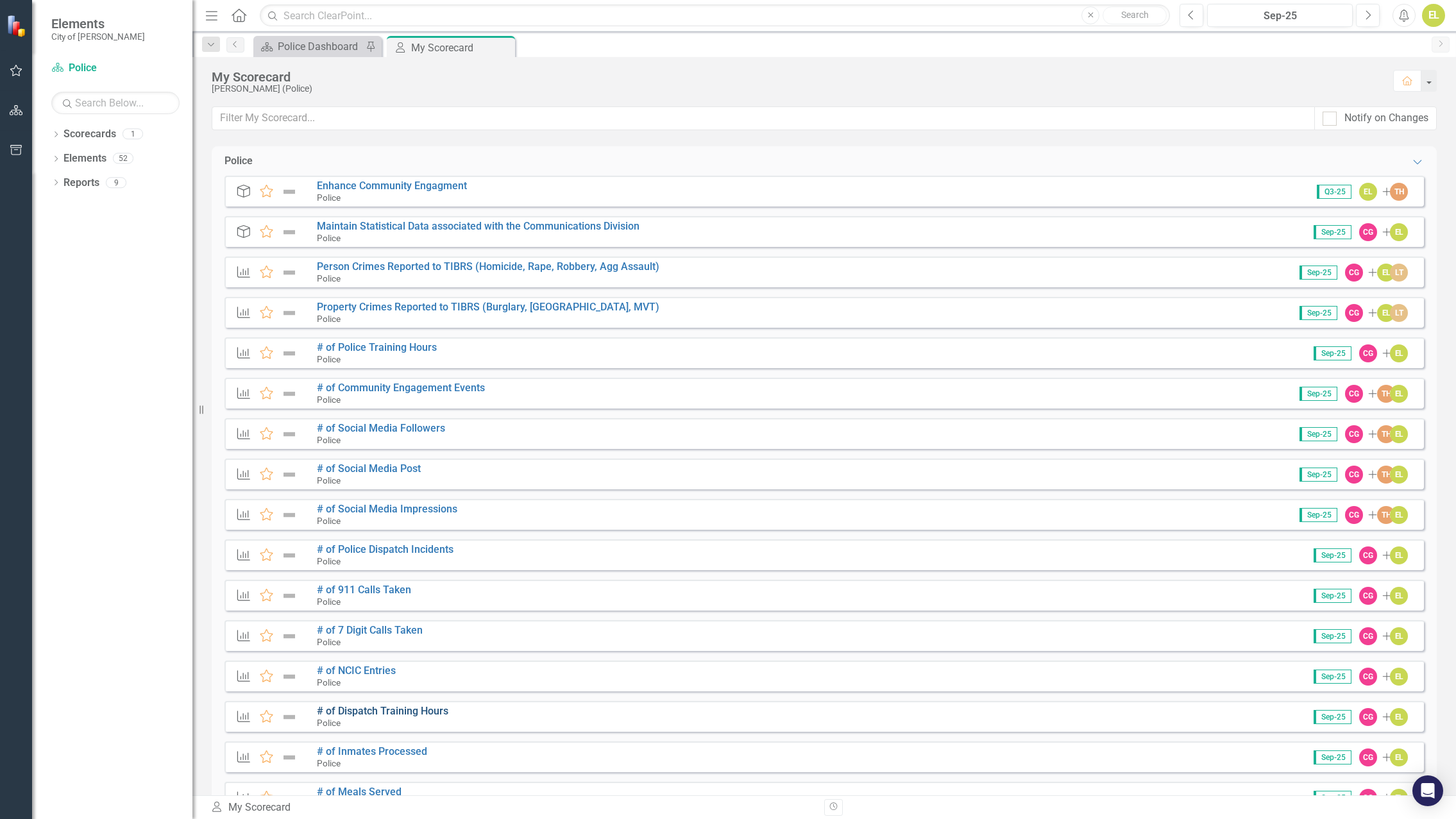
click at [431, 711] on link "# of Dispatch Training Hours" at bounding box center [383, 711] width 132 height 12
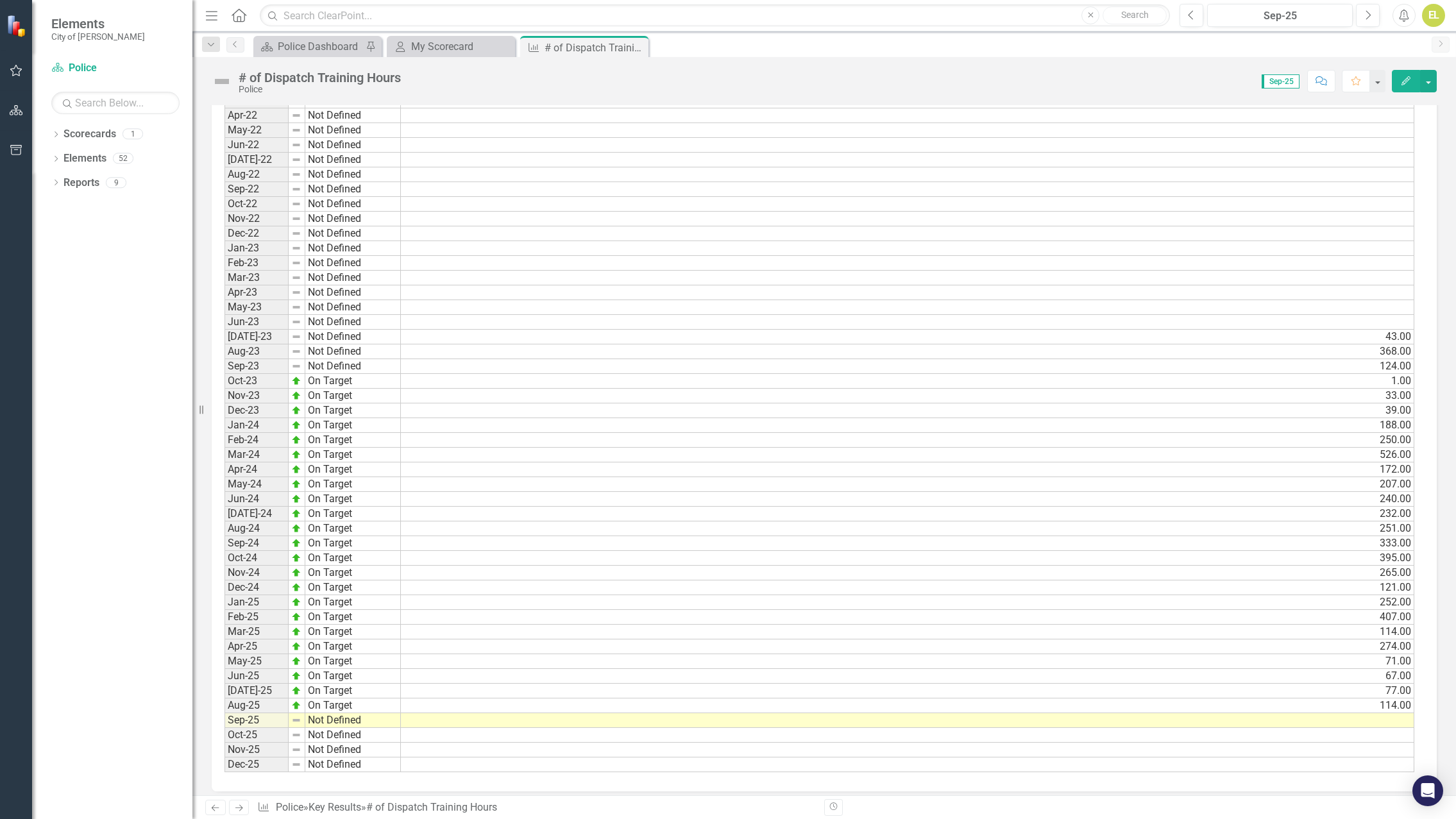
scroll to position [816, 0]
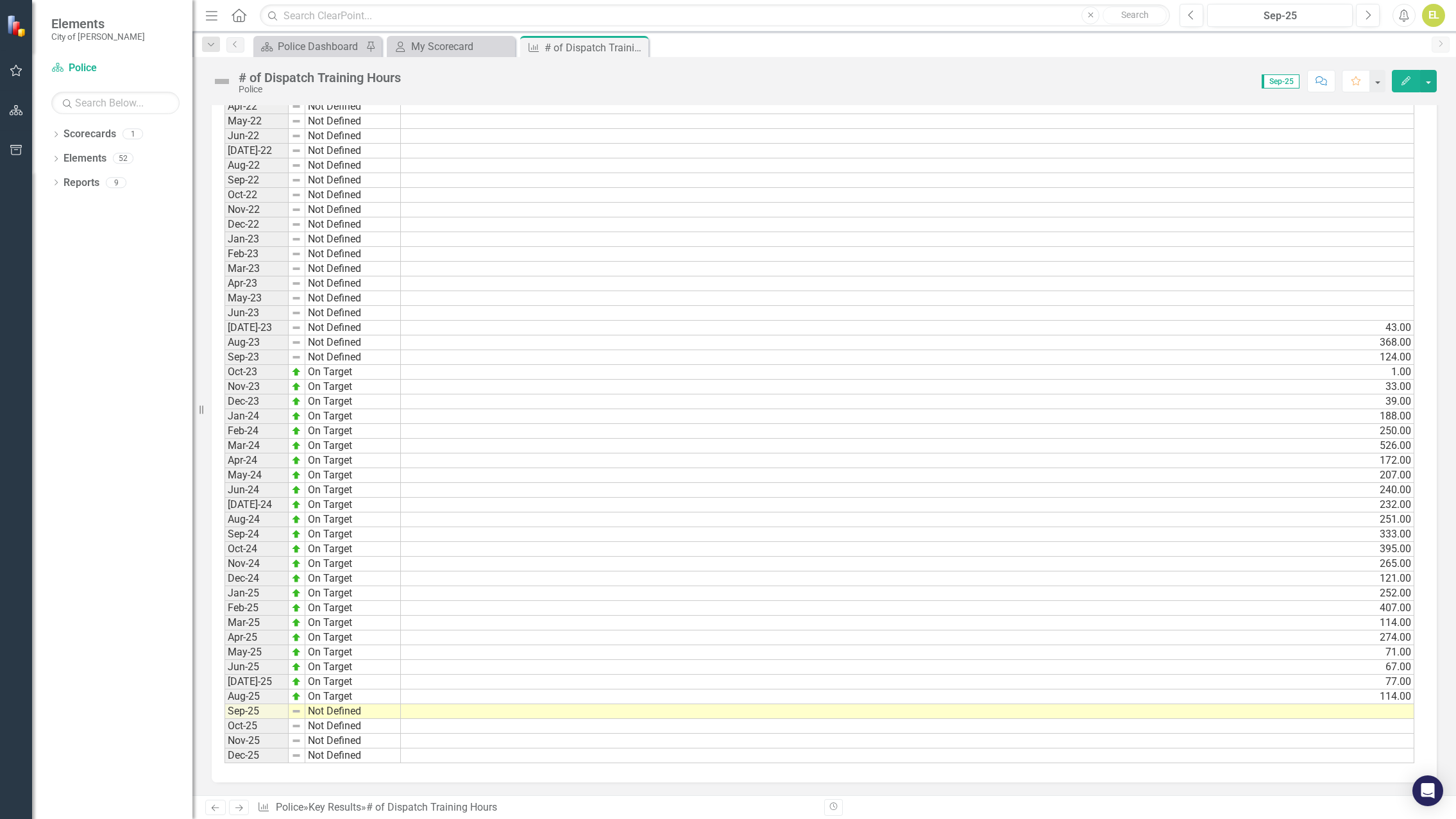
click at [1384, 712] on td at bounding box center [908, 711] width 1013 height 15
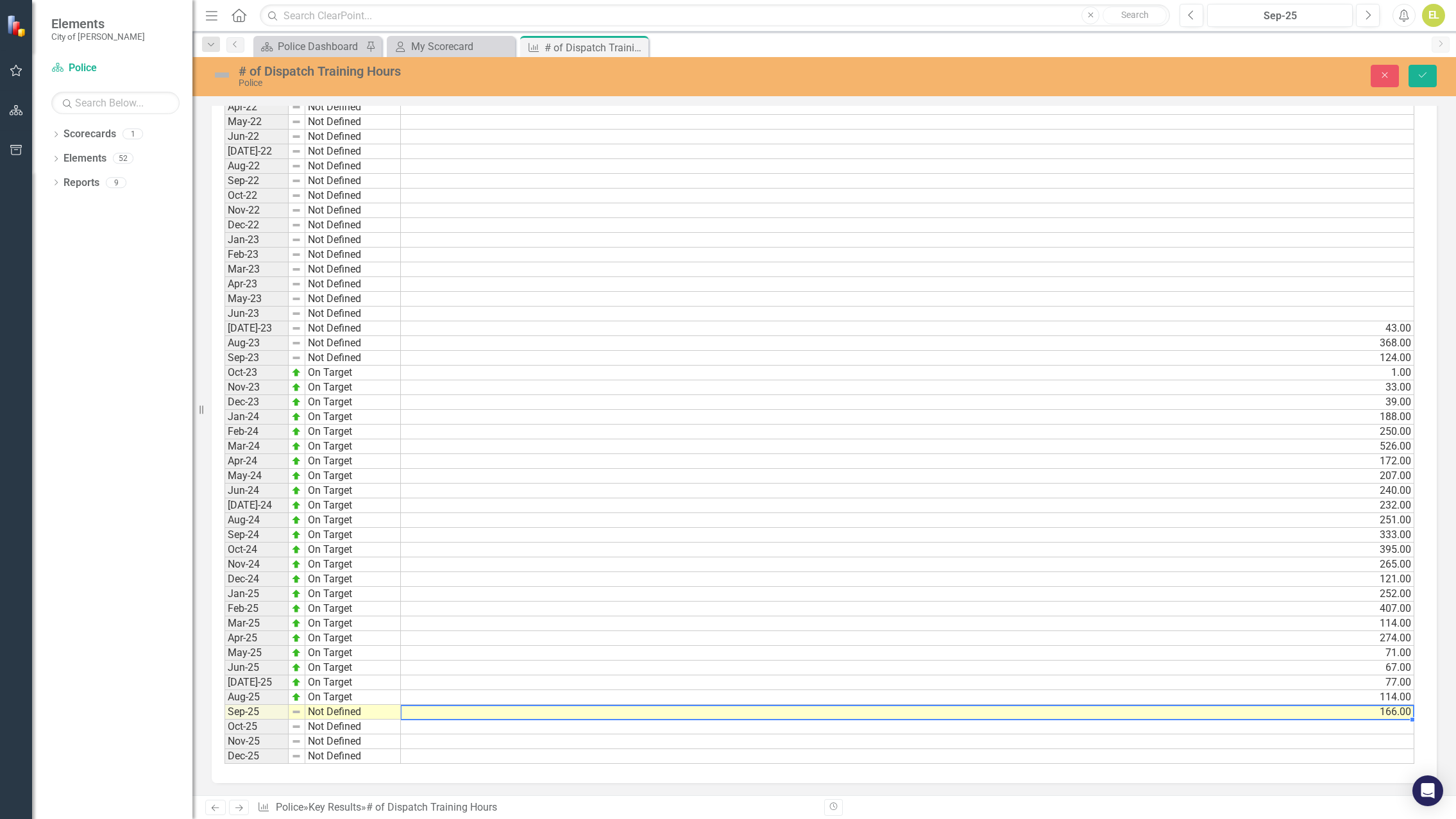
click at [330, 715] on td "Not Defined" at bounding box center [353, 712] width 95 height 15
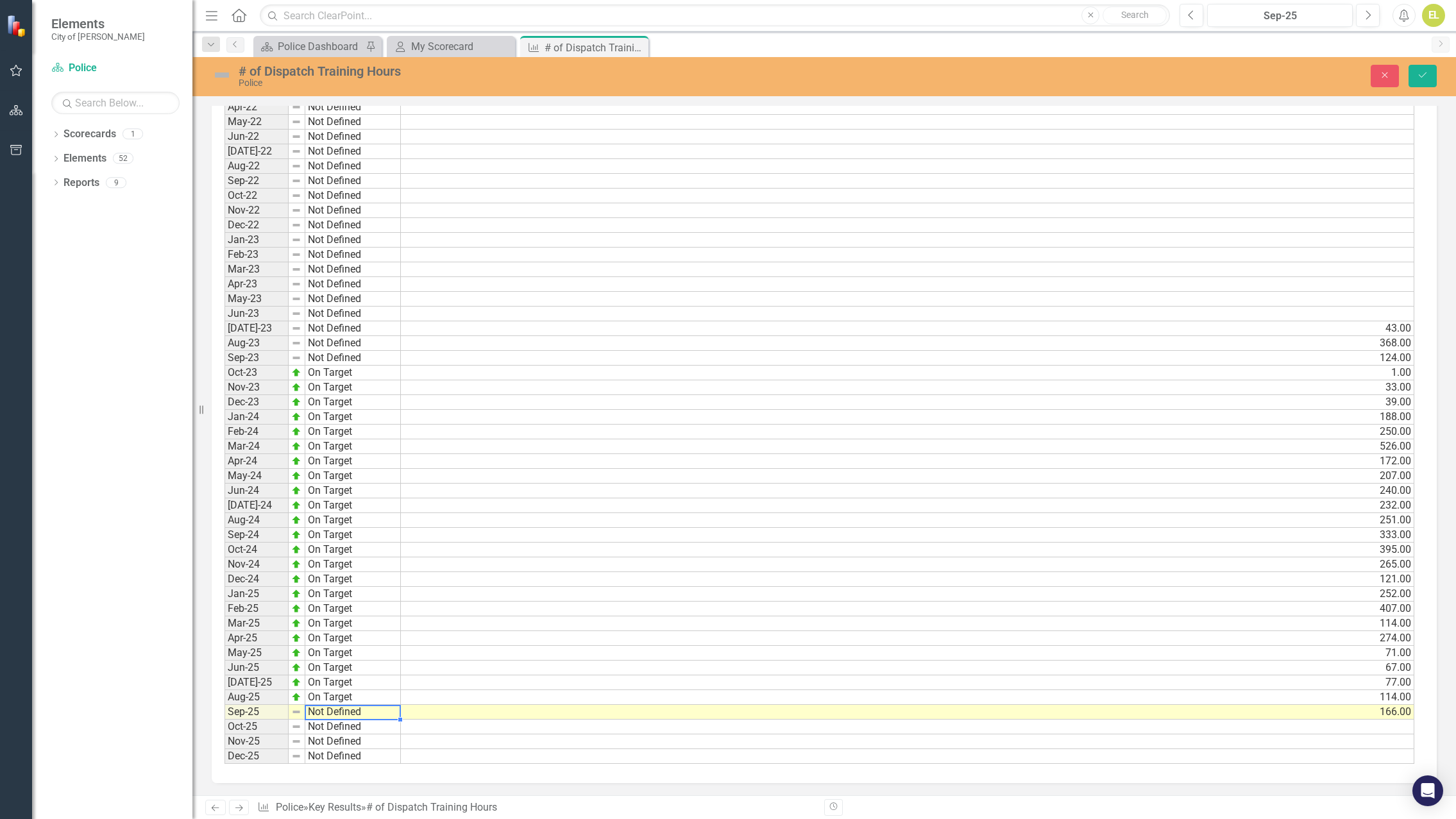
click at [330, 715] on td "Not Defined" at bounding box center [353, 712] width 95 height 15
click at [314, 647] on div "Period Status Actual Jan-22 Not Defined Feb-22 Not Defined Mar-22 Not Defined A…" at bounding box center [819, 403] width 1190 height 724
click at [223, 78] on img at bounding box center [222, 75] width 21 height 21
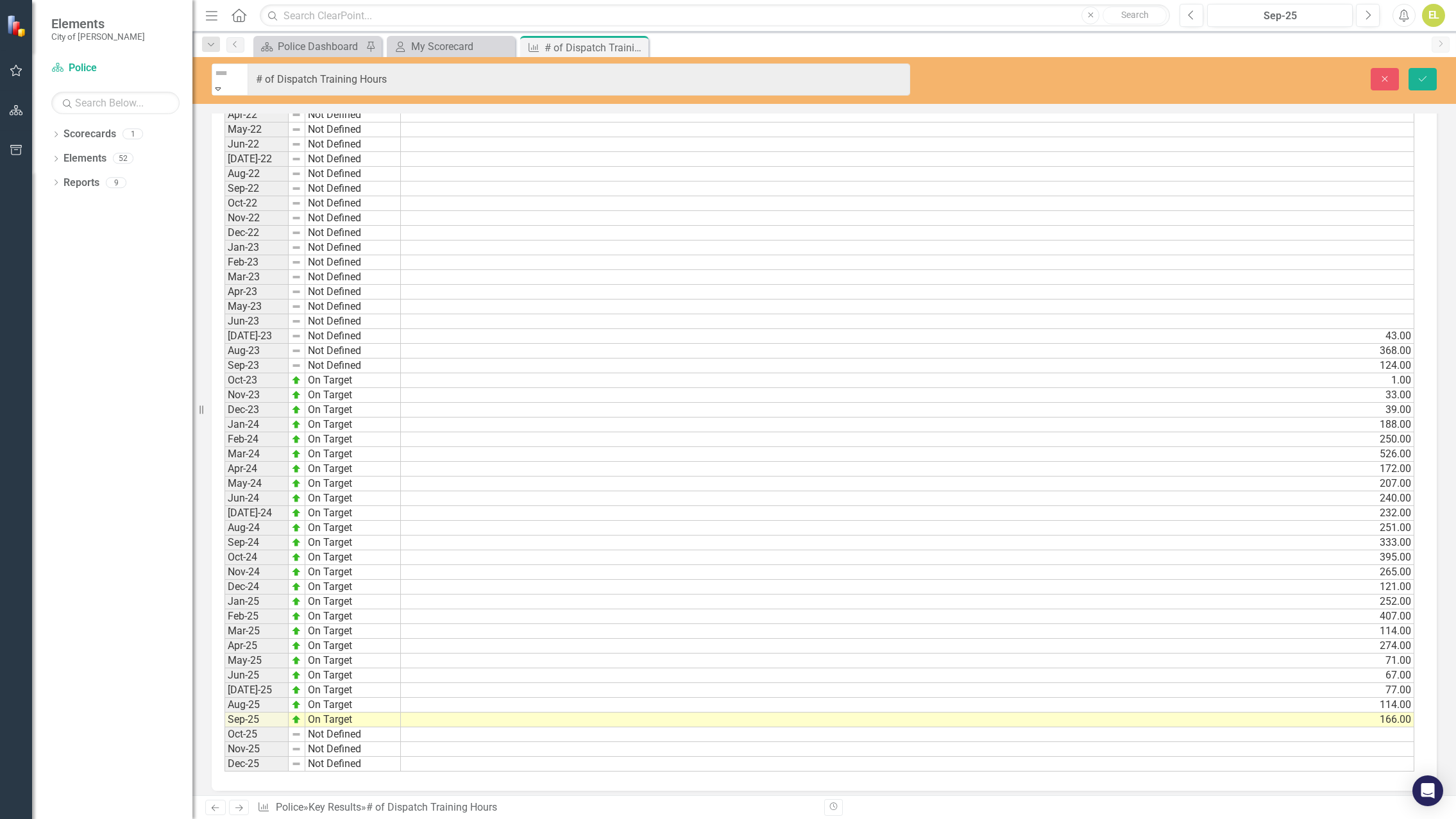
click at [222, 87] on icon at bounding box center [218, 89] width 6 height 3
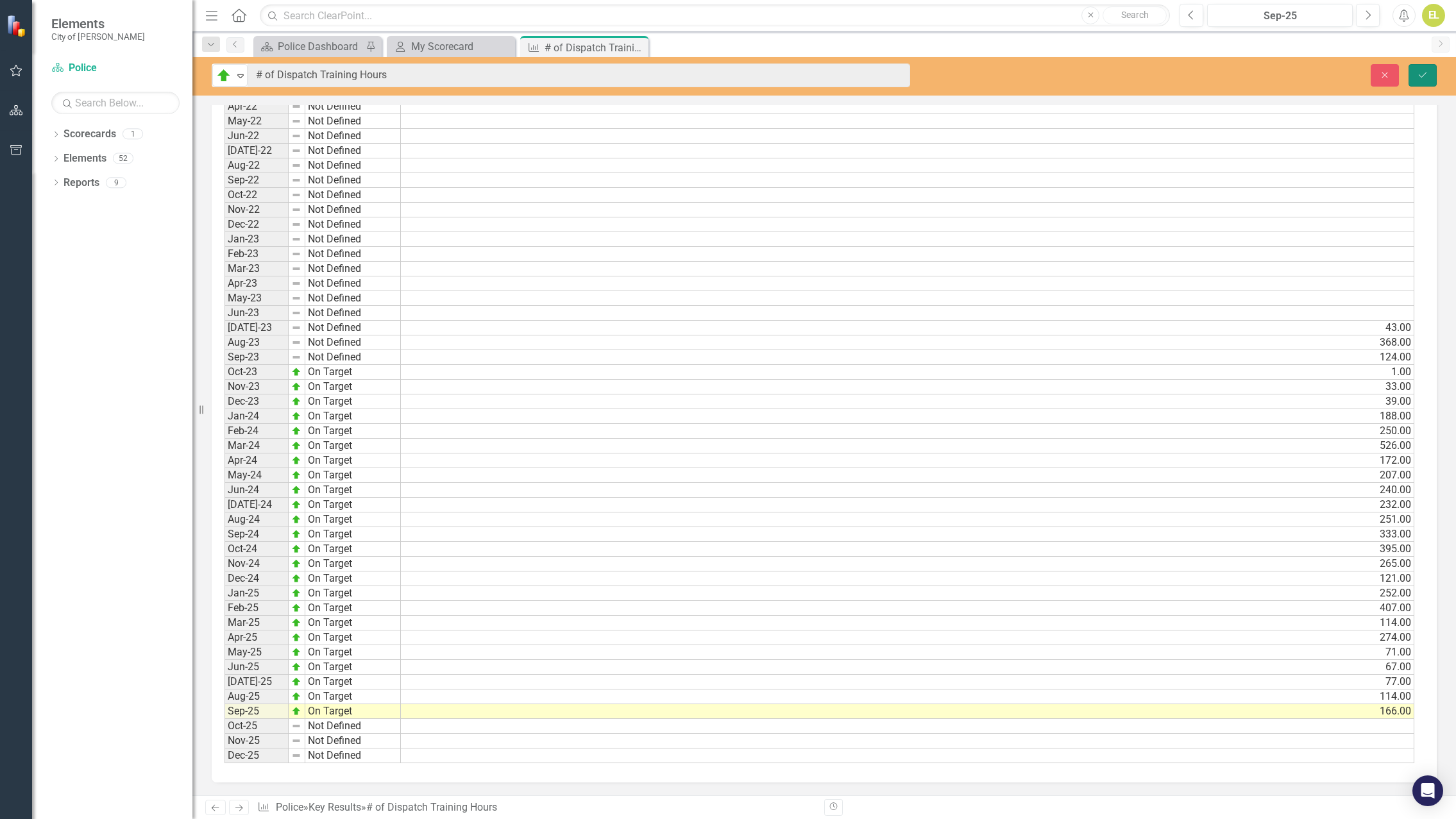
click at [1421, 72] on icon "Save" at bounding box center [1422, 74] width 11 height 9
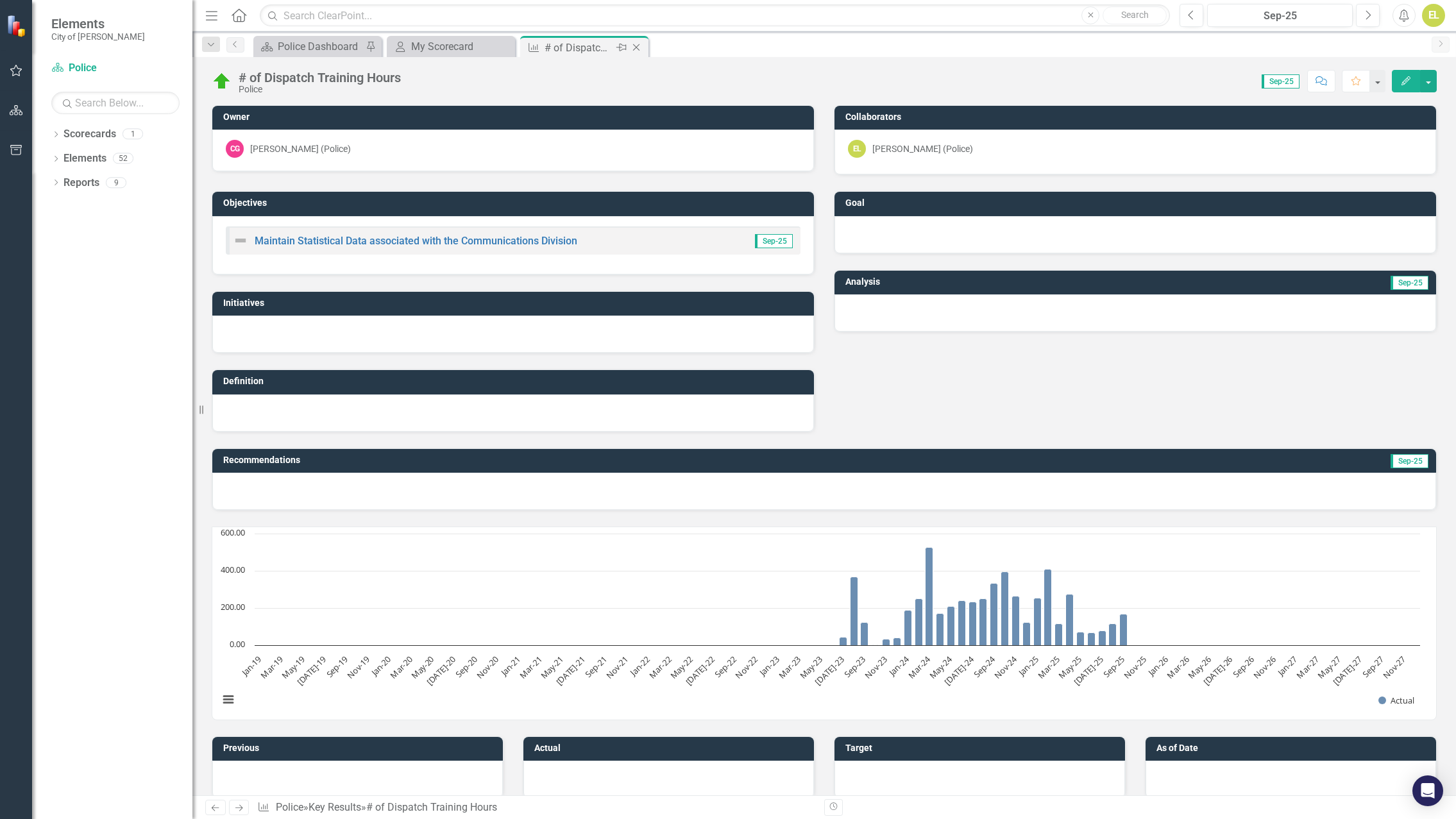
click at [640, 43] on icon "Close" at bounding box center [636, 48] width 13 height 10
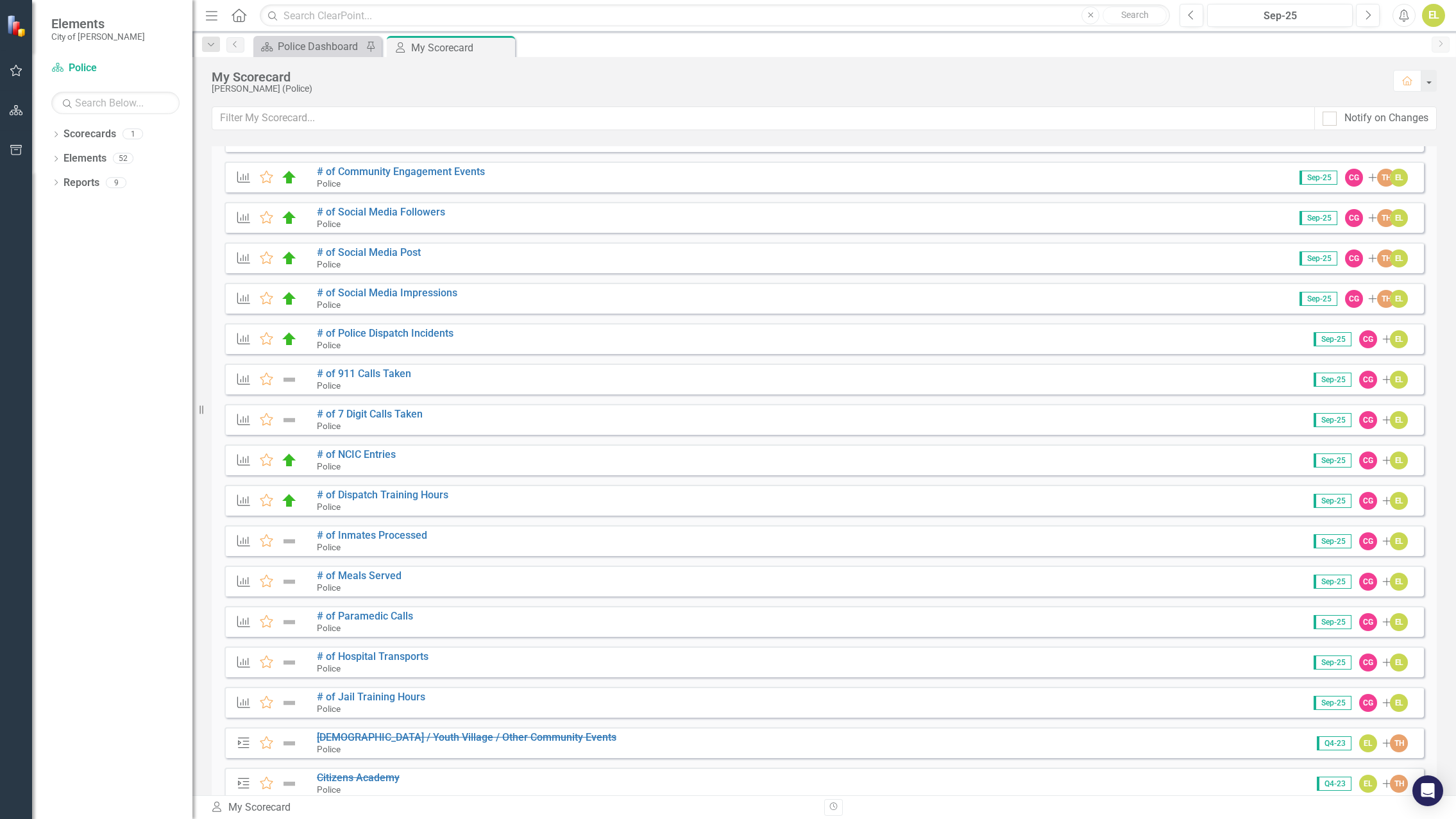
scroll to position [256, 0]
